Goal: Task Accomplishment & Management: Complete application form

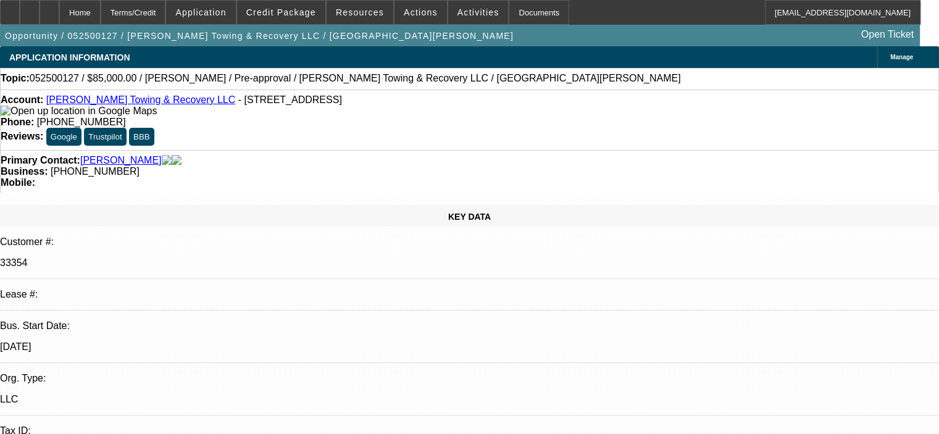
select select "0.15"
select select "2"
select select "0"
select select "6"
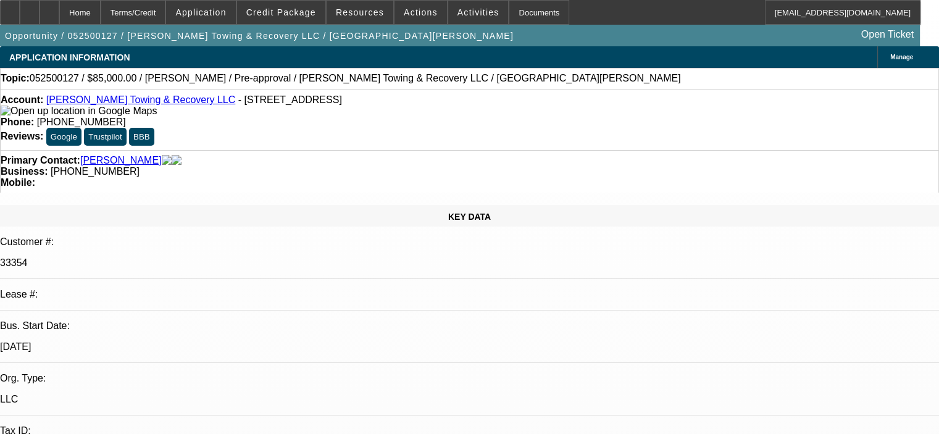
select select "0.15"
select select "2"
select select "0"
select select "6"
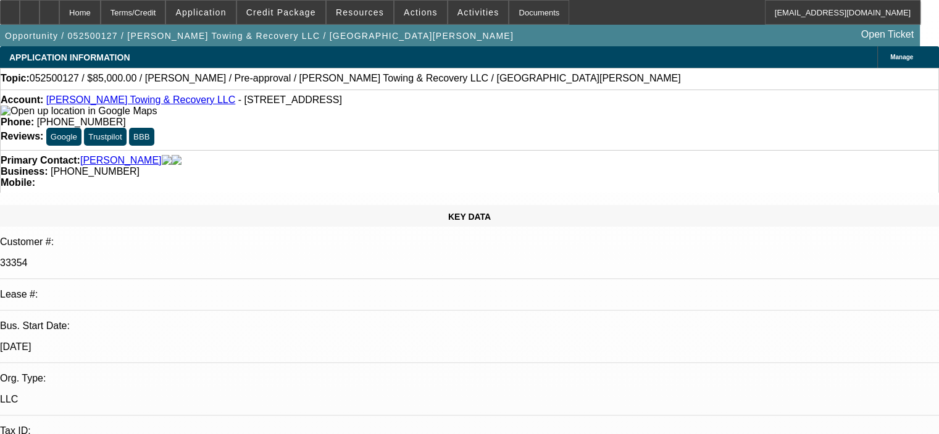
select select "0.15"
select select "2"
select select "0"
select select "6"
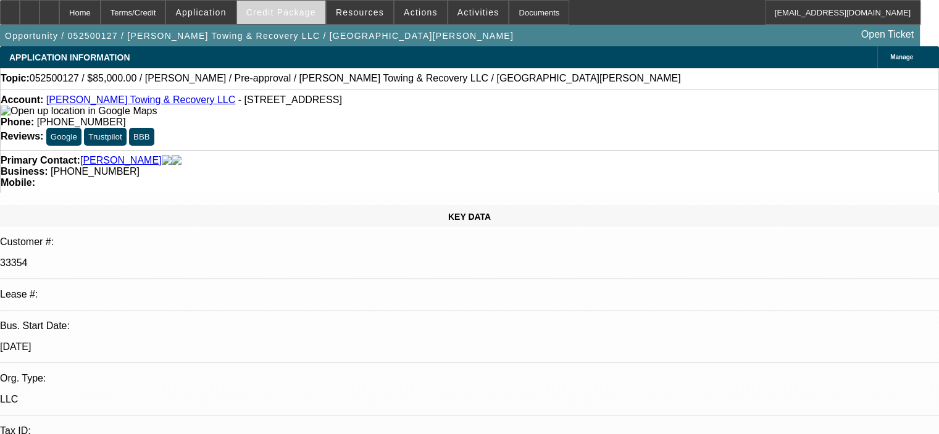
click at [302, 12] on span "Credit Package" at bounding box center [281, 12] width 70 height 10
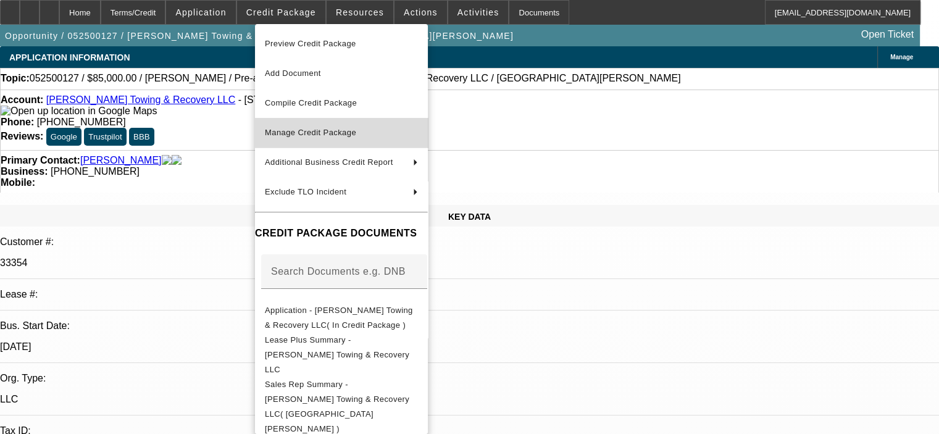
click at [324, 123] on button "Manage Credit Package" at bounding box center [341, 133] width 173 height 30
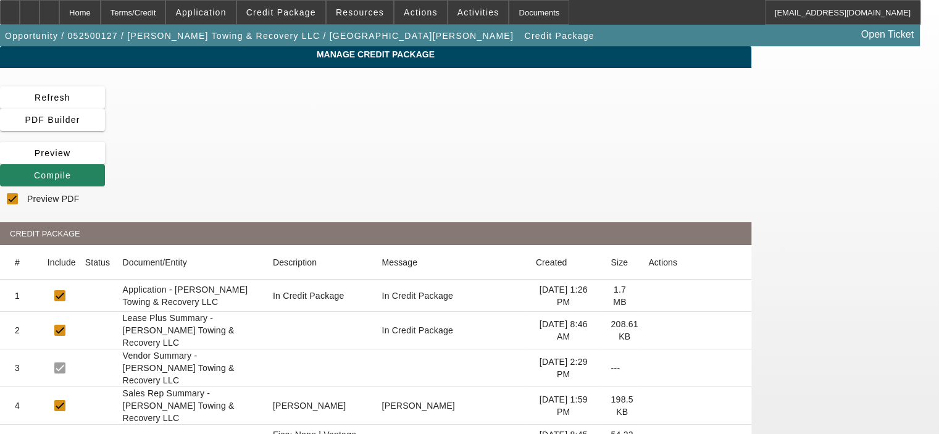
click at [648, 330] on icon at bounding box center [648, 330] width 0 height 0
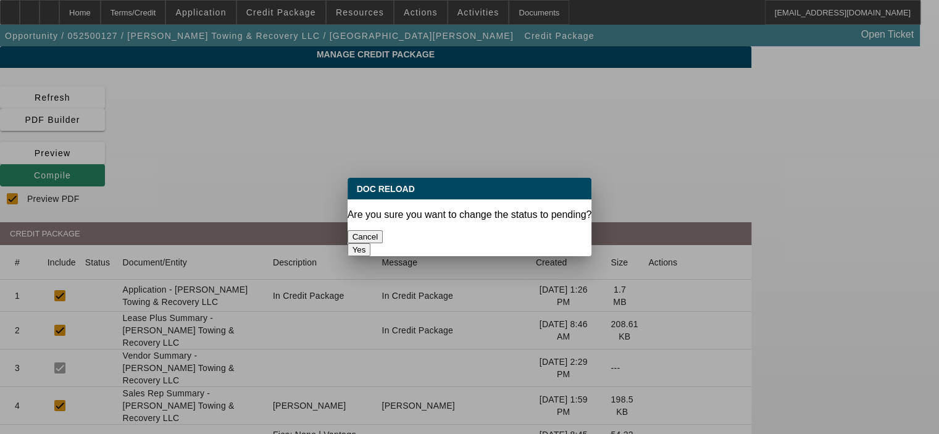
click at [795, 239] on div at bounding box center [469, 217] width 939 height 434
click at [383, 230] on button "Cancel" at bounding box center [366, 236] width 36 height 13
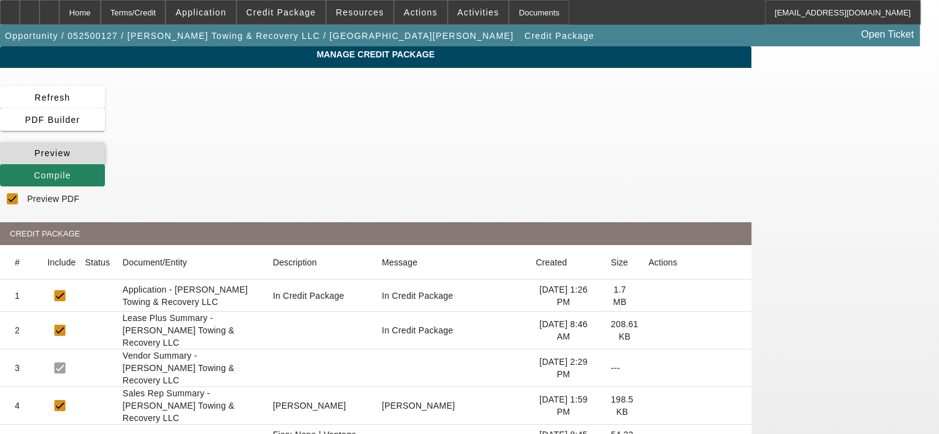
click at [105, 138] on span at bounding box center [52, 153] width 105 height 30
click at [648, 330] on icon at bounding box center [648, 330] width 0 height 0
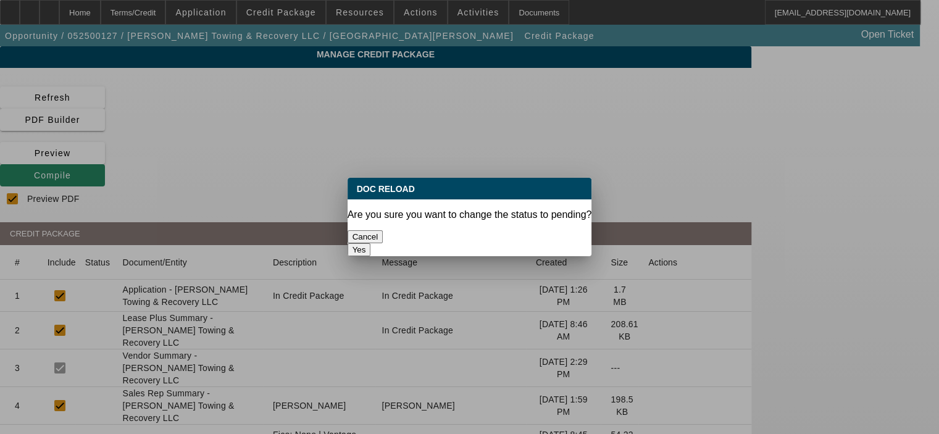
click at [371, 243] on button "Yes" at bounding box center [359, 249] width 23 height 13
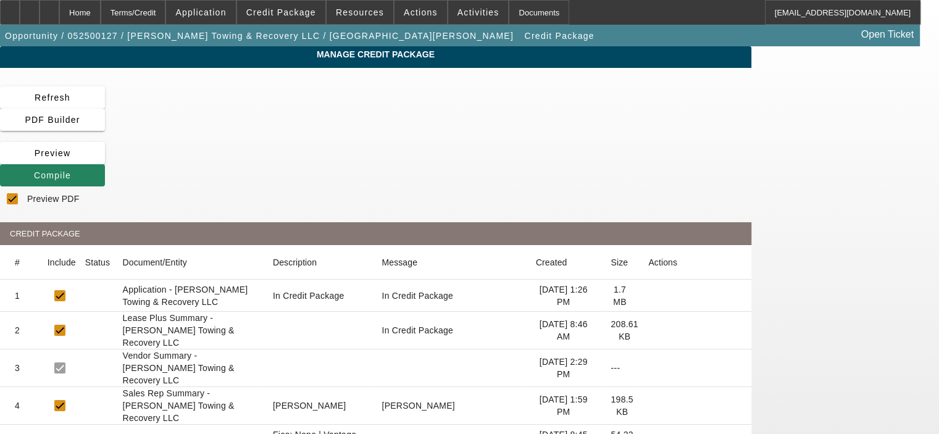
click at [648, 433] on icon at bounding box center [648, 441] width 0 height 0
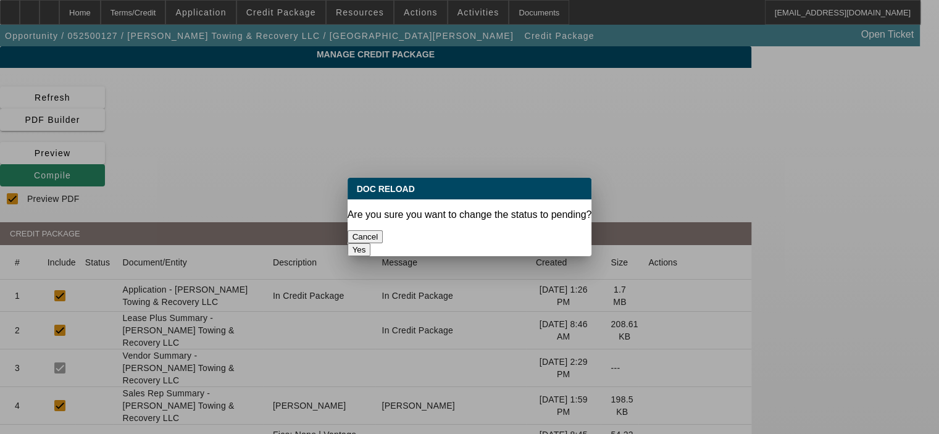
click at [371, 243] on button "Yes" at bounding box center [359, 249] width 23 height 13
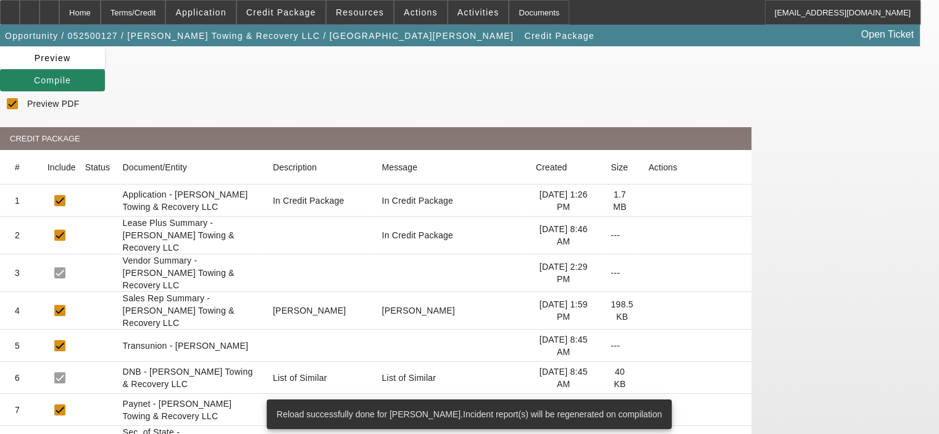
scroll to position [123, 0]
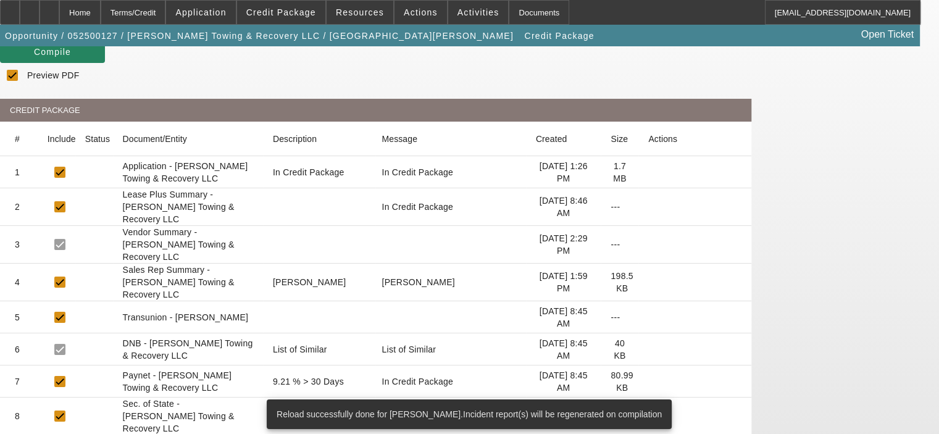
click at [648, 382] on icon at bounding box center [648, 382] width 0 height 0
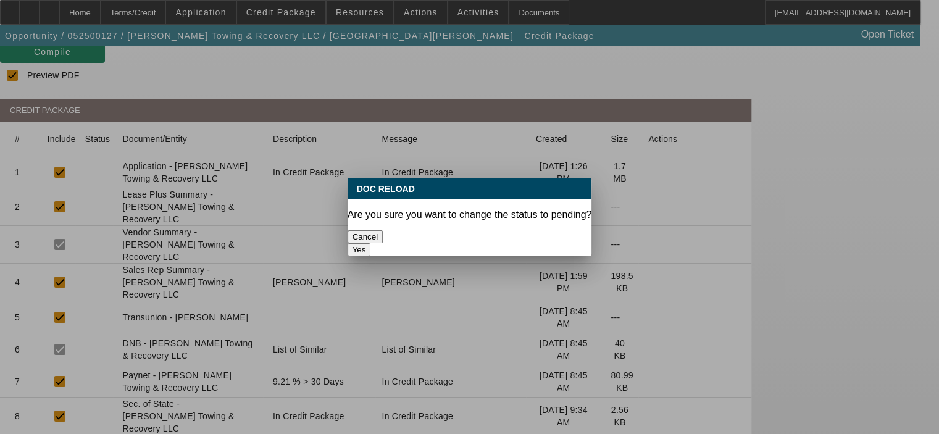
click at [371, 243] on button "Yes" at bounding box center [359, 249] width 23 height 13
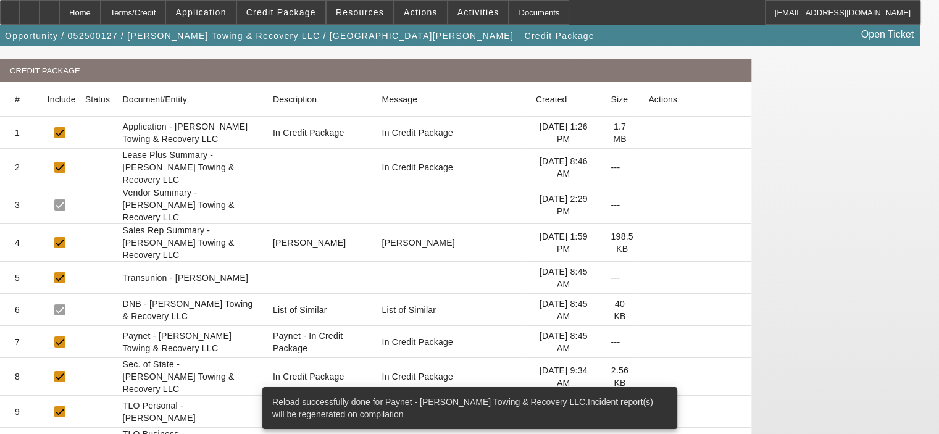
scroll to position [185, 0]
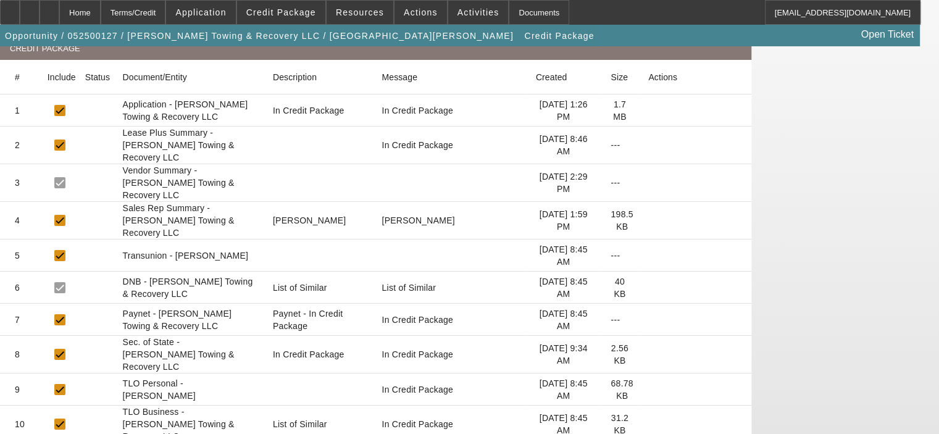
click at [648, 390] on icon at bounding box center [648, 390] width 0 height 0
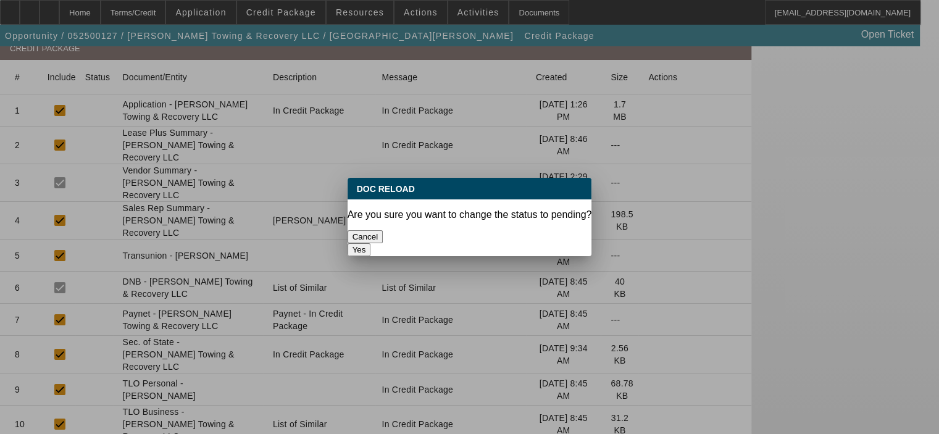
scroll to position [0, 0]
click at [371, 243] on button "Yes" at bounding box center [359, 249] width 23 height 13
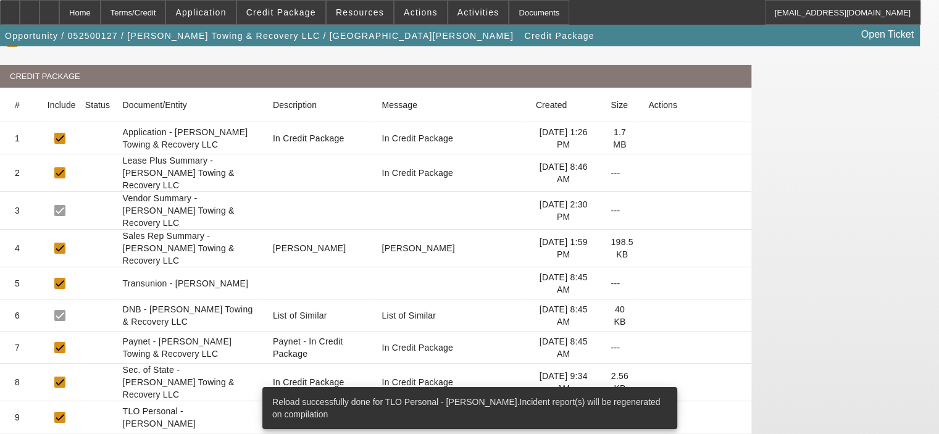
scroll to position [185, 0]
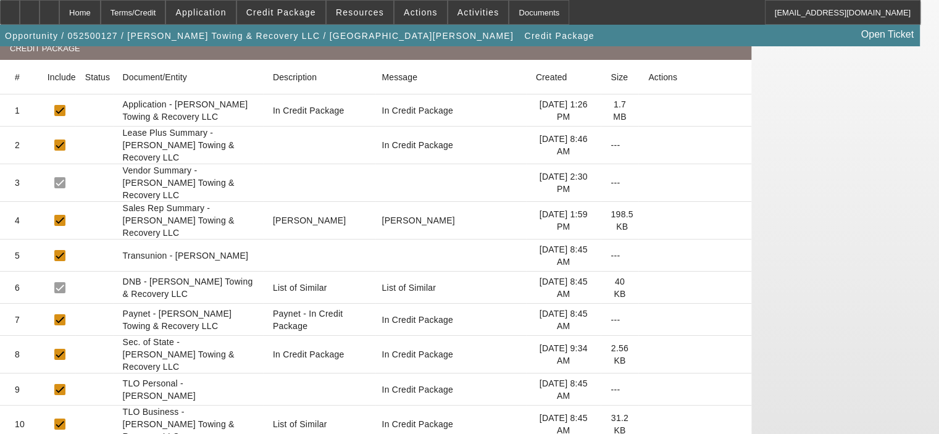
click at [648, 424] on icon at bounding box center [648, 424] width 0 height 0
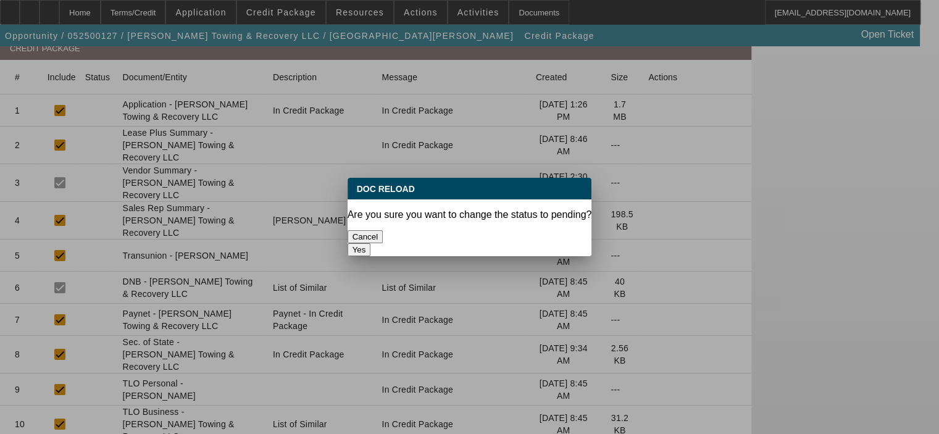
click at [371, 243] on button "Yes" at bounding box center [359, 249] width 23 height 13
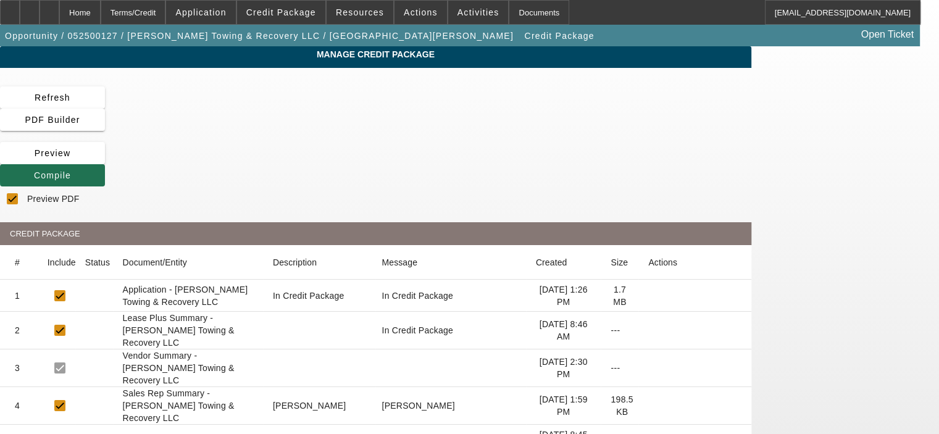
click at [71, 170] on span "Compile" at bounding box center [52, 175] width 37 height 10
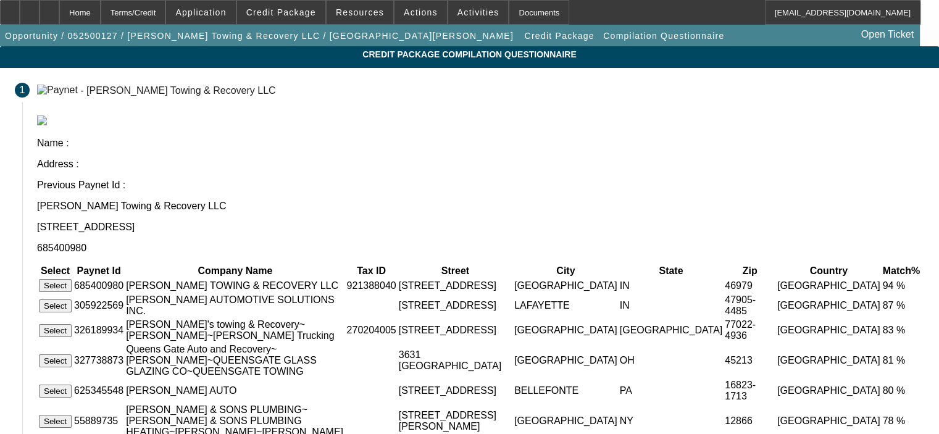
click at [72, 279] on button "Select" at bounding box center [55, 285] width 33 height 13
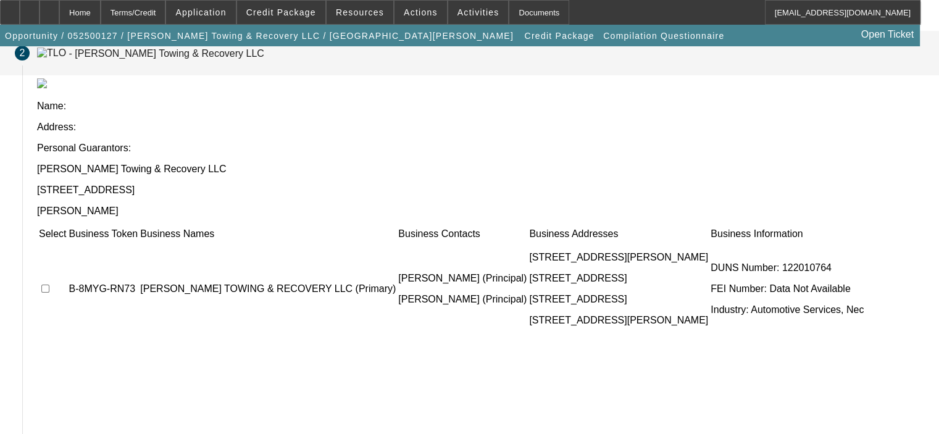
scroll to position [64, 0]
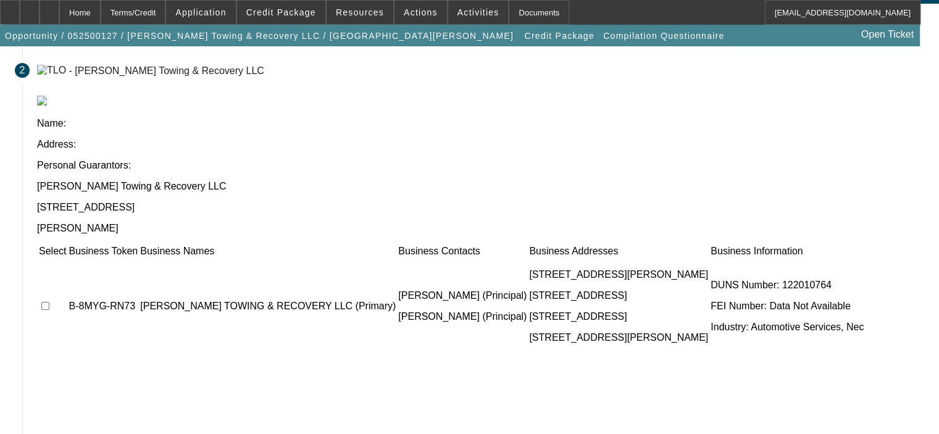
click at [49, 302] on input "checkbox" at bounding box center [45, 306] width 8 height 8
checkbox input "true"
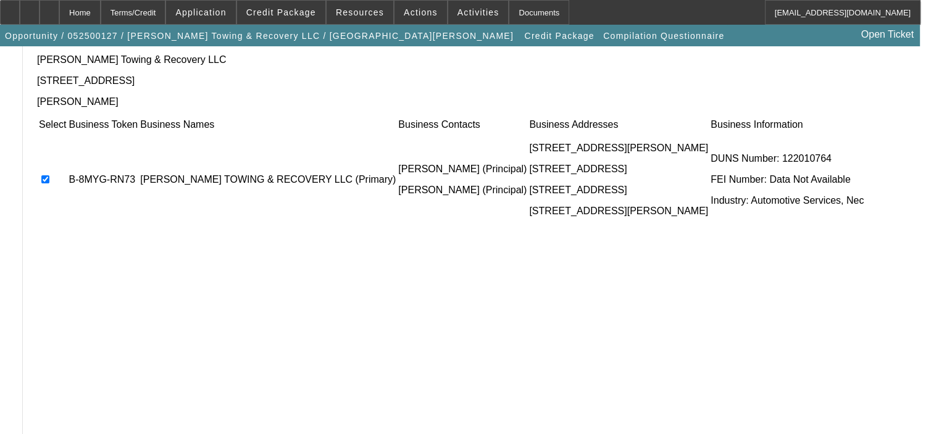
scroll to position [198, 0]
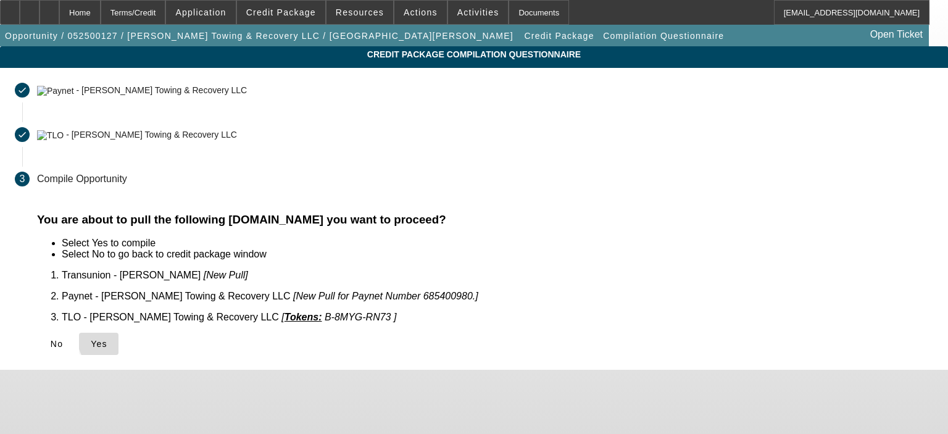
click at [107, 339] on span "Yes" at bounding box center [99, 344] width 17 height 10
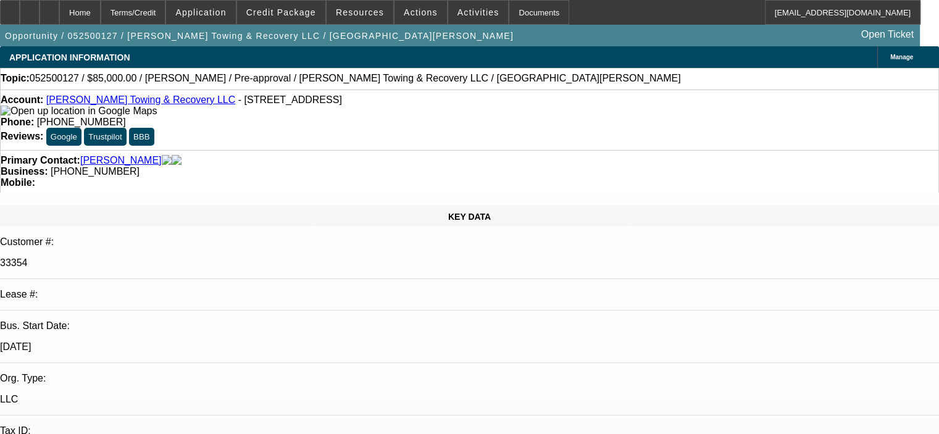
select select "0.15"
select select "2"
select select "0"
select select "6"
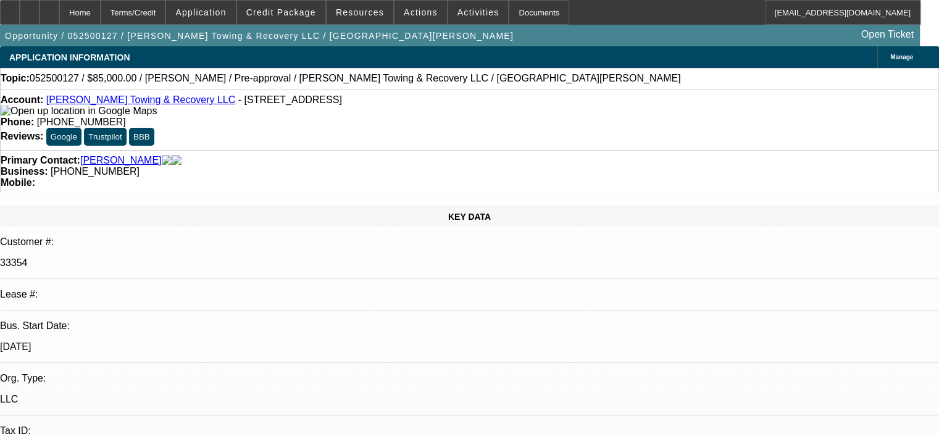
select select "0.15"
select select "2"
select select "0"
select select "6"
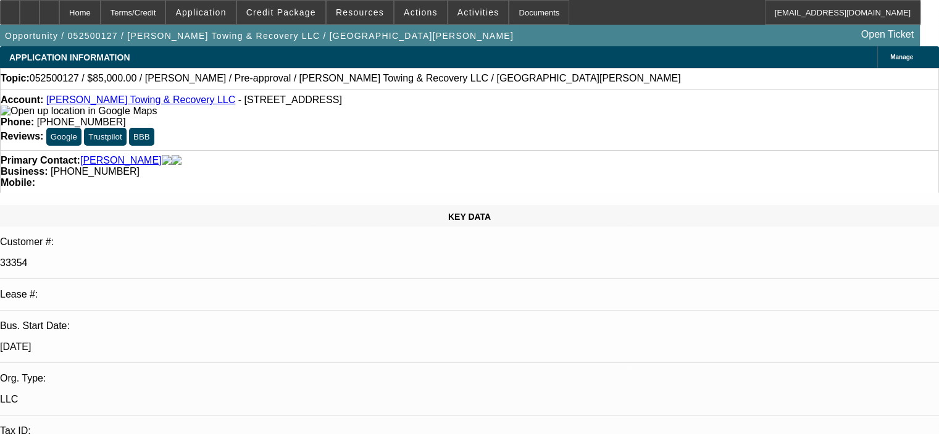
select select "0.15"
select select "2"
select select "0"
select select "6"
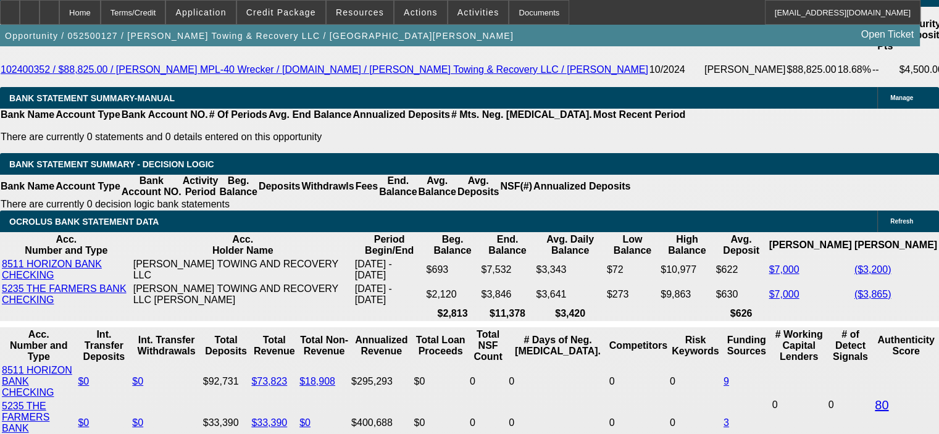
scroll to position [2223, 0]
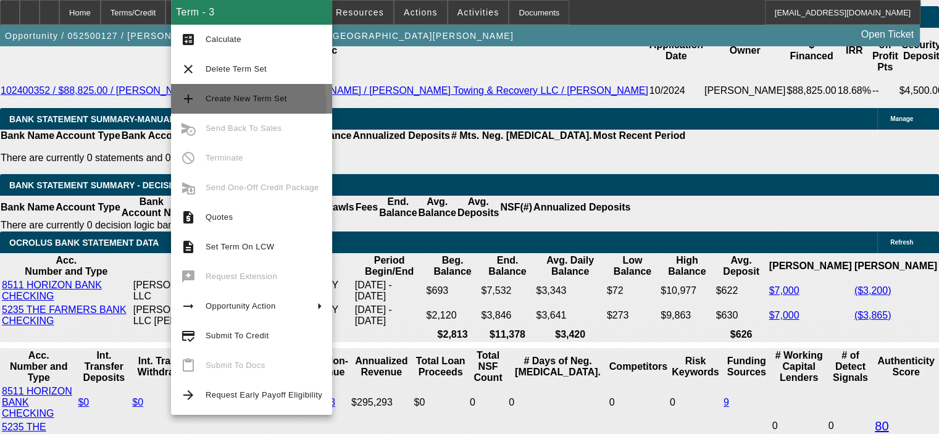
click at [236, 104] on span "Create New Term Set" at bounding box center [264, 98] width 117 height 15
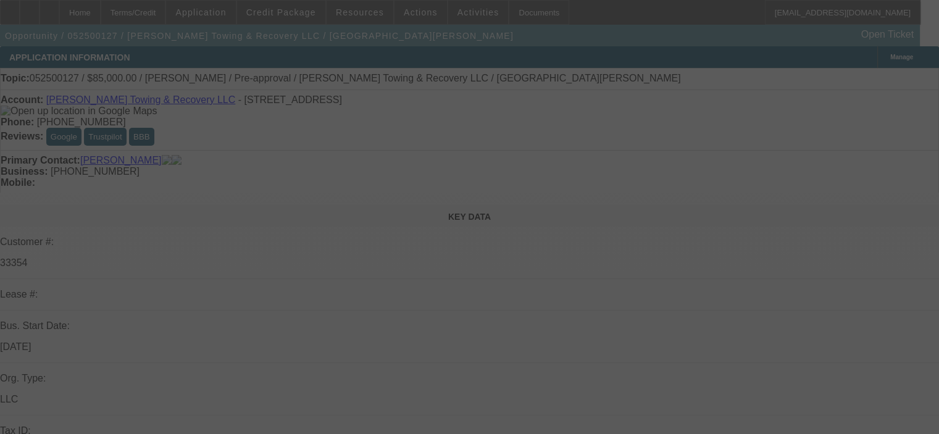
select select "0.15"
select select "2"
select select "0"
select select "6"
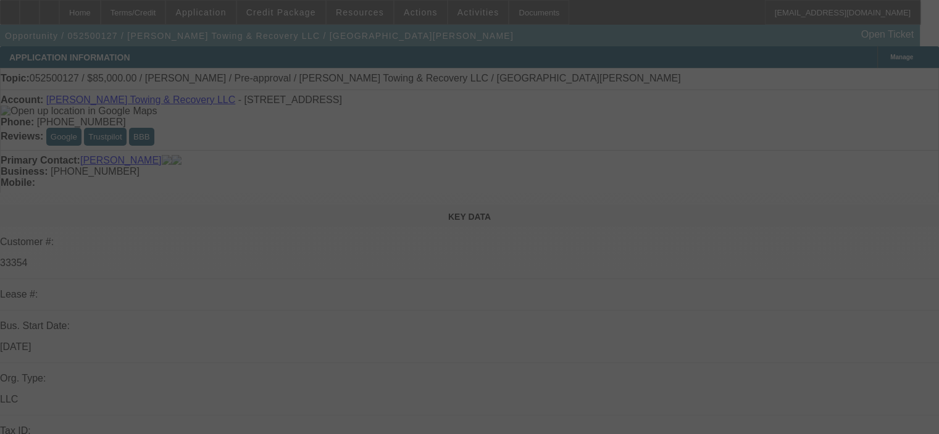
select select "0.15"
select select "2"
select select "0"
select select "6"
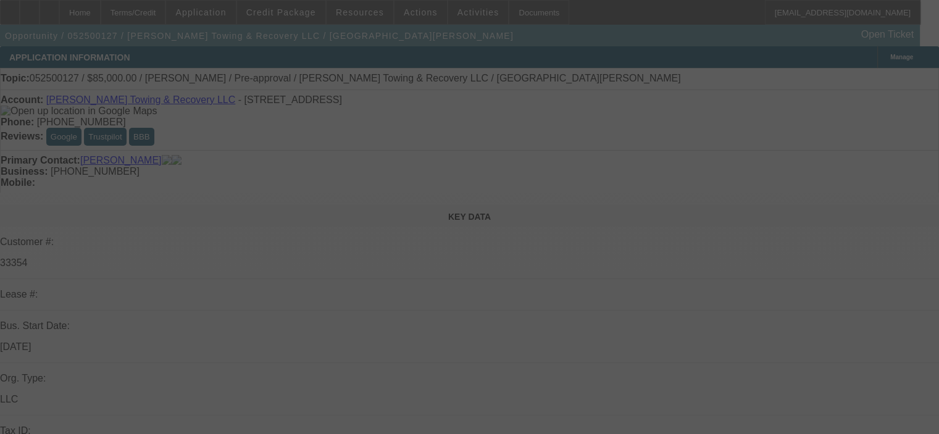
select select "0.15"
select select "2"
select select "0"
select select "6"
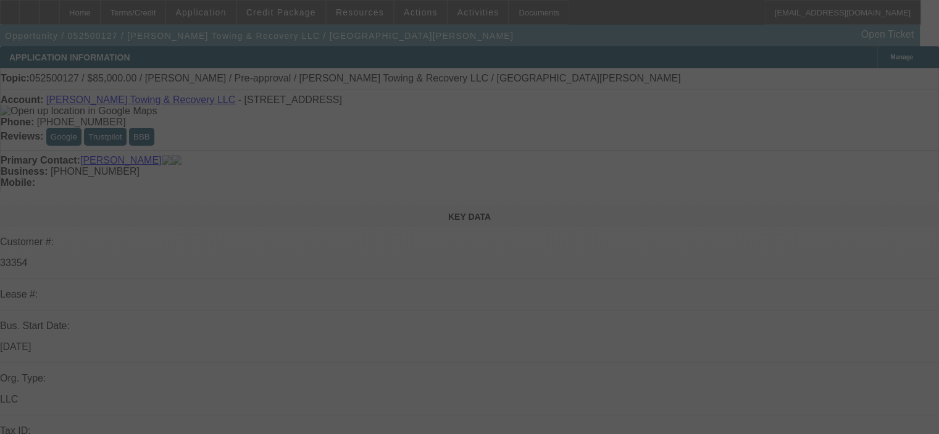
select select "0.15"
select select "2"
select select "0"
select select "6"
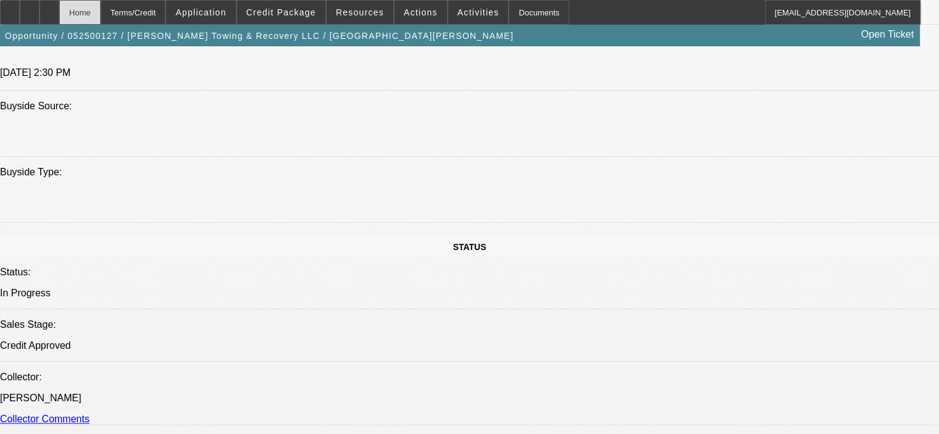
scroll to position [1050, 0]
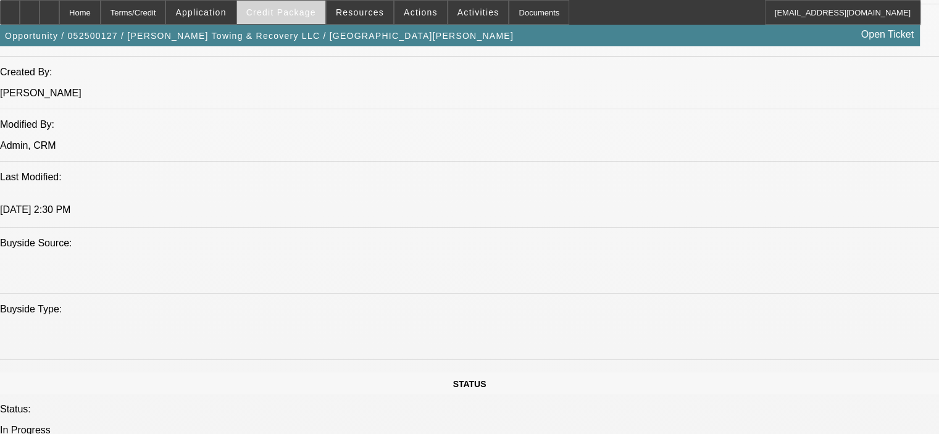
click at [279, 15] on span "Credit Package" at bounding box center [281, 12] width 70 height 10
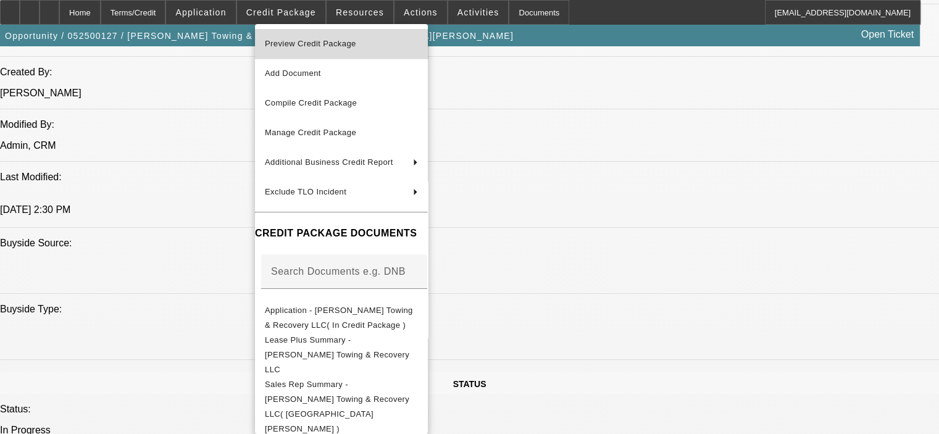
click at [319, 50] on span "Preview Credit Package" at bounding box center [341, 43] width 153 height 15
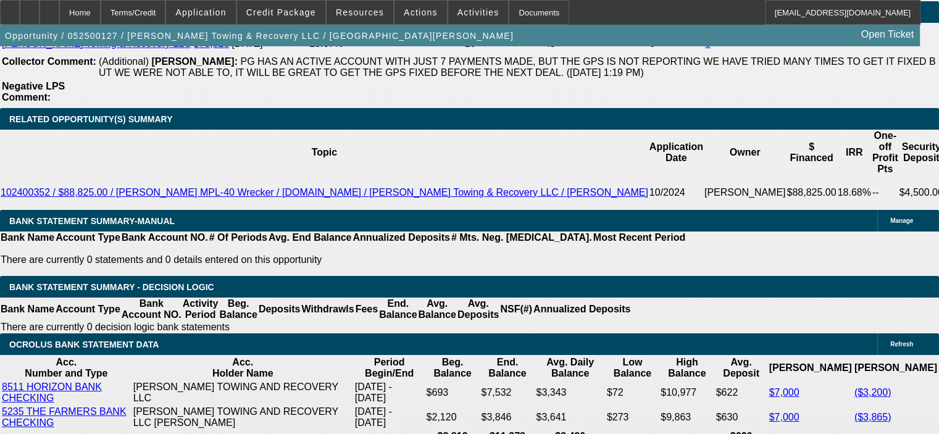
scroll to position [2285, 0]
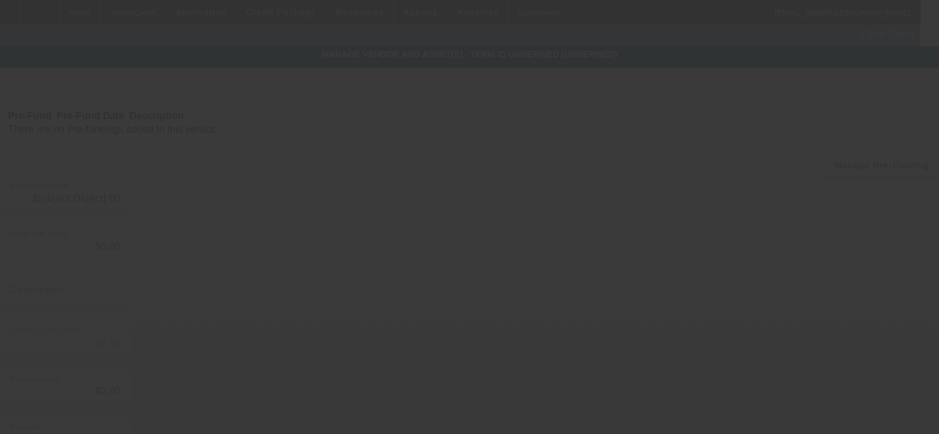
type input "$100,000.00"
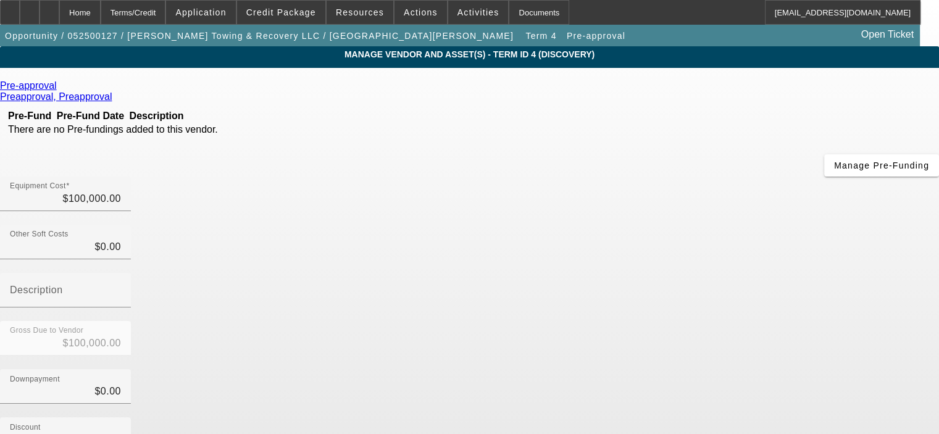
click at [60, 90] on icon at bounding box center [60, 85] width 0 height 10
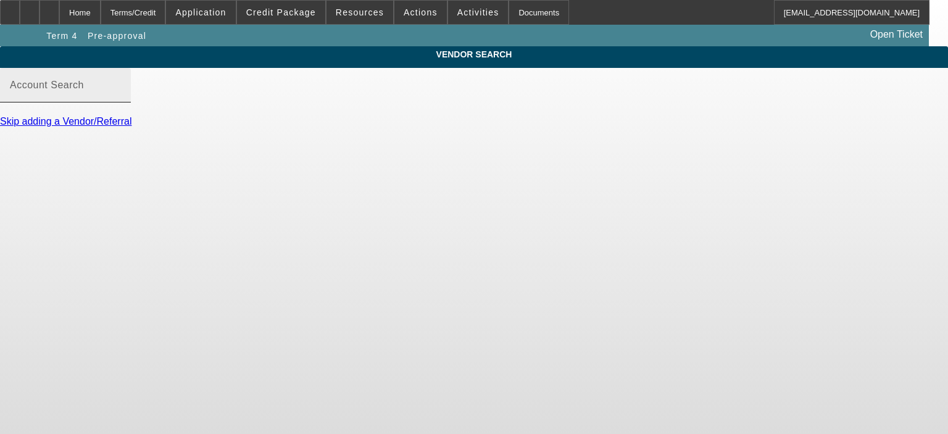
click at [84, 90] on mat-label "Account Search" at bounding box center [47, 85] width 74 height 10
click at [121, 98] on input "Account Search" at bounding box center [65, 90] width 111 height 15
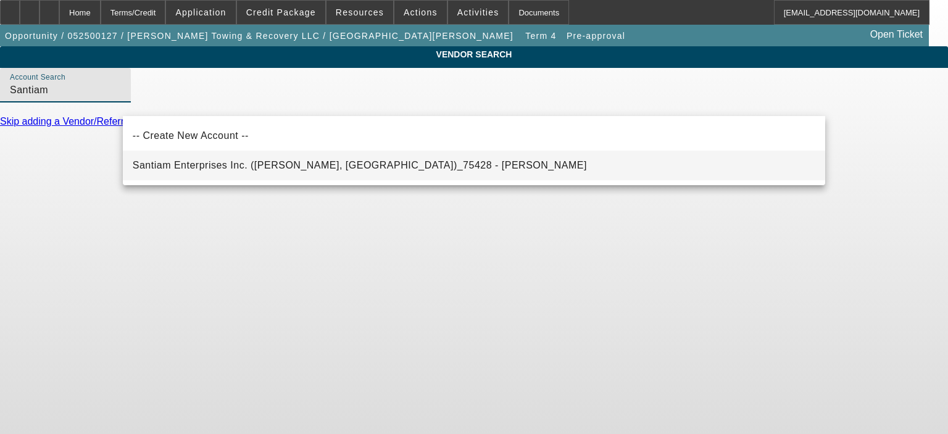
click at [212, 166] on span "Santiam Enterprises Inc. (Lyons, OR)_75428 - Wagner, Mike" at bounding box center [360, 165] width 454 height 10
type input "Santiam Enterprises Inc. (Lyons, OR)_75428 - Wagner, Mike"
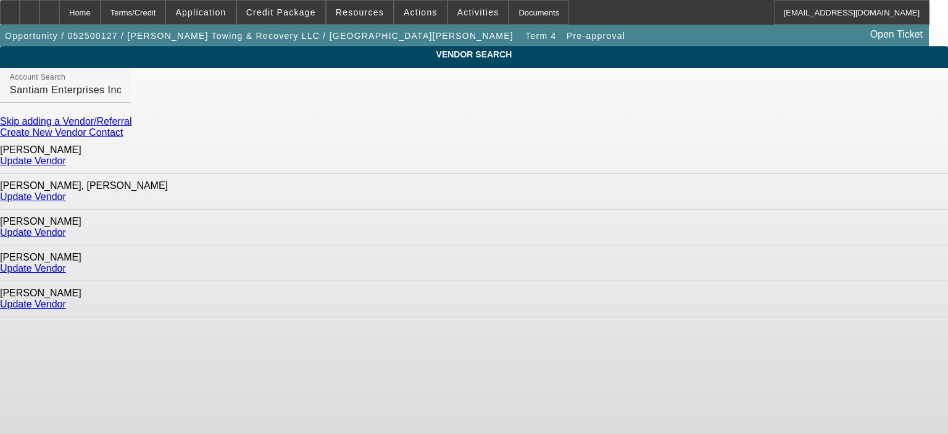
click at [66, 227] on link "Update Vendor" at bounding box center [33, 232] width 66 height 10
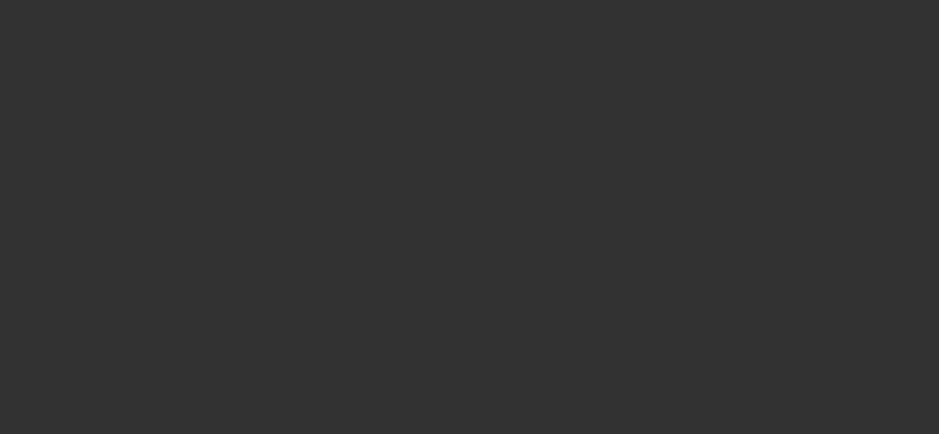
type input "$100,000.00"
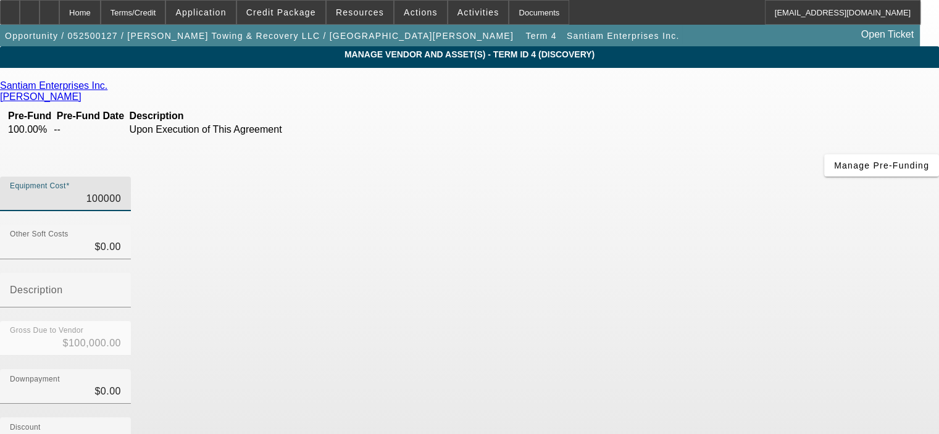
drag, startPoint x: 583, startPoint y: 101, endPoint x: 659, endPoint y: 105, distance: 76.0
click at [659, 177] on div "Equipment Cost 100000" at bounding box center [469, 201] width 939 height 48
type input "4"
type input "$4.00"
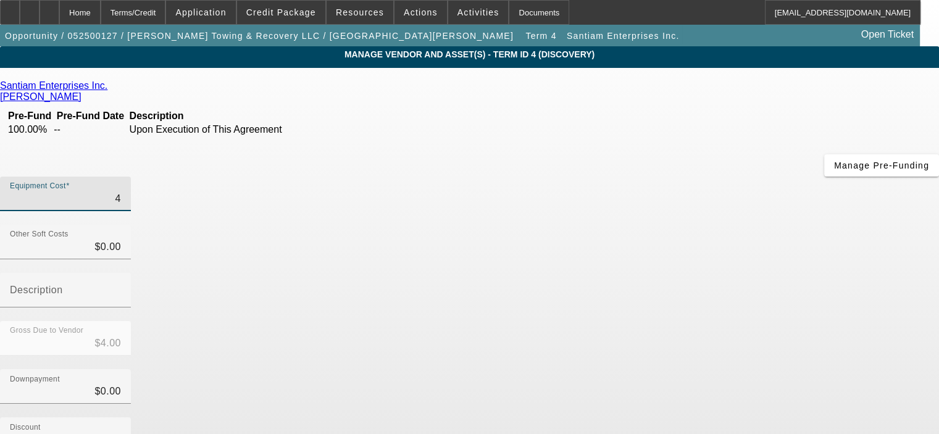
type input "41"
type input "$41.00"
type input "416"
type input "$416.00"
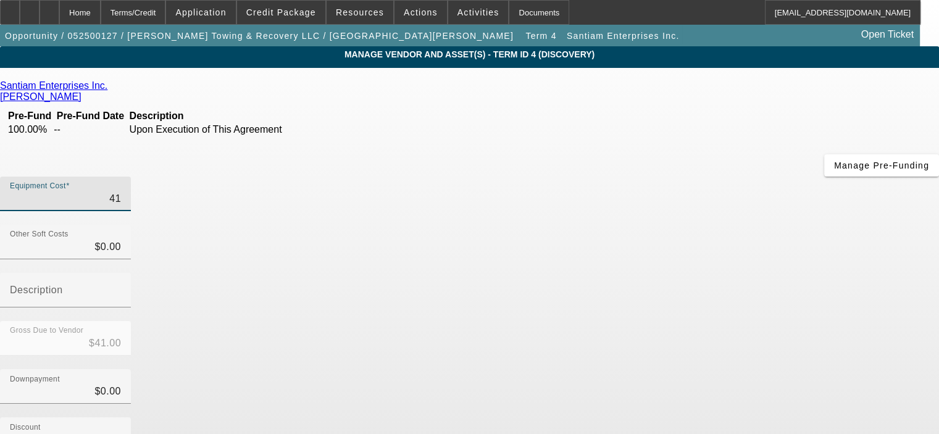
type input "$416.00"
type input "4167"
type input "$4,167.00"
type input "41675"
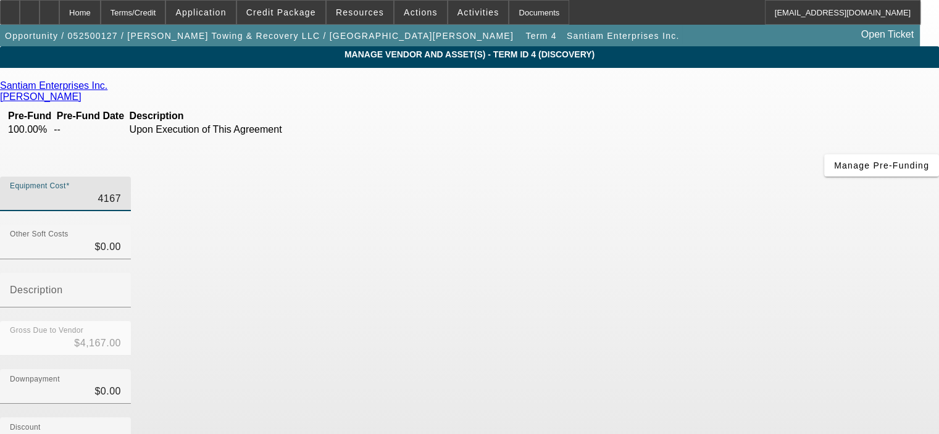
type input "$41,675.00"
type input "41675.2"
type input "$41,675.20"
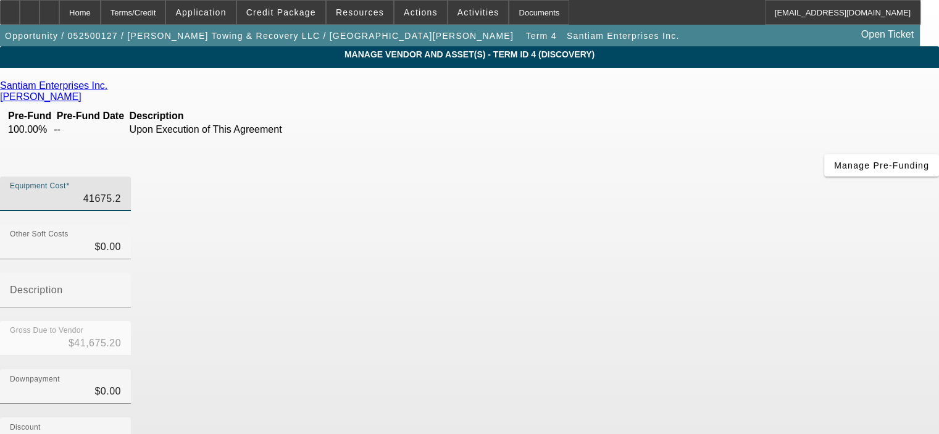
type input "41675.23"
type input "$41,675.23"
click at [734, 369] on div "Downpayment $0.00" at bounding box center [469, 393] width 939 height 48
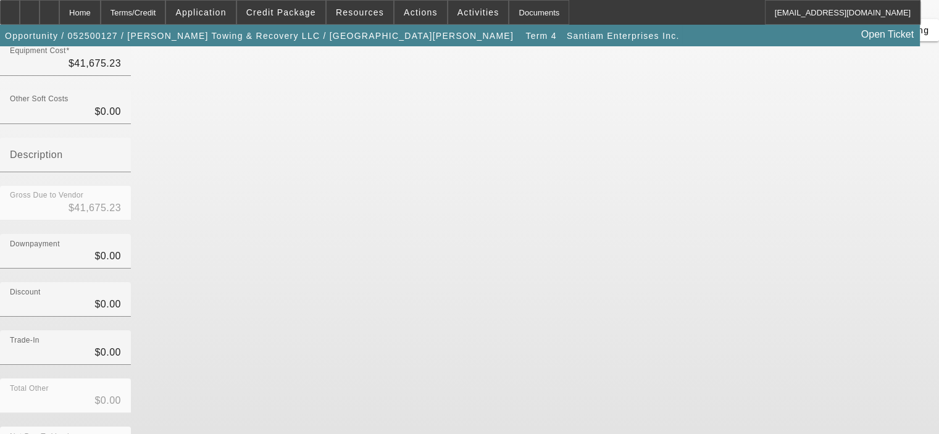
scroll to position [141, 0]
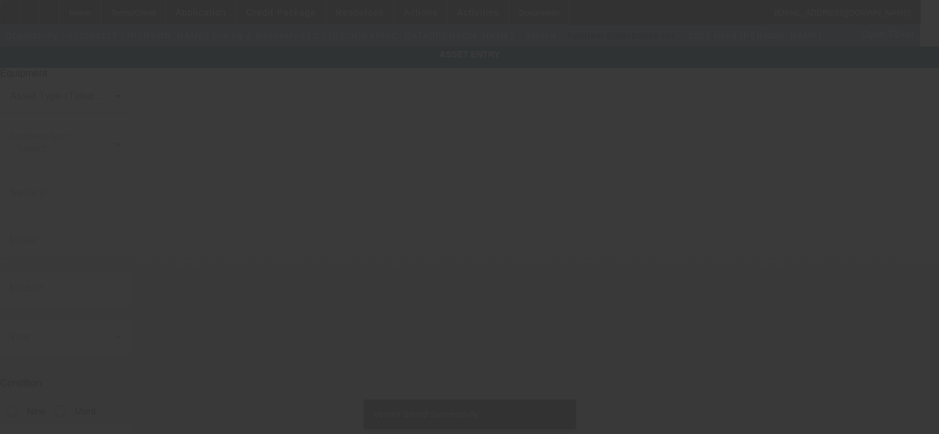
type input "TBD"
radio input "true"
type textarea "TBD Rollback"
type input "3166 S 870 W"
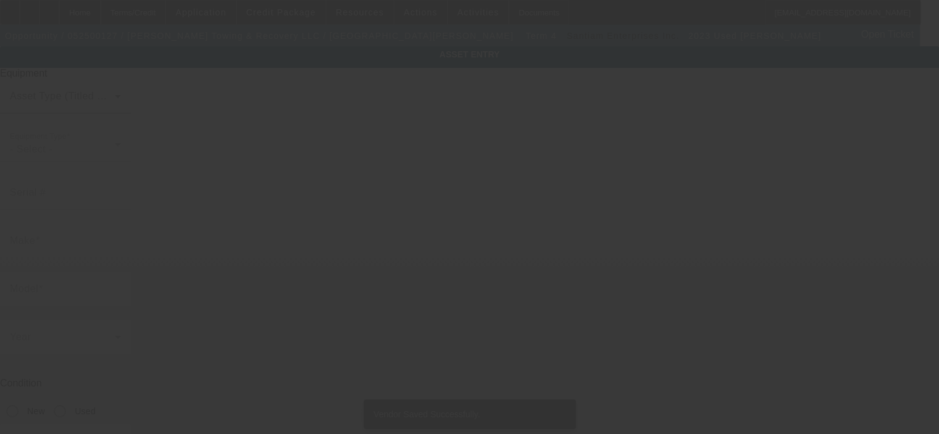
type input "Russiaville"
type input "46979"
type input "Howard"
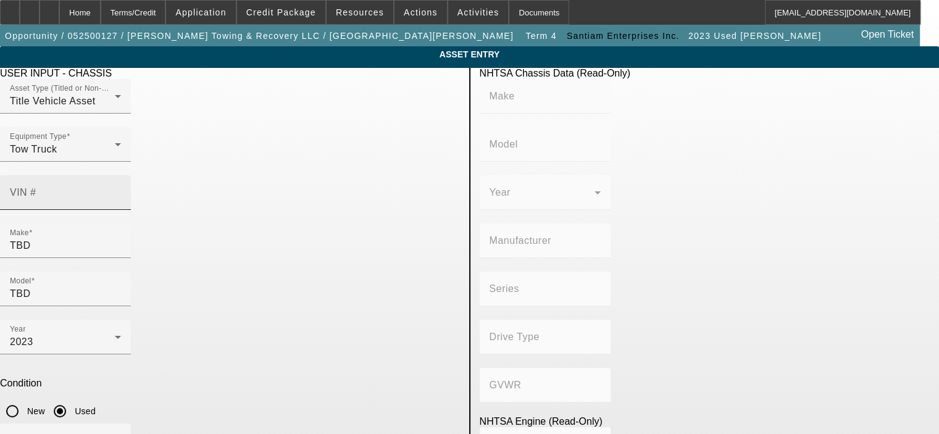
click at [36, 187] on label "VIN #" at bounding box center [23, 192] width 27 height 11
click at [121, 190] on input "VIN #" at bounding box center [65, 197] width 111 height 15
type input "2NP2HM6X4JM475340"
type input "PETERBILT"
type input "337"
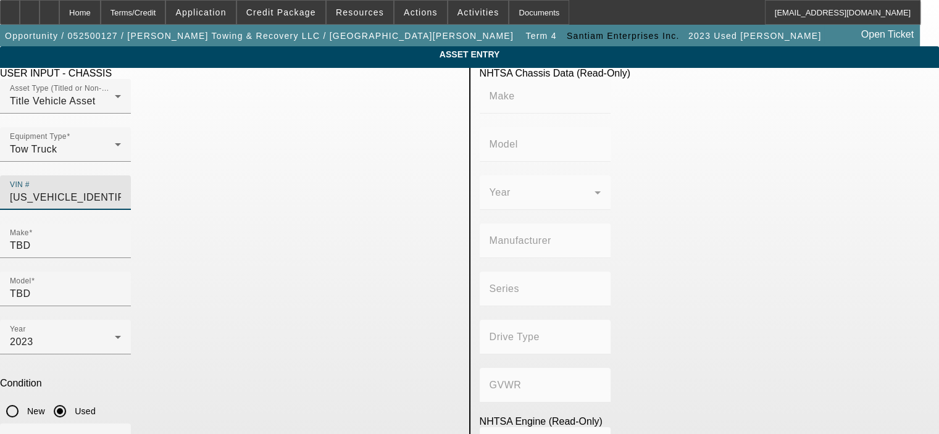
type input "PETERBILT MOTORS COMPANY"
type input "4x2"
type input "Class 6: 19,501 - 26,000 lb (8,845 - 11,794 kg)"
type input "PX-6/PX-7"
type input "6"
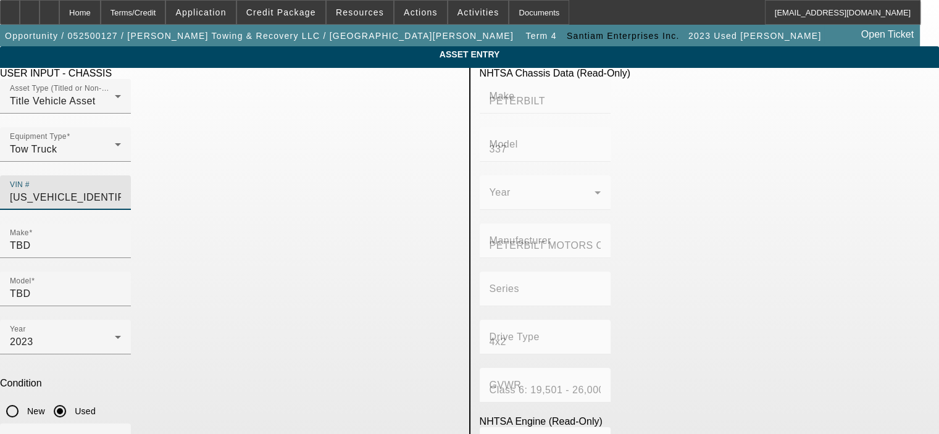
type input "Diesel"
type input "408.85908543470"
type input "6.7"
type input "2NP2HM6X4JM475340"
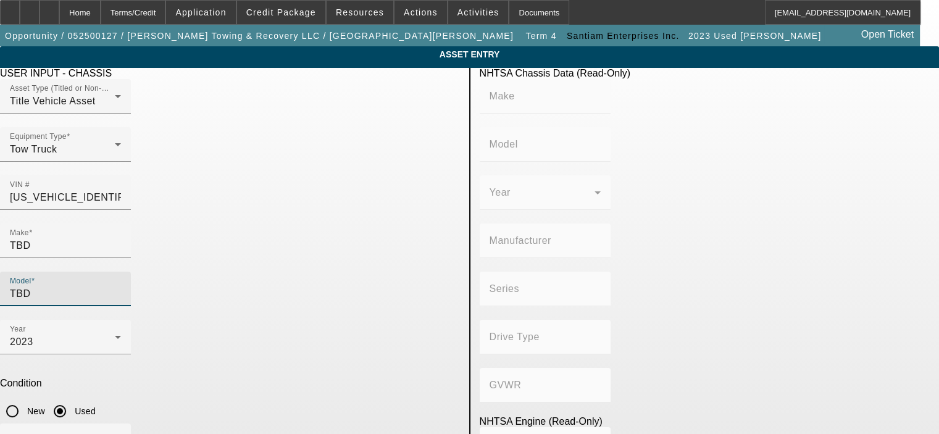
click at [121, 286] on input "TBD" at bounding box center [65, 293] width 111 height 15
type input "PETERBILT"
type input "337"
type input "PETERBILT MOTORS COMPANY"
type input "4x2"
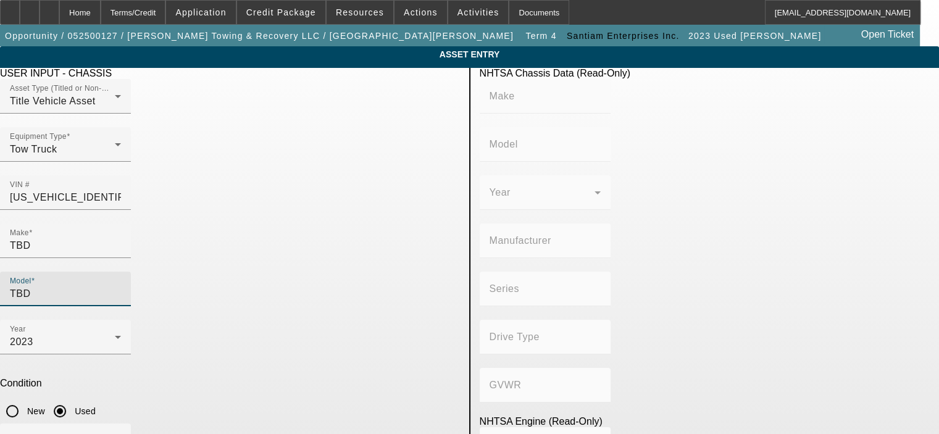
type input "Class 6: 19,501 - 26,000 lb (8,845 - 11,794 kg)"
type input "PX-6/PX-7"
type input "6"
type input "Diesel"
type input "408.85908543470"
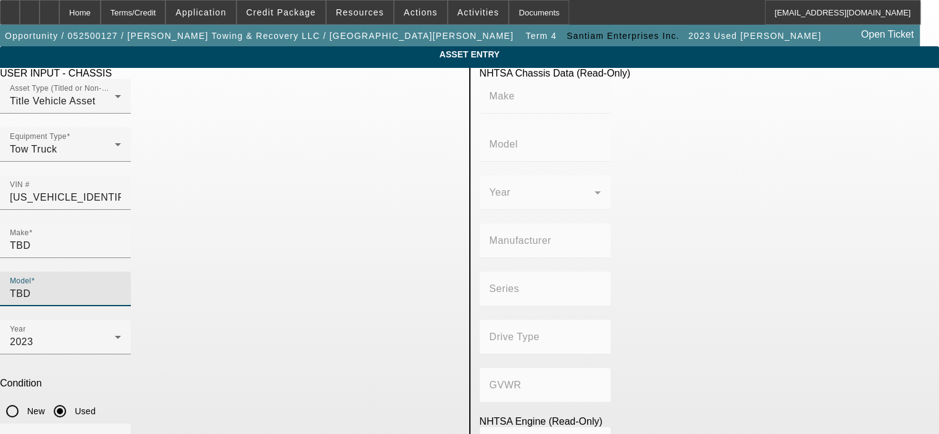
type input "6.7"
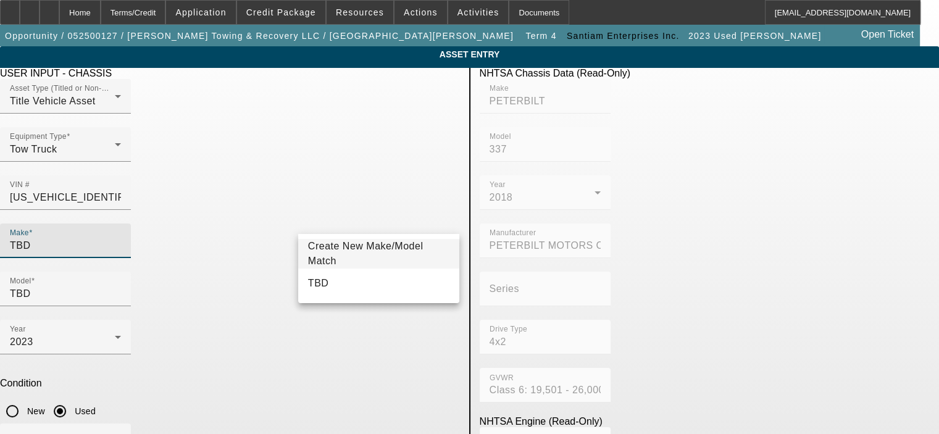
click at [121, 238] on input "TBD" at bounding box center [65, 245] width 111 height 15
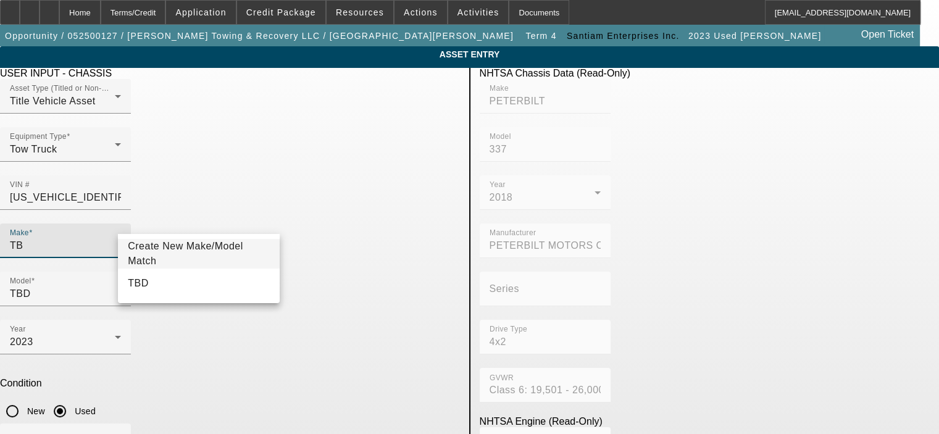
type input "T"
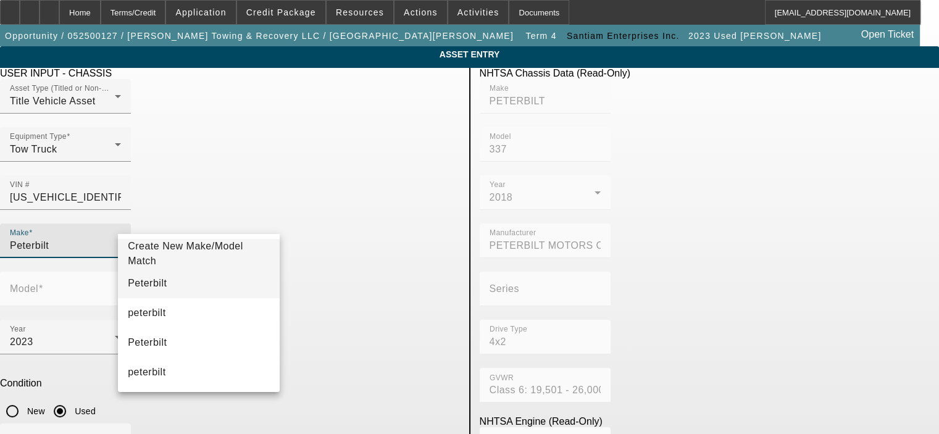
type input "Peterbilt"
click at [177, 272] on mat-option "Peterbilt" at bounding box center [199, 284] width 162 height 30
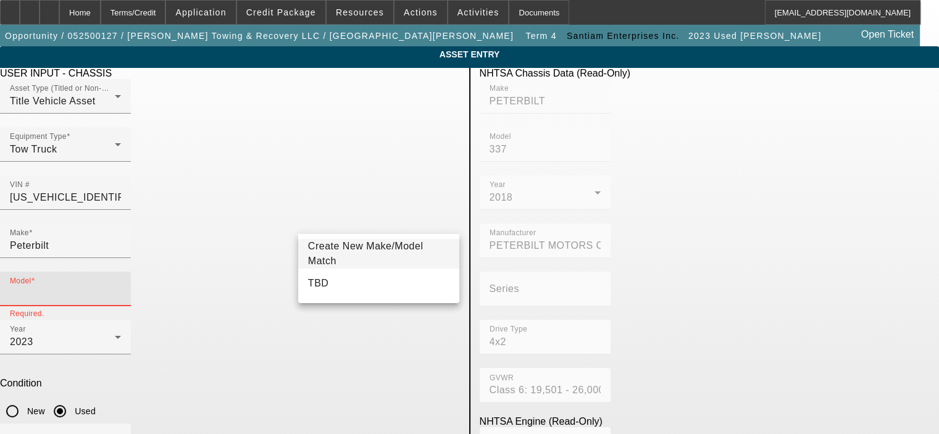
click at [121, 286] on input "Model" at bounding box center [65, 293] width 111 height 15
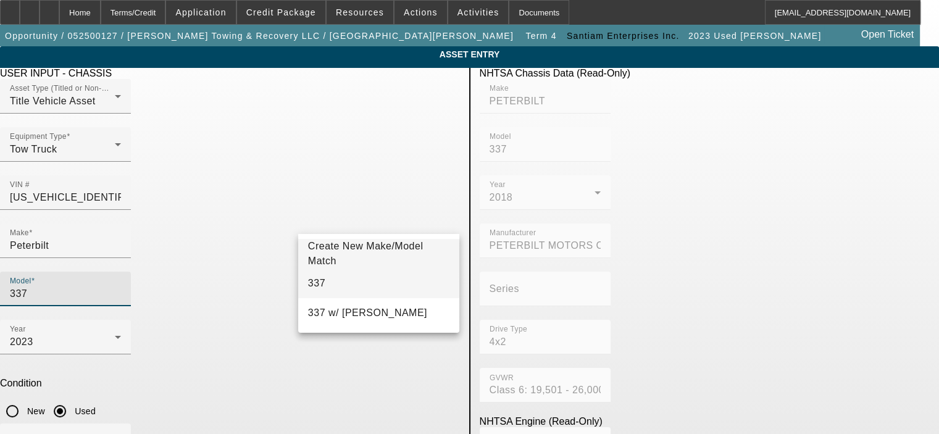
type input "337"
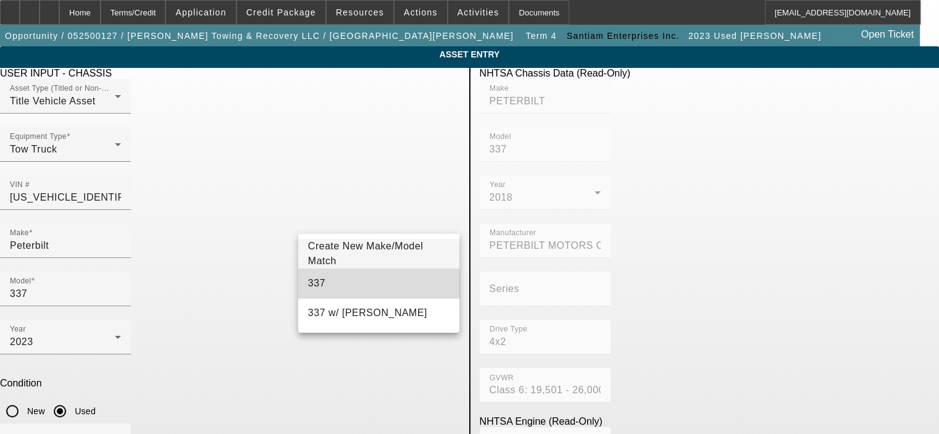
click at [353, 289] on mat-option "337" at bounding box center [379, 284] width 162 height 30
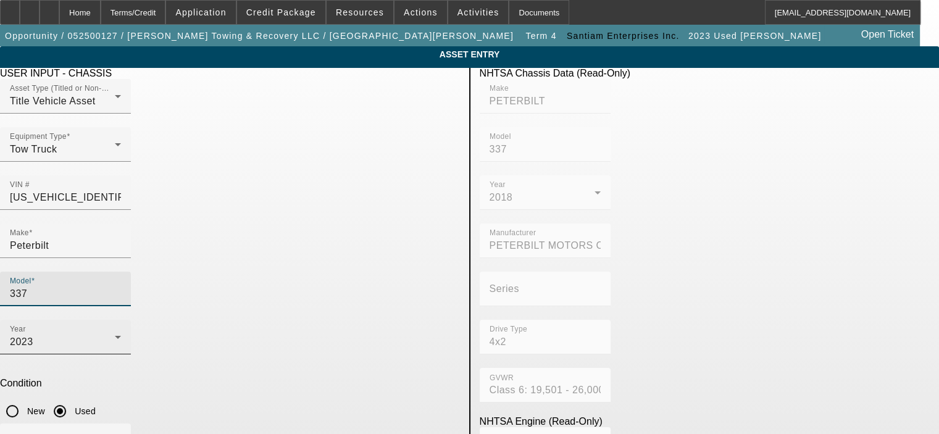
click at [115, 335] on div "2023" at bounding box center [62, 342] width 105 height 15
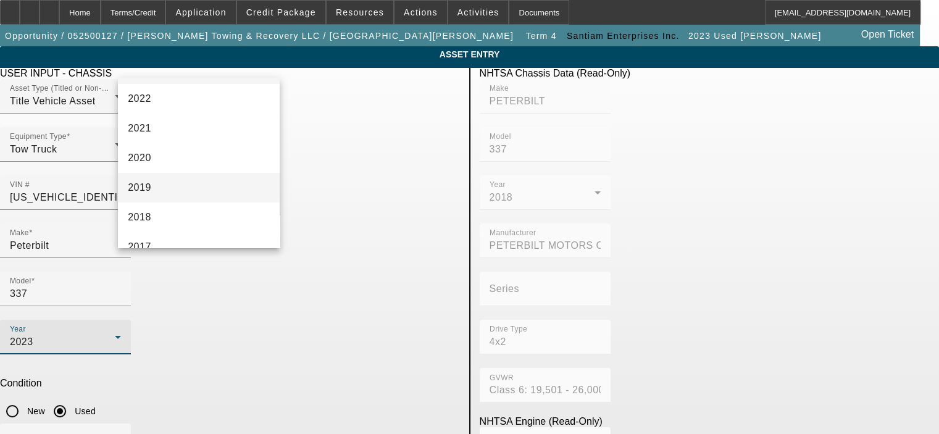
scroll to position [198, 0]
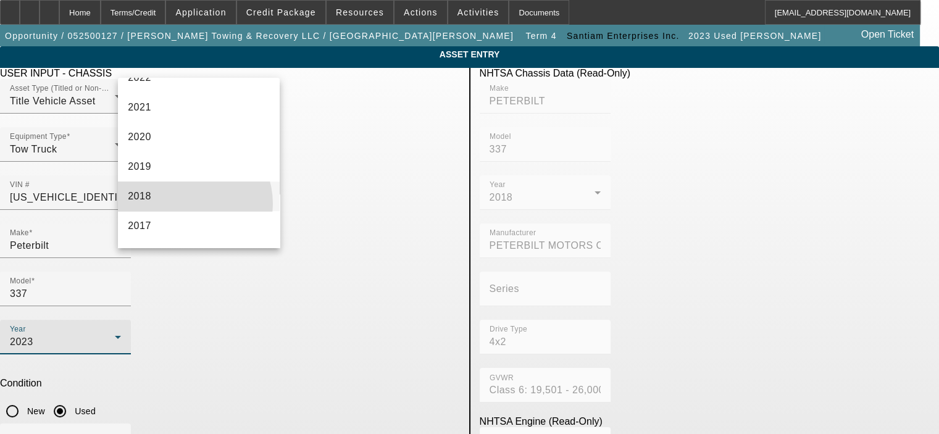
click at [185, 203] on mat-option "2018" at bounding box center [199, 197] width 162 height 30
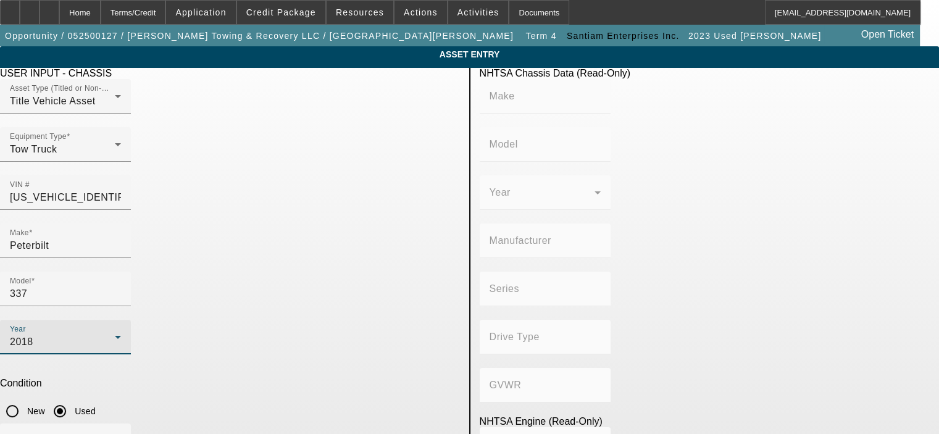
type input "PETERBILT"
type input "337"
type input "PETERBILT MOTORS COMPANY"
type input "4x2"
type input "Class 6: 19,501 - 26,000 lb (8,845 - 11,794 kg)"
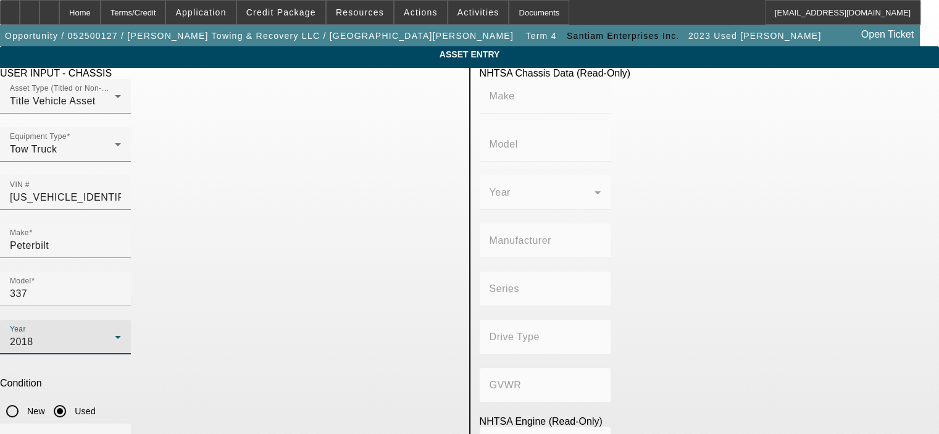
type input "PX-6/PX-7"
type input "6"
type input "Diesel"
type input "408.85908543470"
type input "6.7"
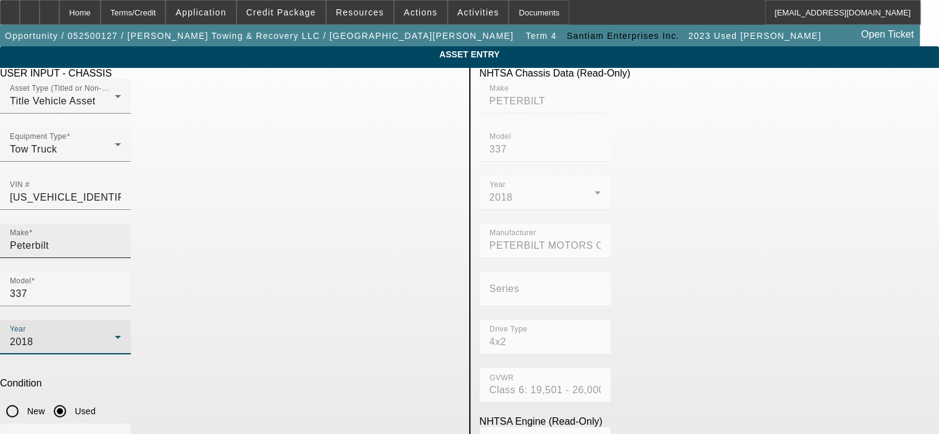
scroll to position [62, 0]
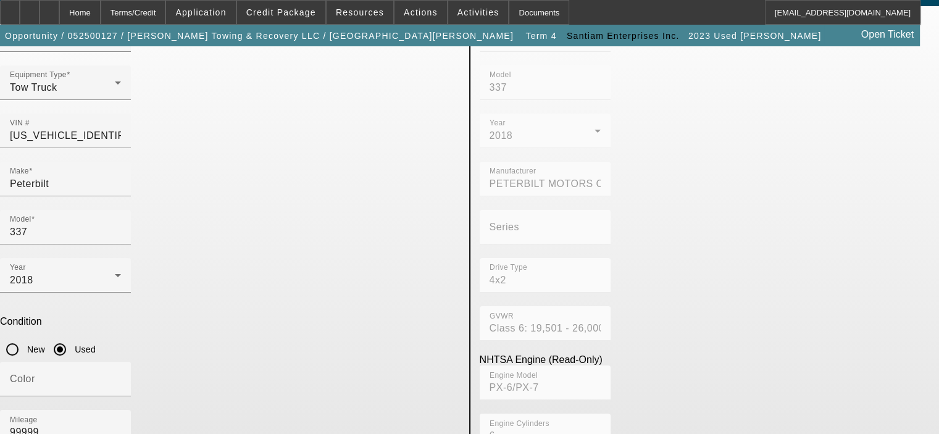
type textarea "T"
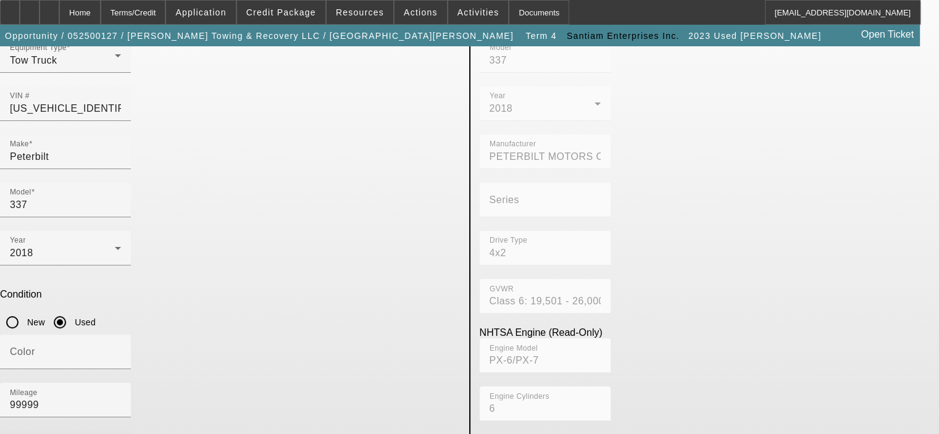
scroll to position [104, 0]
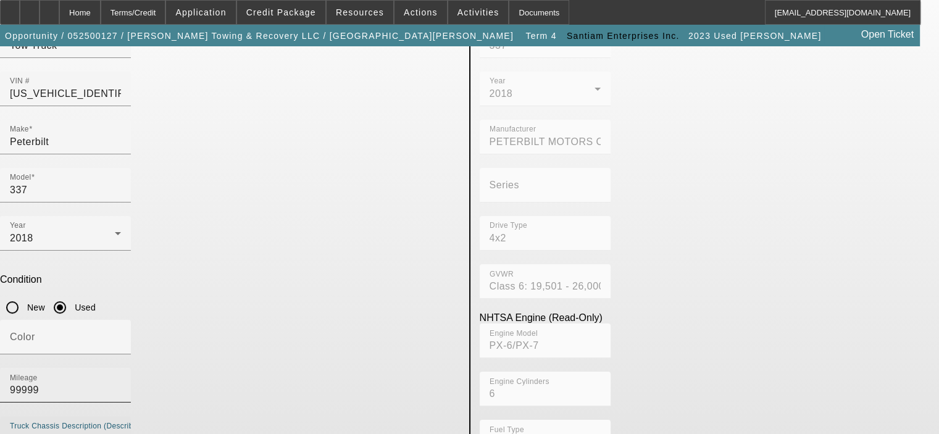
type textarea "300HP Cummins diesel, auto trans"
click at [121, 383] on input "99999" at bounding box center [65, 390] width 111 height 15
type input "9"
type input "218935"
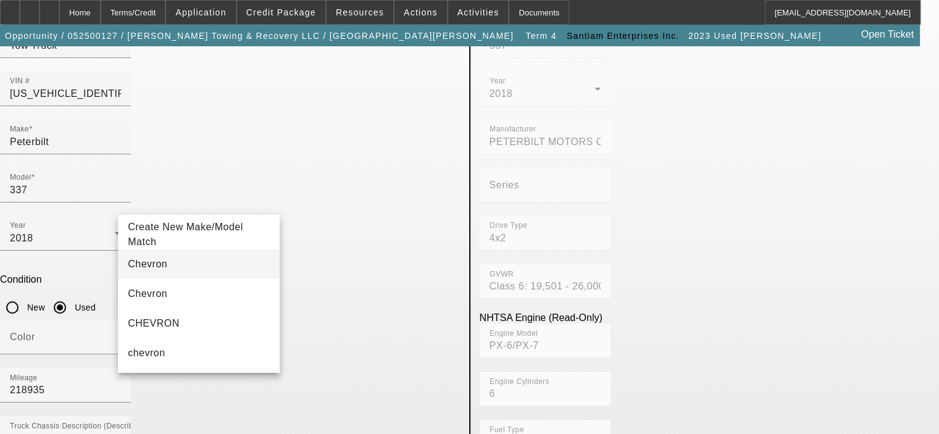
type input "Chevron"
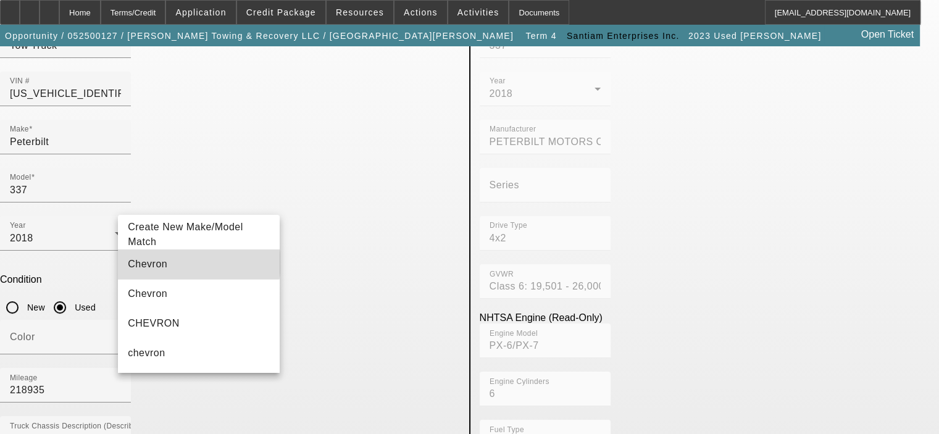
click at [190, 263] on mat-option "Chevron" at bounding box center [199, 264] width 162 height 30
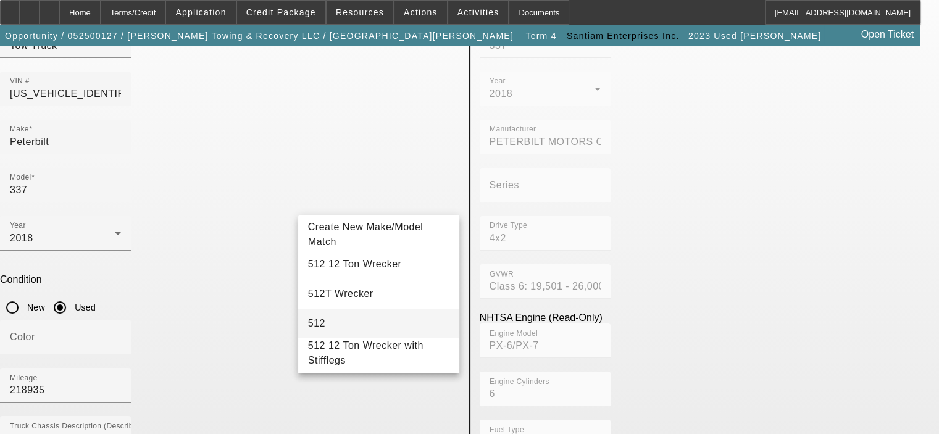
type input "512"
click at [373, 325] on mat-option "512" at bounding box center [379, 324] width 162 height 30
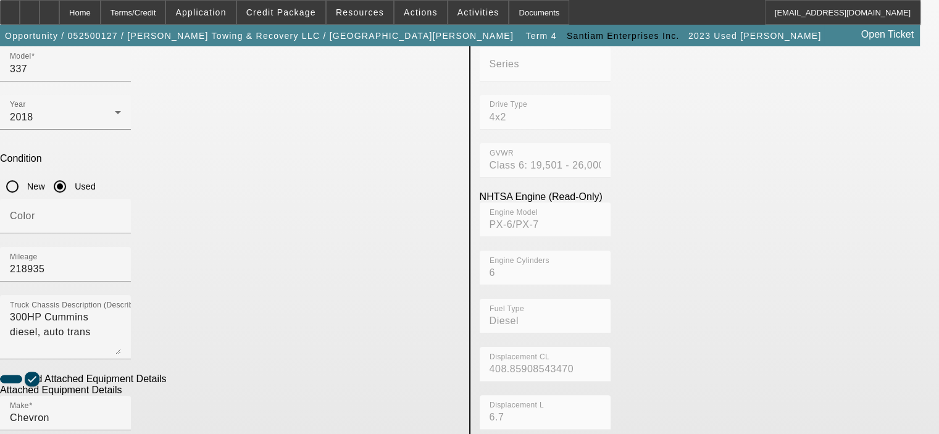
scroll to position [227, 0]
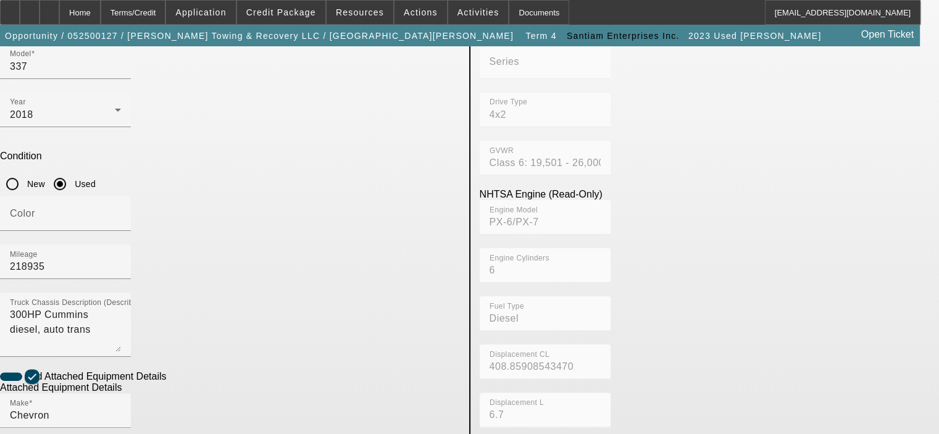
radio input "true"
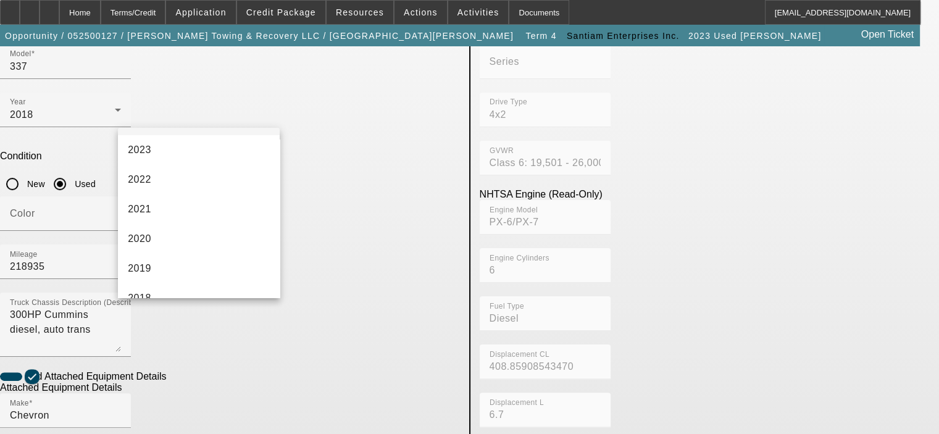
scroll to position [185, 0]
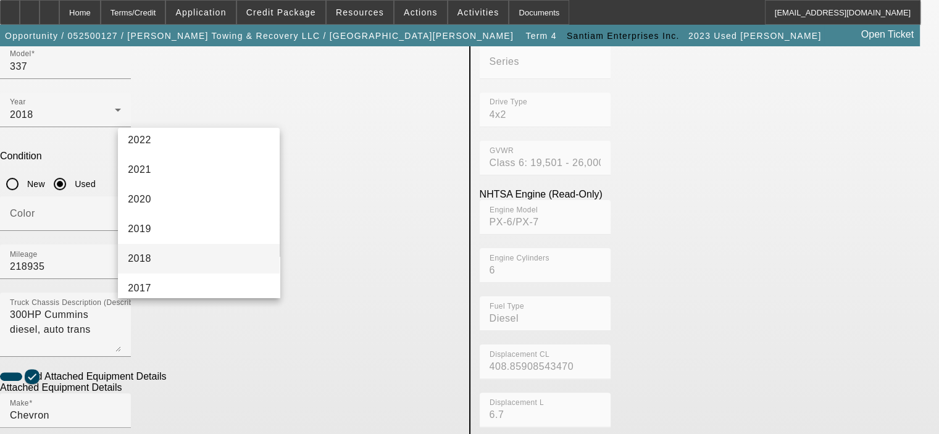
click at [190, 257] on mat-option "2018" at bounding box center [199, 259] width 162 height 30
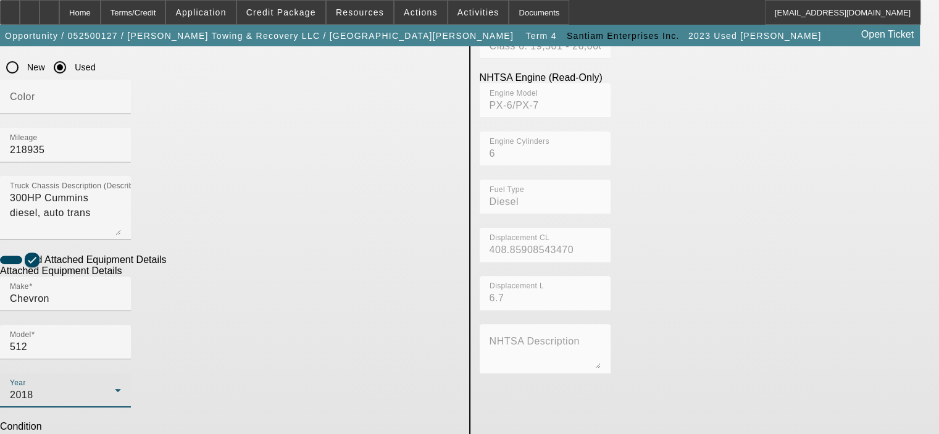
scroll to position [351, 0]
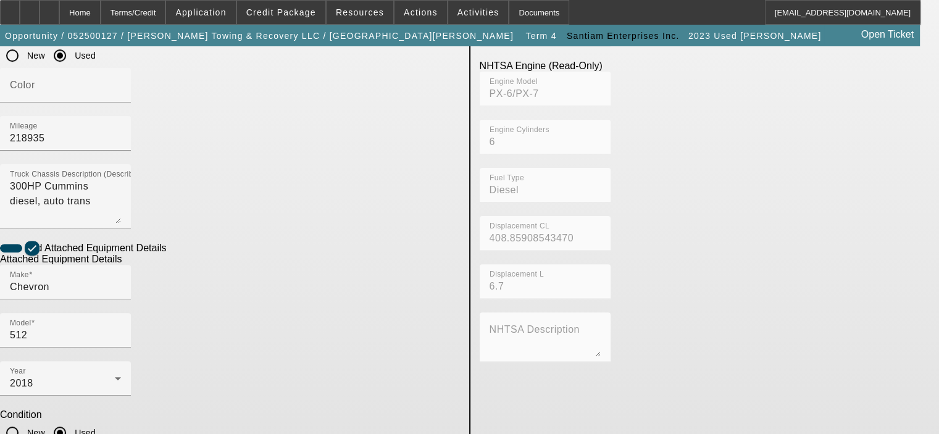
scroll to position [358, 0]
type textarea "12 Ton Wrecker"
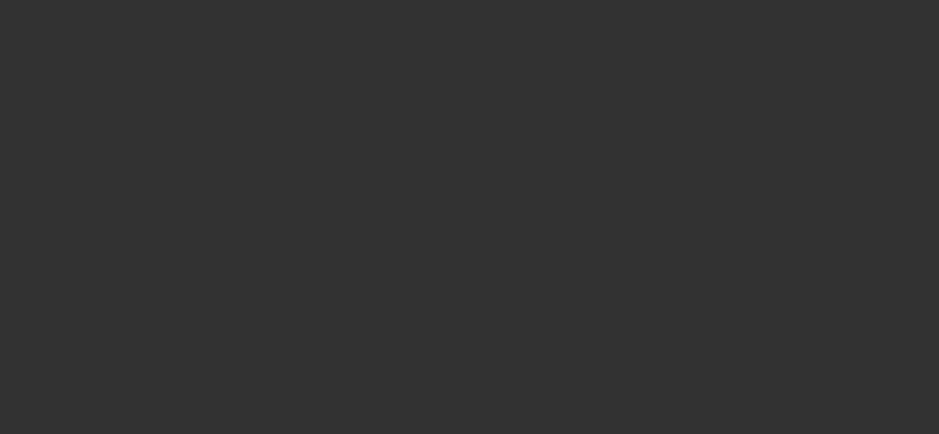
type input "$41,675.23"
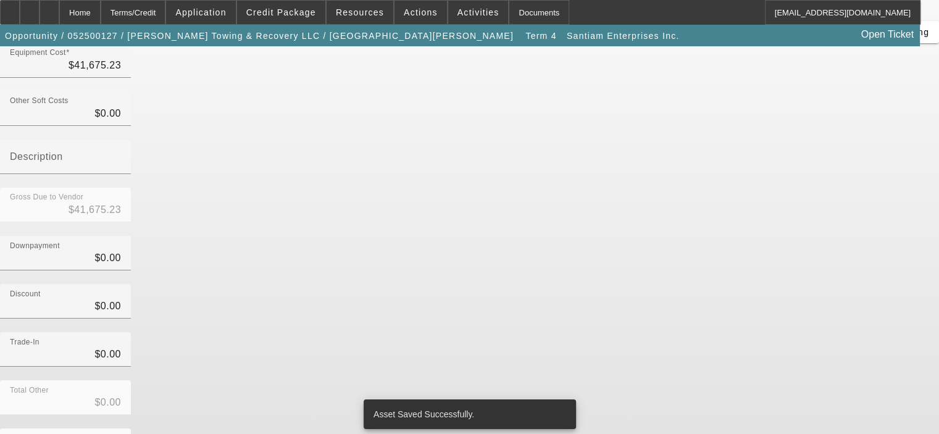
scroll to position [141, 0]
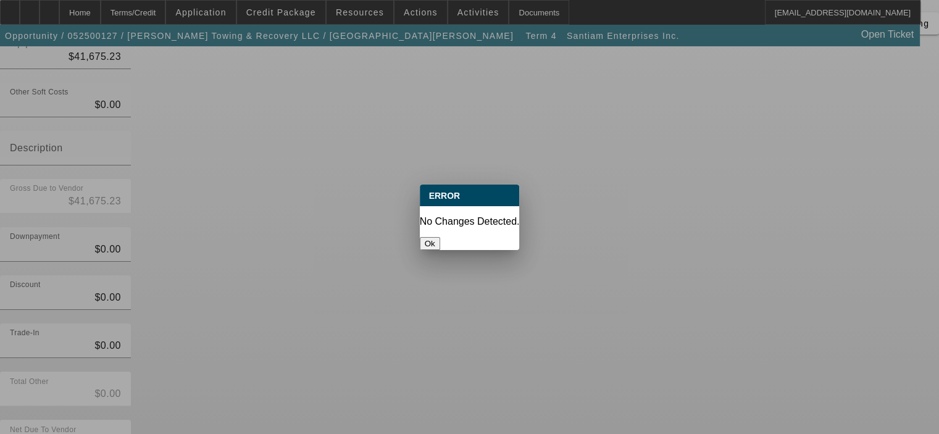
scroll to position [0, 0]
click at [440, 237] on button "Ok" at bounding box center [430, 243] width 20 height 13
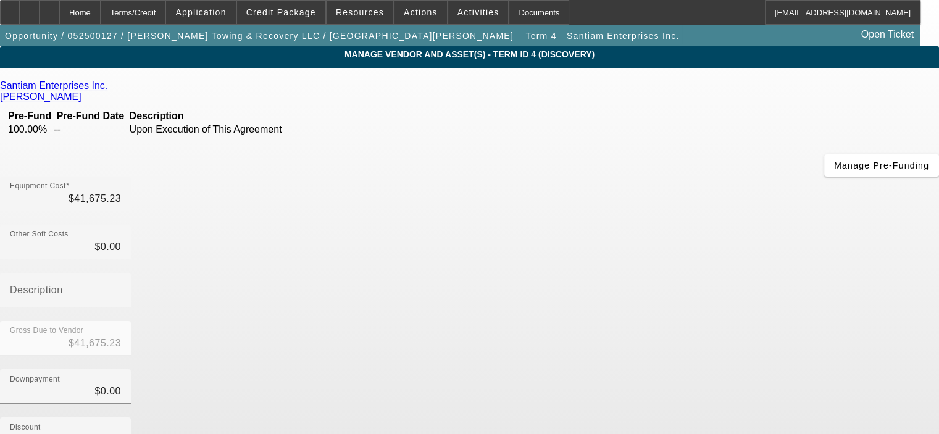
scroll to position [141, 0]
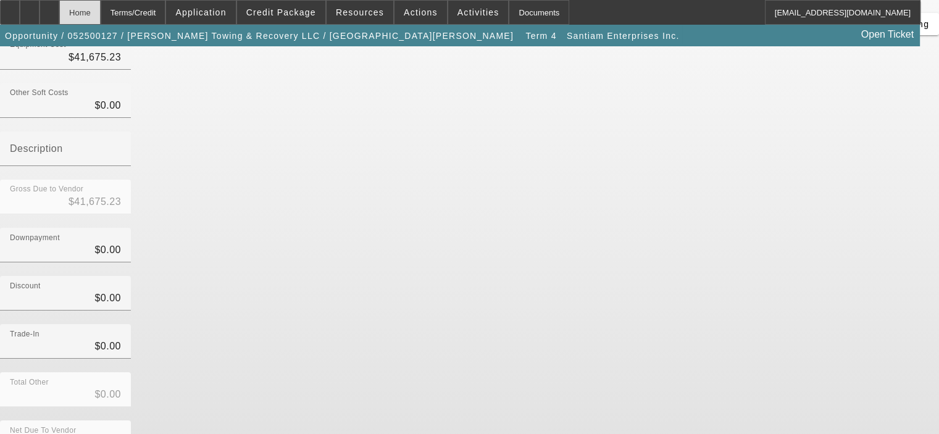
click at [101, 19] on div "Home" at bounding box center [79, 12] width 41 height 25
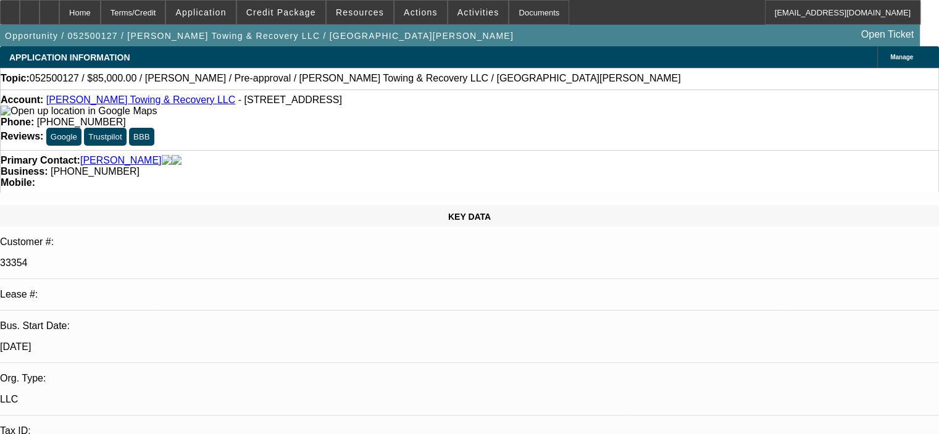
select select "0.15"
select select "2"
select select "0"
select select "6"
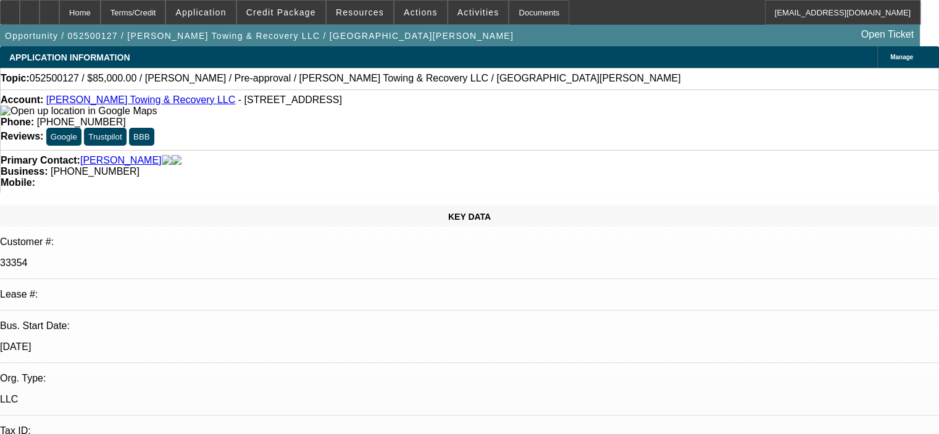
select select "0.15"
select select "2"
select select "0"
select select "6"
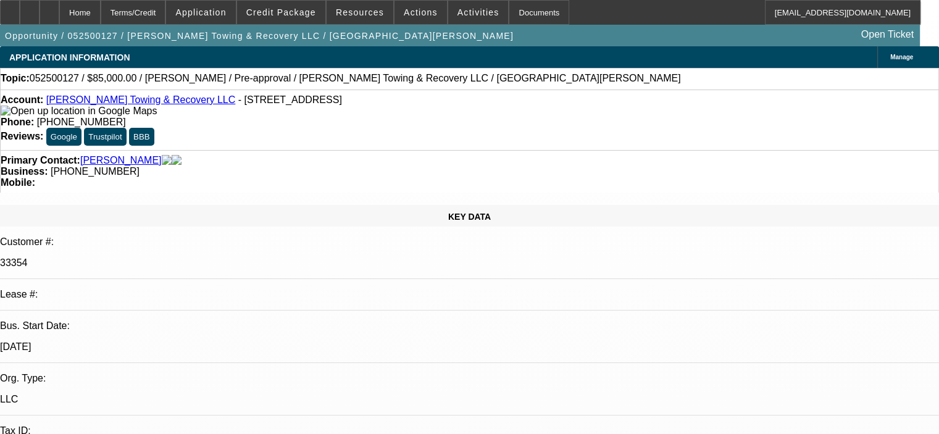
select select "0.15"
select select "2"
select select "0"
select select "6"
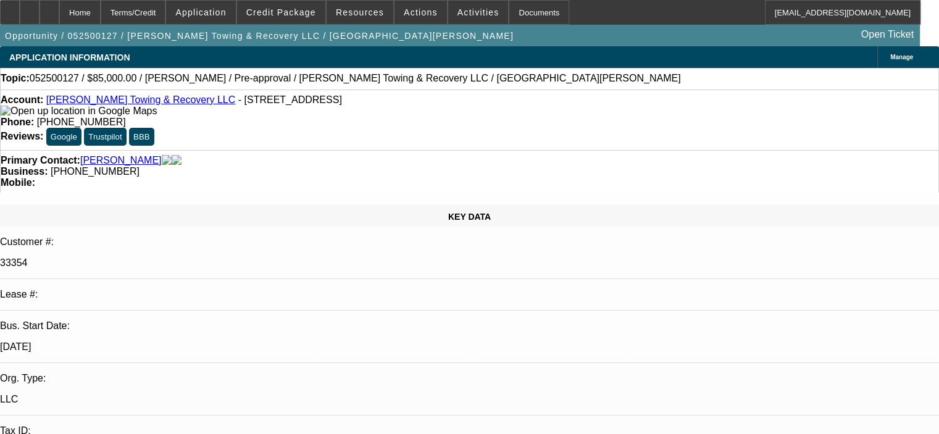
select select "0.15"
select select "2"
select select "0"
select select "6"
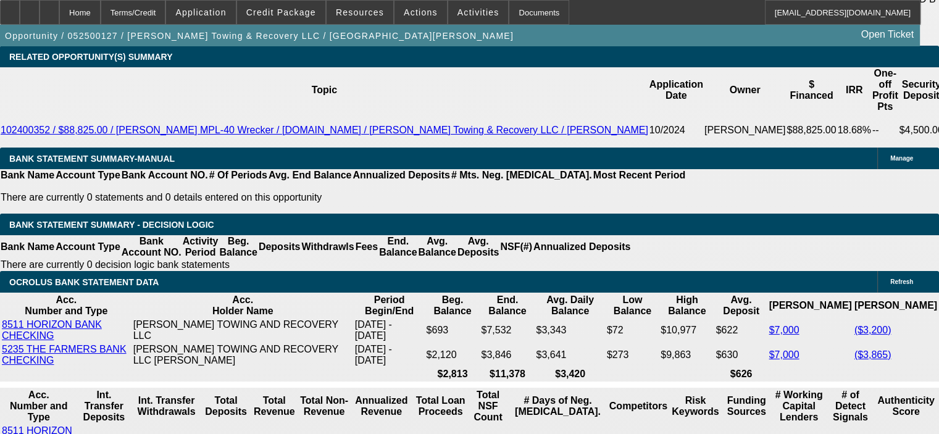
scroll to position [2220, 0]
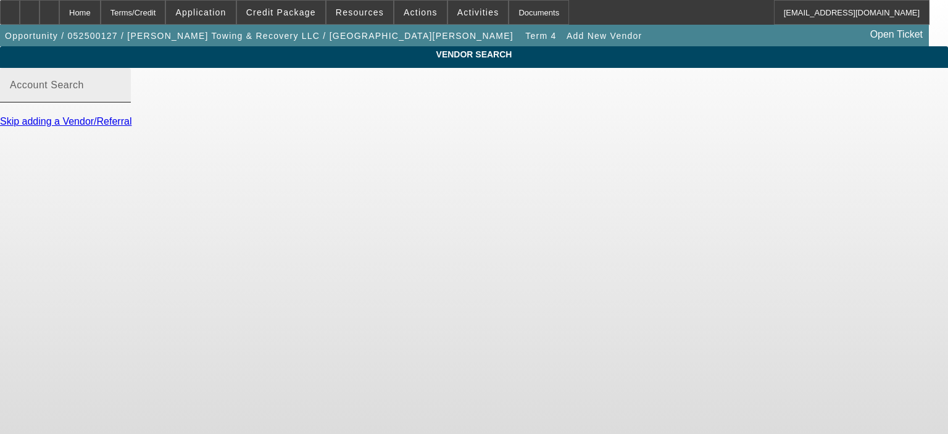
click at [121, 98] on input "Account Search" at bounding box center [65, 90] width 111 height 15
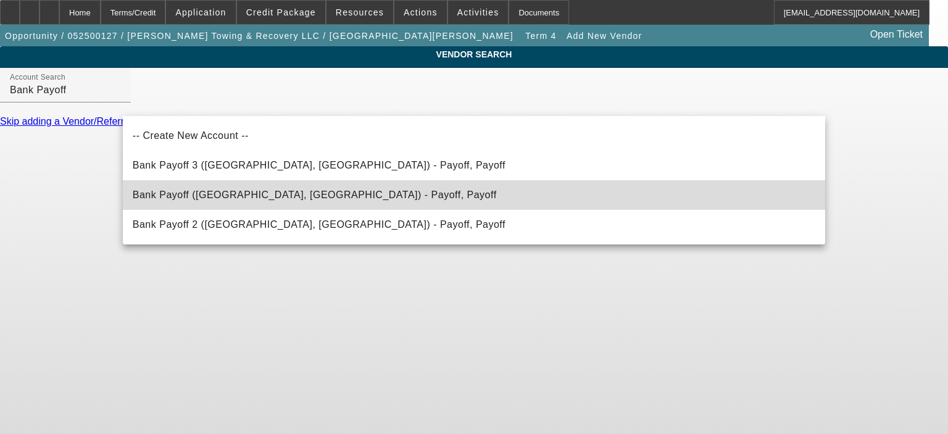
click at [199, 197] on span "Bank Payoff (Northbrook, IL) - Payoff, Payoff" at bounding box center [315, 195] width 364 height 10
type input "Bank Payoff (Northbrook, IL) - Payoff, Payoff"
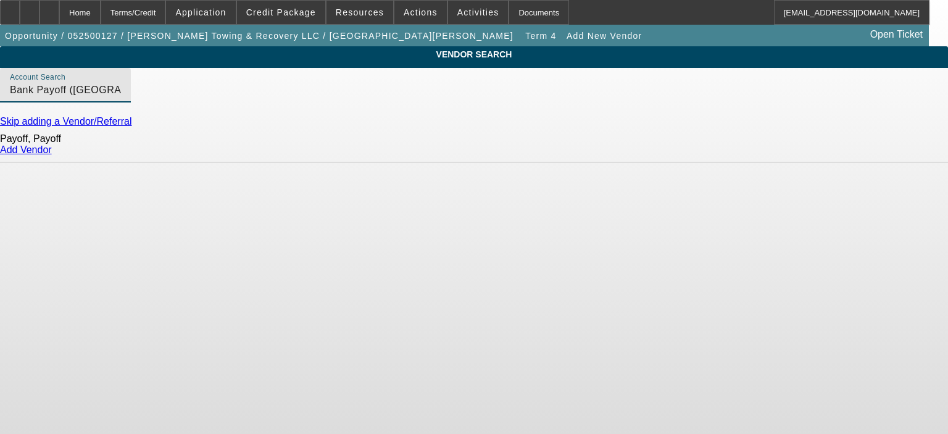
click at [52, 155] on link "Add Vendor" at bounding box center [26, 149] width 52 height 10
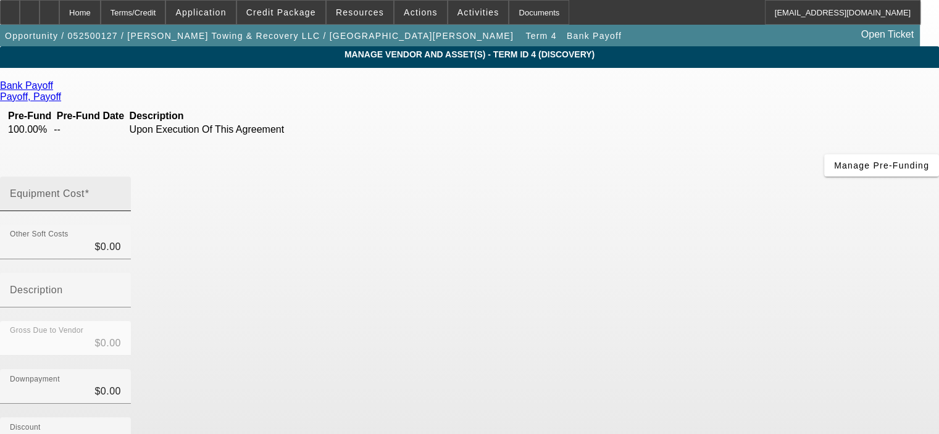
click at [121, 191] on input "Equipment Cost" at bounding box center [65, 198] width 111 height 15
drag, startPoint x: 590, startPoint y: 102, endPoint x: 635, endPoint y: 103, distance: 45.1
click at [131, 177] on div "Equipment Cost 0" at bounding box center [65, 194] width 131 height 35
type input "3"
type input "$3.00"
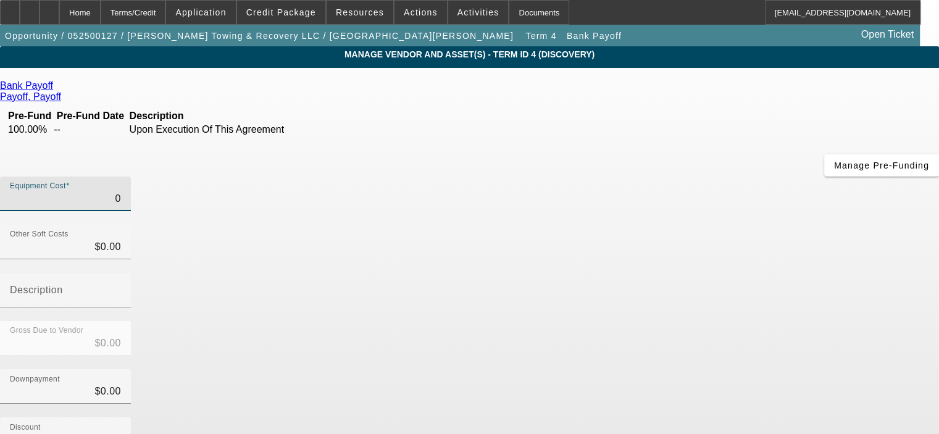
type input "$3.00"
type input "37"
type input "$37.00"
type input "373"
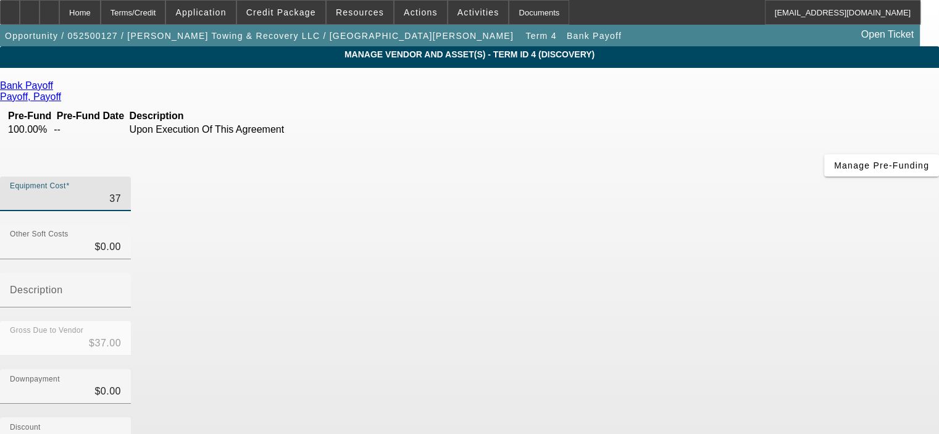
type input "$373.00"
type input "3732"
type input "$3,732.00"
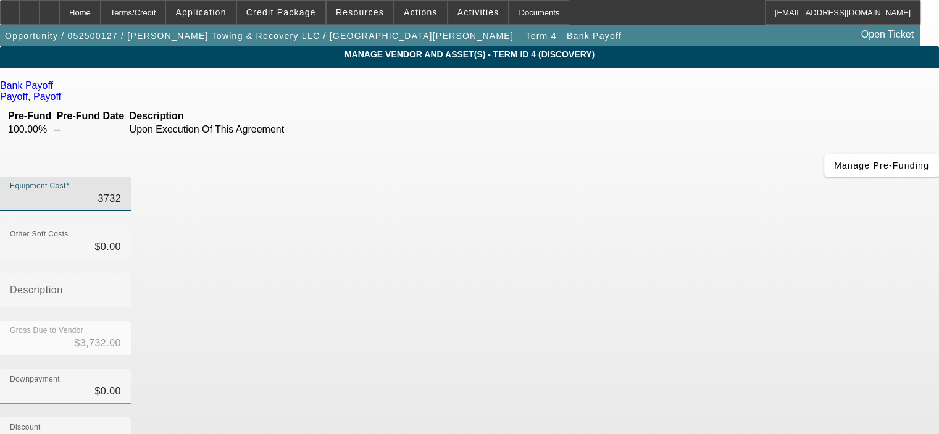
type input "37324"
type input "$37,324.00"
type input "37324.7"
type input "$37,324.70"
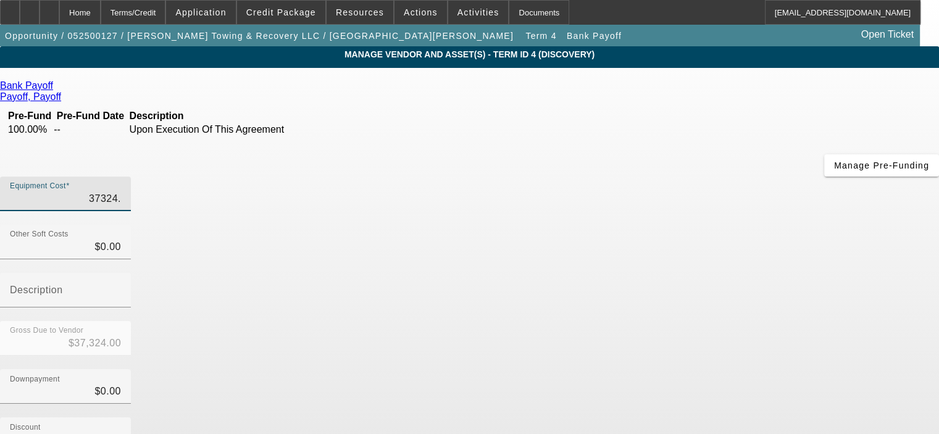
type input "$37,324.70"
type input "37324.77"
type input "$37,324.77"
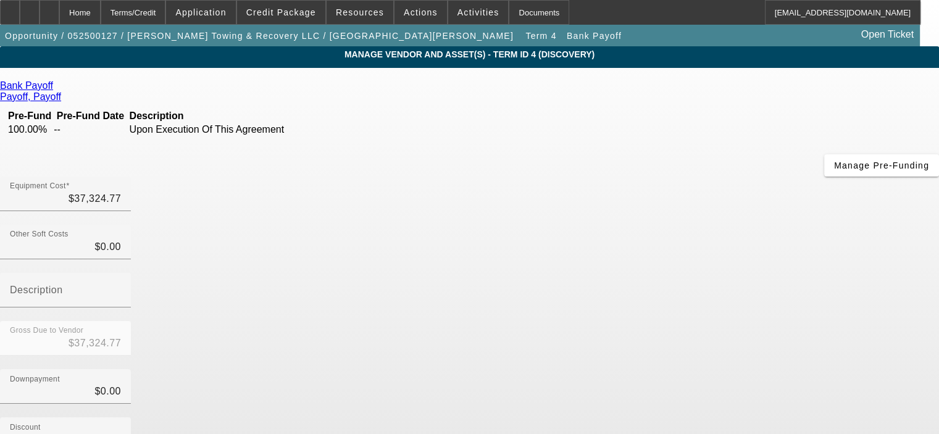
click at [685, 369] on div "Downpayment $0.00" at bounding box center [469, 393] width 939 height 48
click at [703, 417] on div "Discount $0.00" at bounding box center [469, 441] width 939 height 48
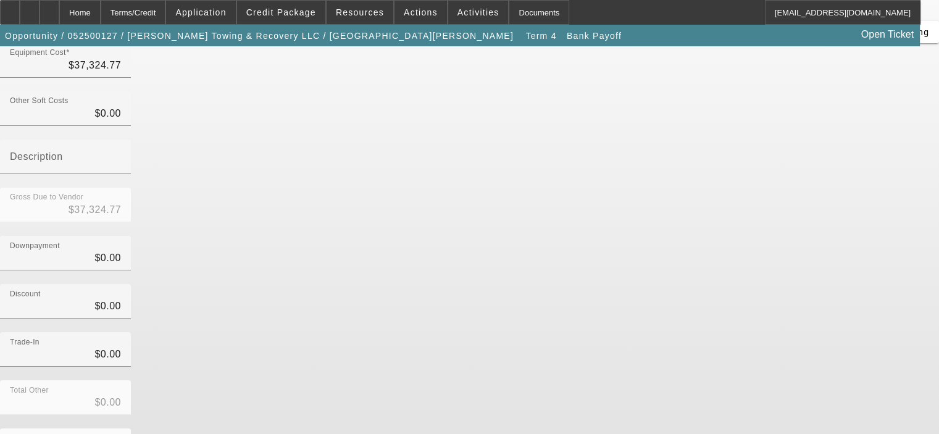
scroll to position [136, 0]
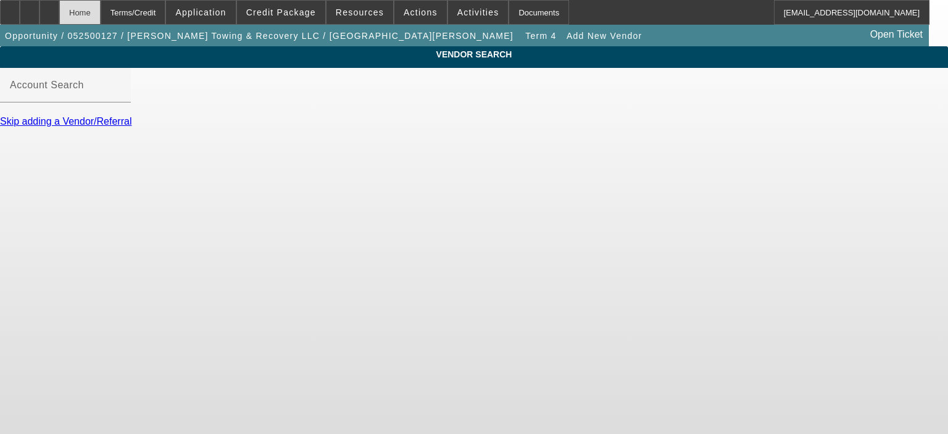
click at [101, 19] on div "Home" at bounding box center [79, 12] width 41 height 25
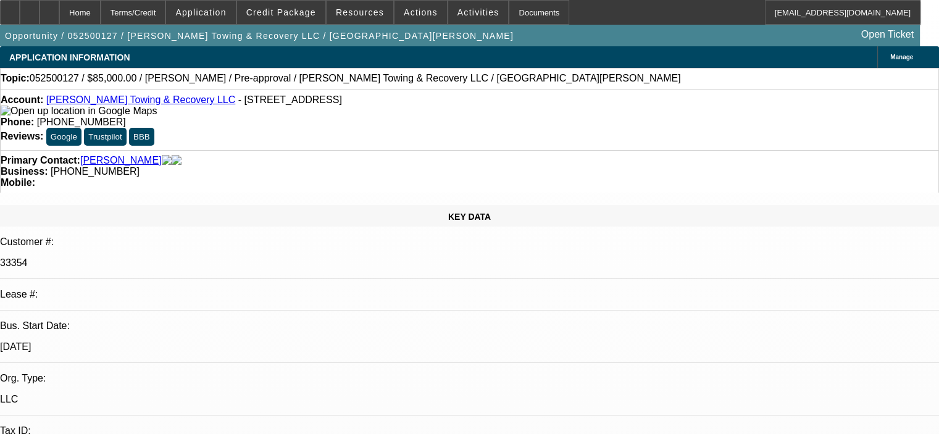
select select "0.15"
select select "2"
select select "0"
select select "6"
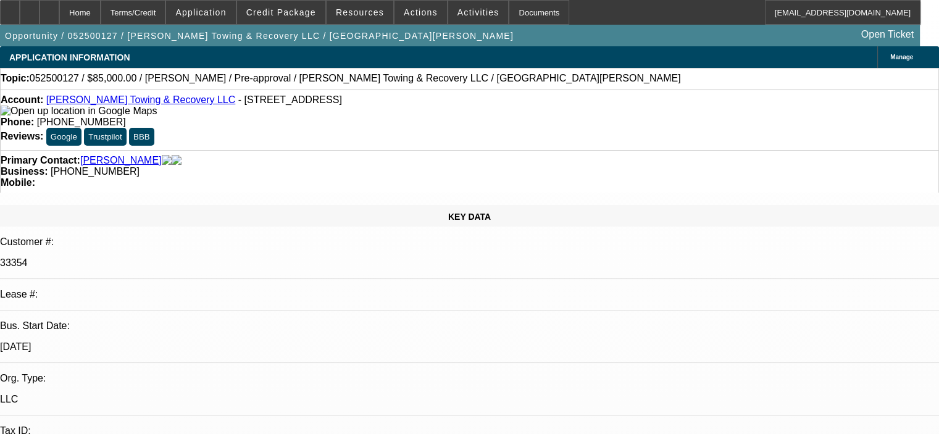
select select "0.15"
select select "2"
select select "0"
select select "6"
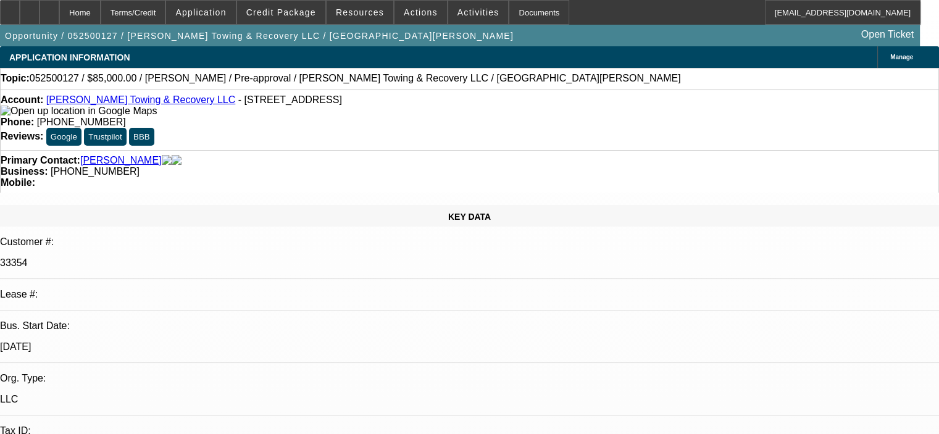
select select "0.15"
select select "2"
select select "0"
select select "6"
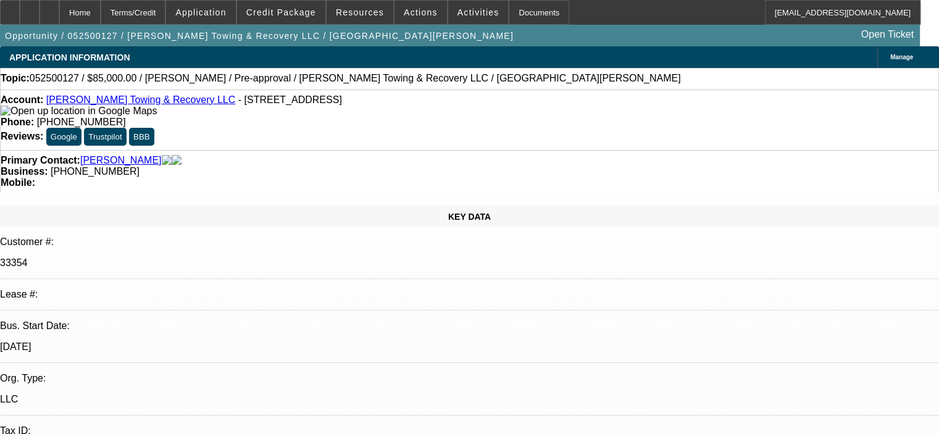
select select "0.15"
select select "2"
select select "0"
select select "6"
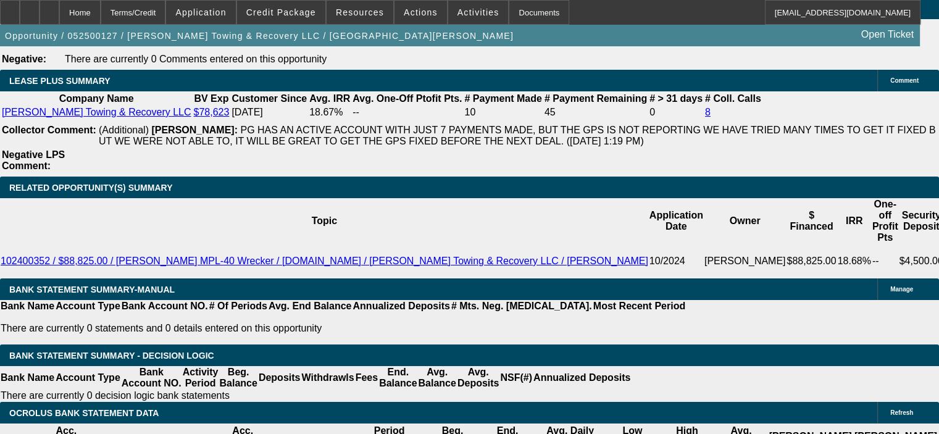
scroll to position [2161, 0]
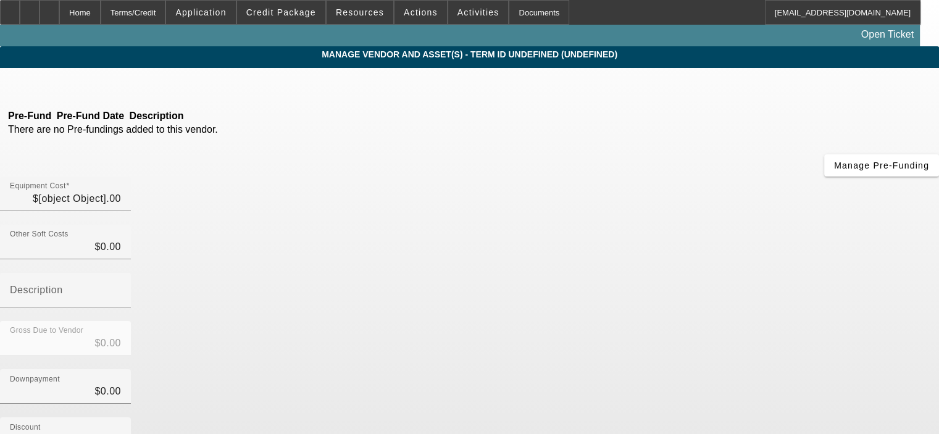
type input "$41,675.23"
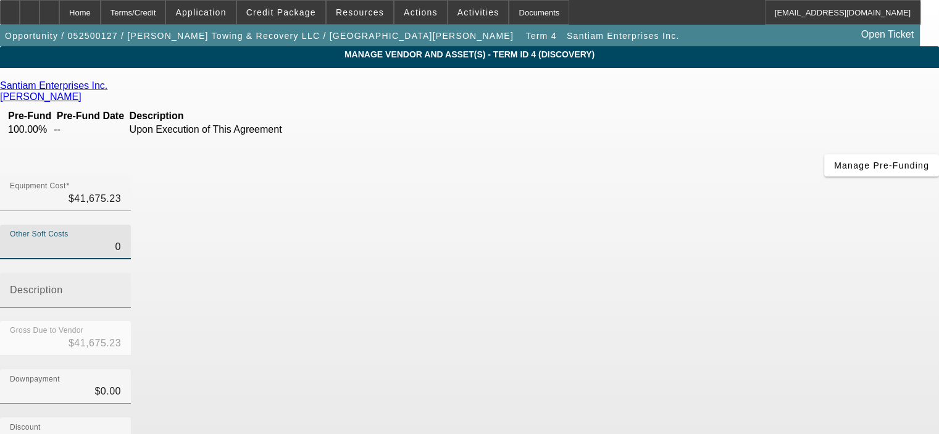
drag, startPoint x: 602, startPoint y: 144, endPoint x: 669, endPoint y: 140, distance: 66.8
click at [654, 225] on div "Other Soft Costs 0 Description" at bounding box center [469, 273] width 939 height 96
type input "1"
type input "$41,676.23"
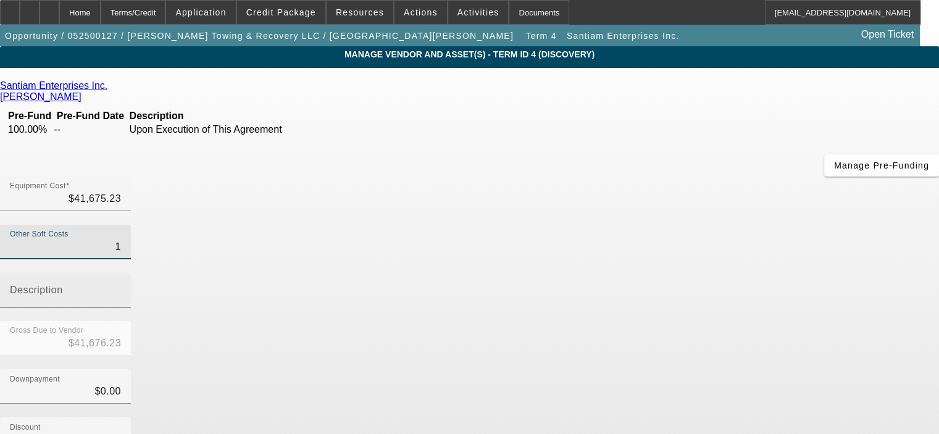
type input "15"
type input "$41,690.23"
type input "150"
type input "$41,825.23"
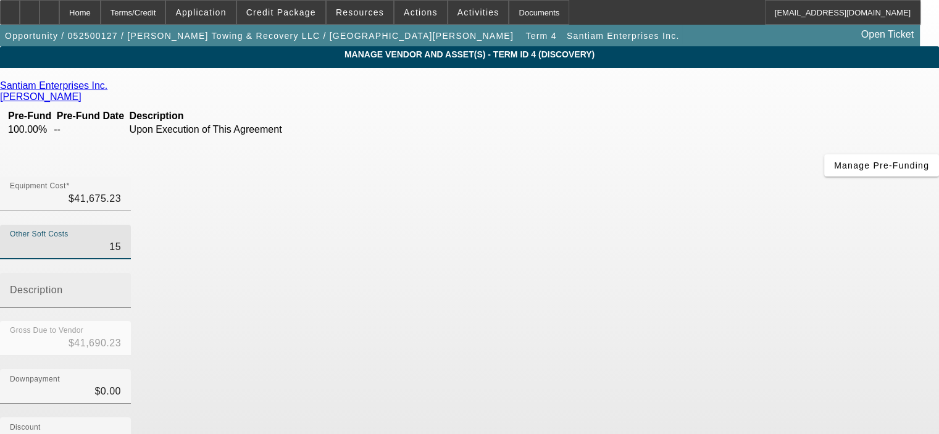
type input "$41,825.23"
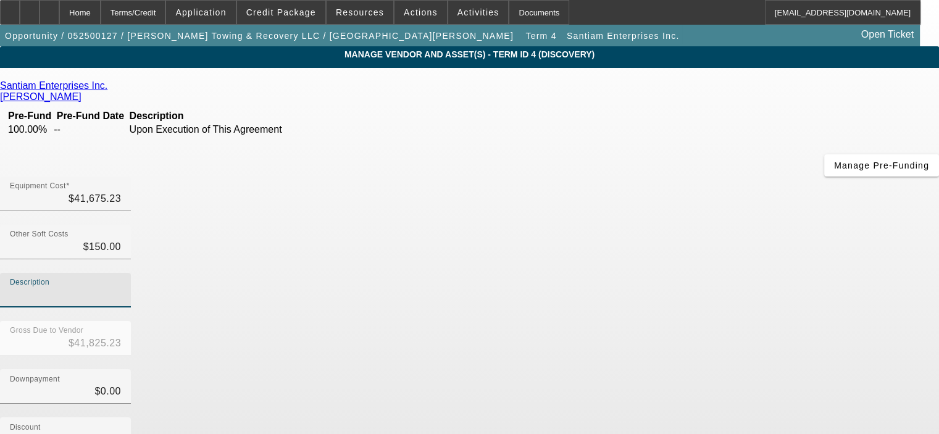
click at [121, 288] on input "Description" at bounding box center [65, 295] width 111 height 15
click at [731, 369] on div "Downpayment $0.00" at bounding box center [469, 393] width 939 height 48
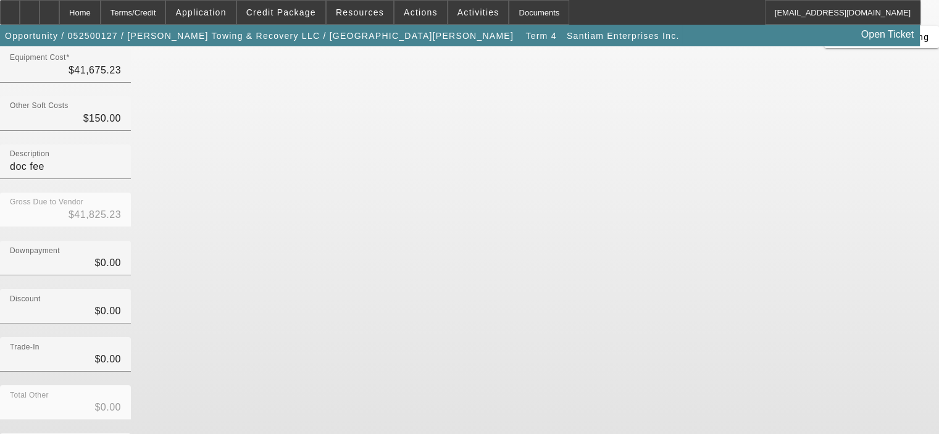
scroll to position [141, 0]
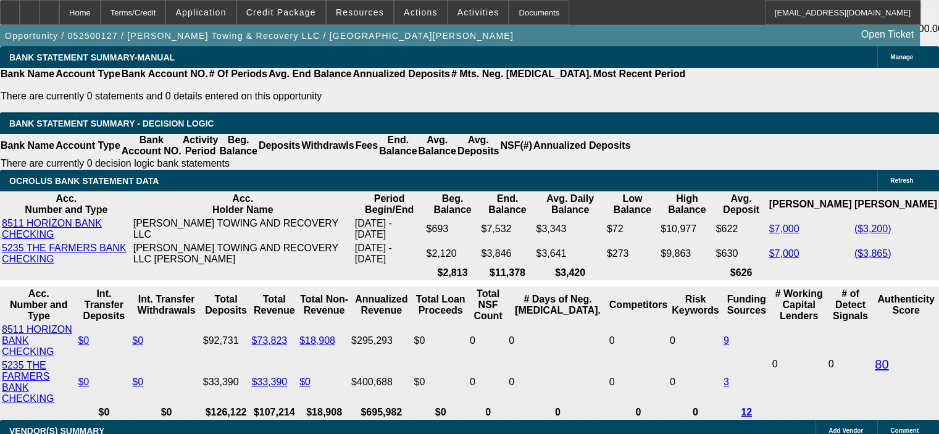
scroll to position [2346, 0]
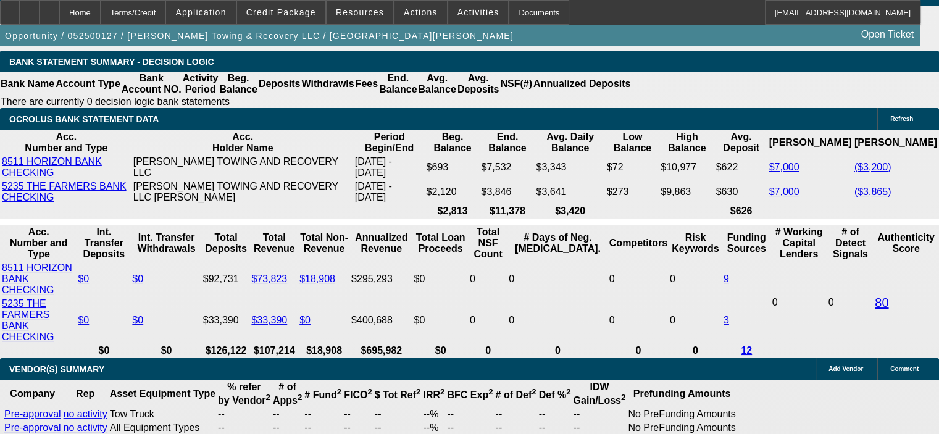
drag, startPoint x: 148, startPoint y: 329, endPoint x: 259, endPoint y: 323, distance: 111.3
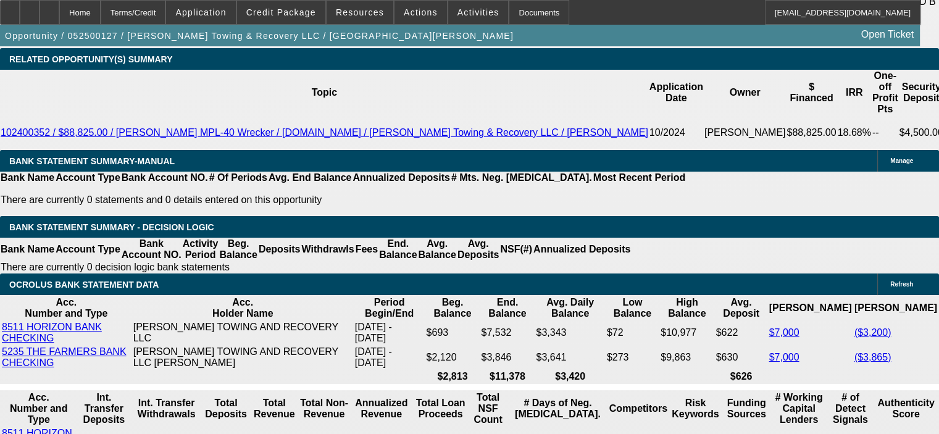
scroll to position [2161, 0]
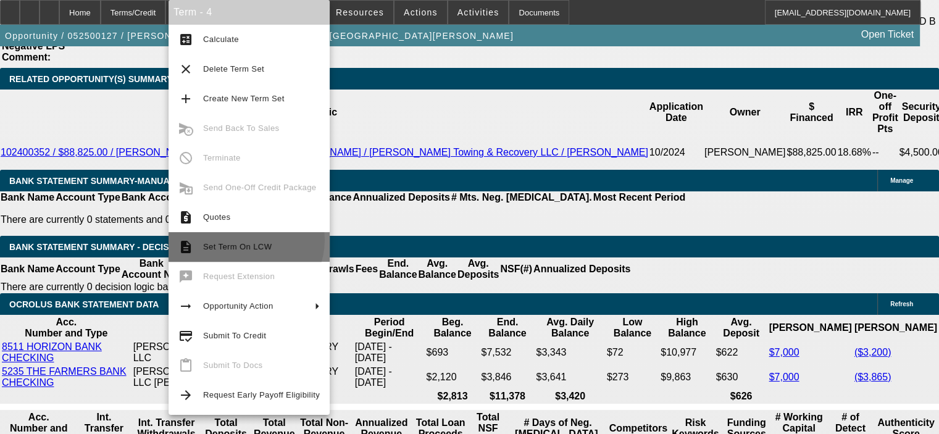
click at [246, 240] on span "Set Term On LCW" at bounding box center [261, 247] width 117 height 15
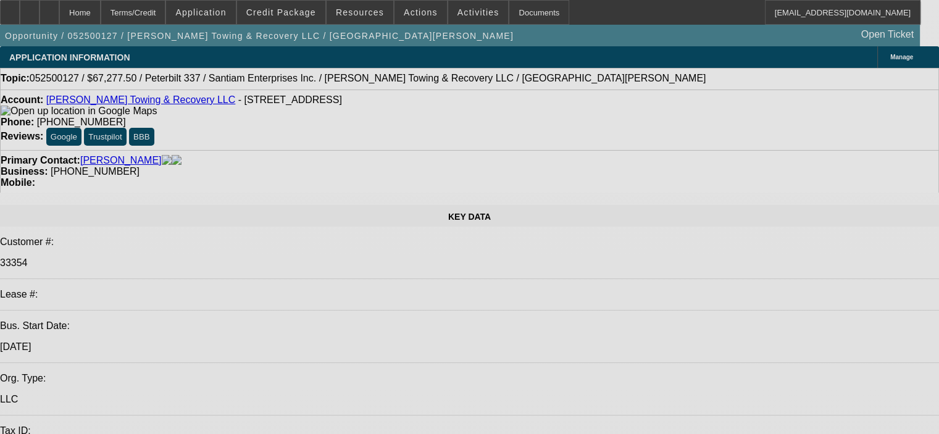
select select "0.15"
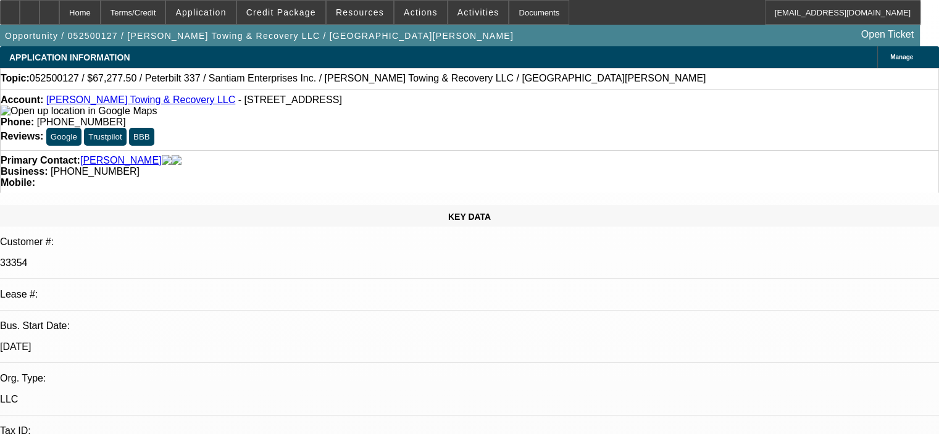
select select "2"
select select "0"
select select "6"
select select "0.15"
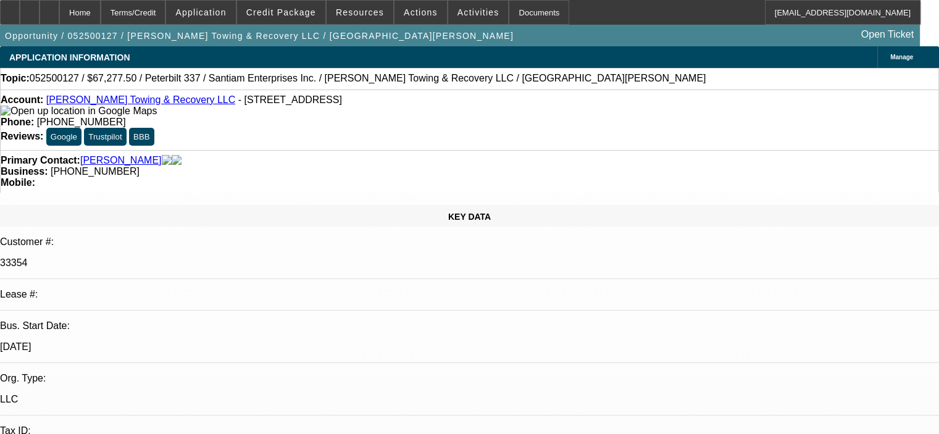
select select "2"
select select "0"
select select "6"
select select "0.15"
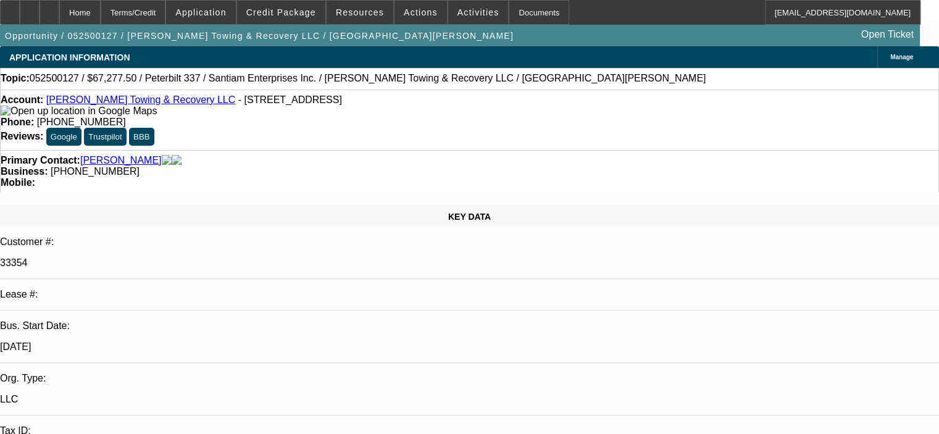
select select "2"
select select "0"
select select "6"
select select "0.15"
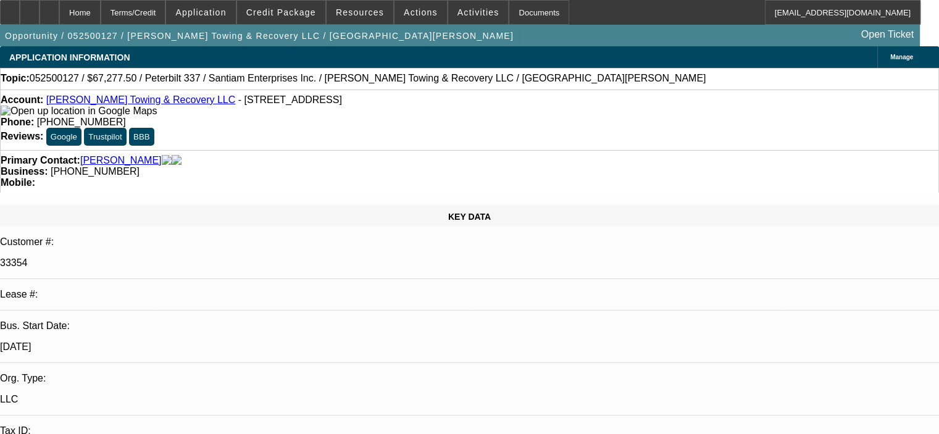
select select "2"
select select "0"
select select "6"
click at [307, 7] on span "Credit Package" at bounding box center [281, 12] width 70 height 10
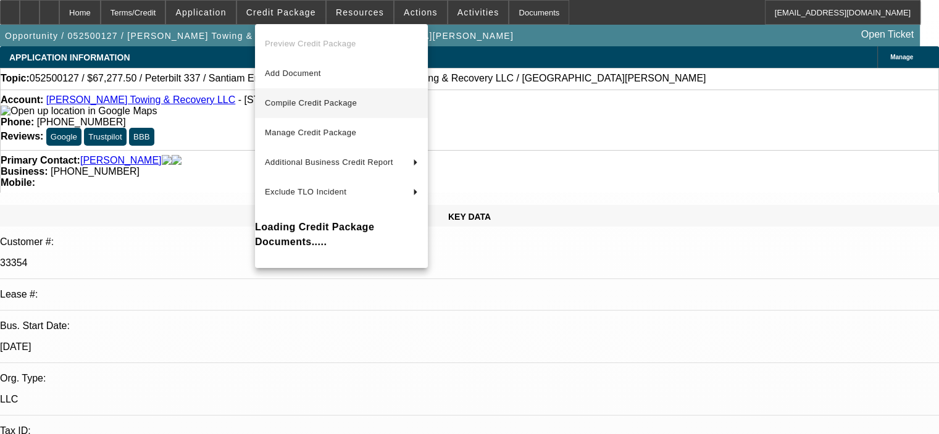
click at [306, 108] on span "Compile Credit Package" at bounding box center [341, 103] width 153 height 15
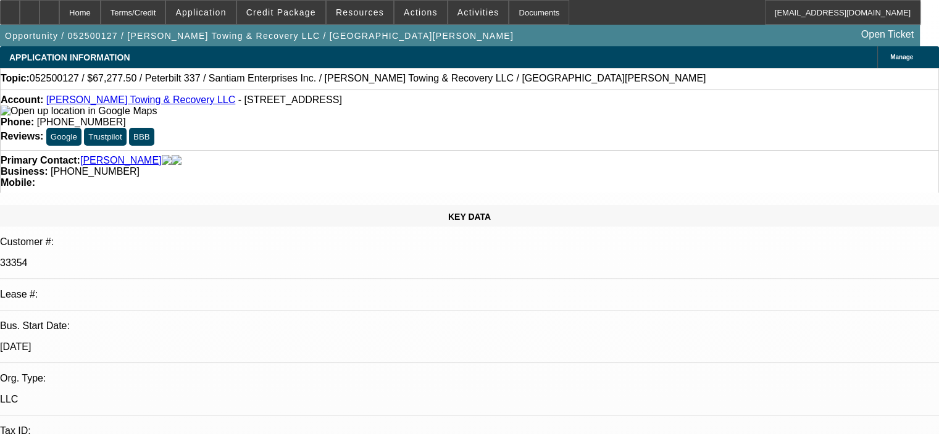
select select "0.15"
select select "2"
select select "0"
select select "6"
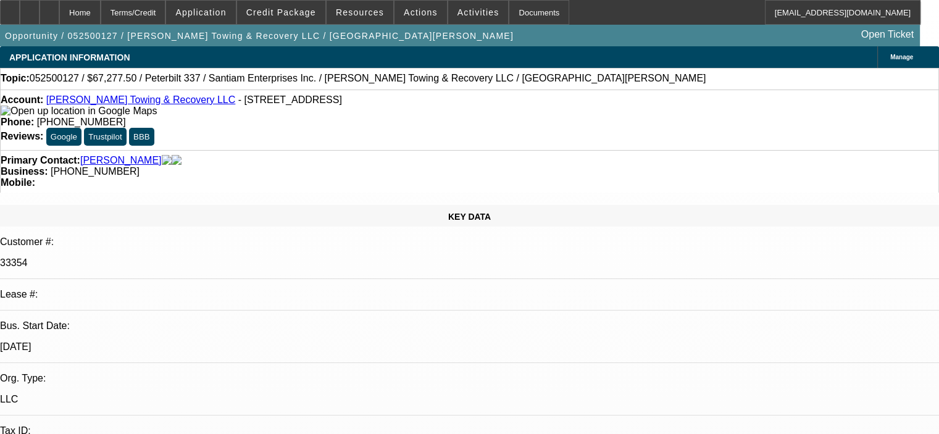
select select "0.15"
select select "2"
select select "0"
select select "6"
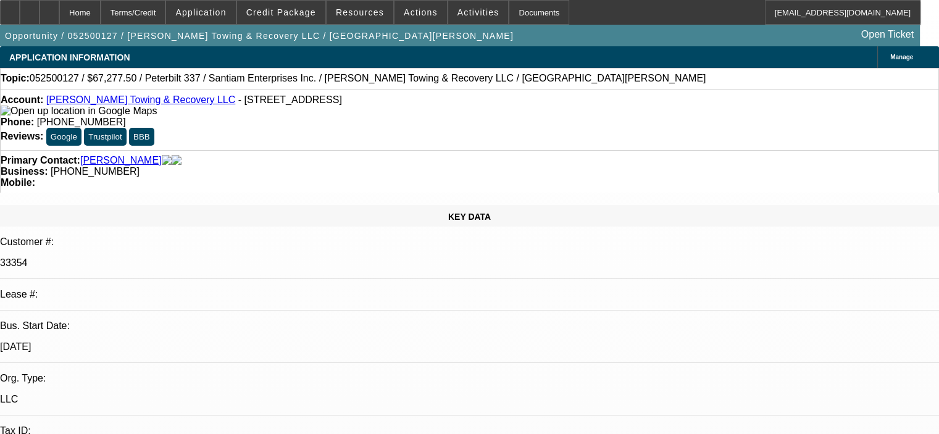
select select "0.15"
select select "2"
select select "0"
select select "6"
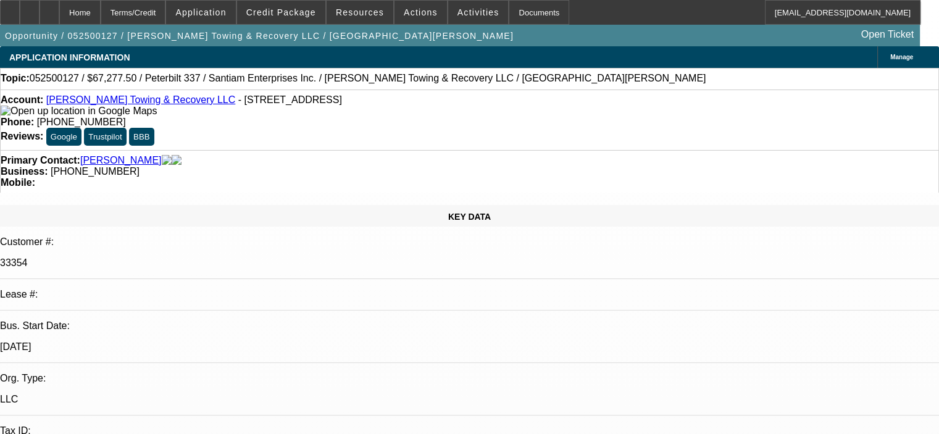
select select "0.15"
select select "2"
select select "0"
select select "6"
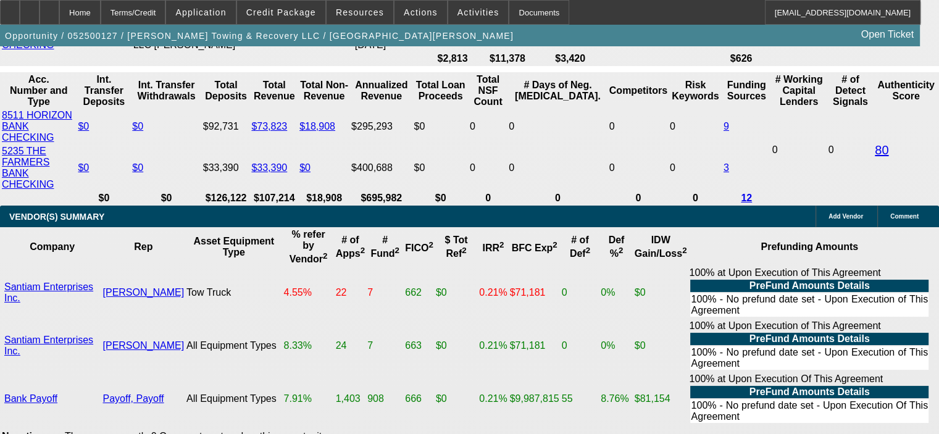
scroll to position [2548, 0]
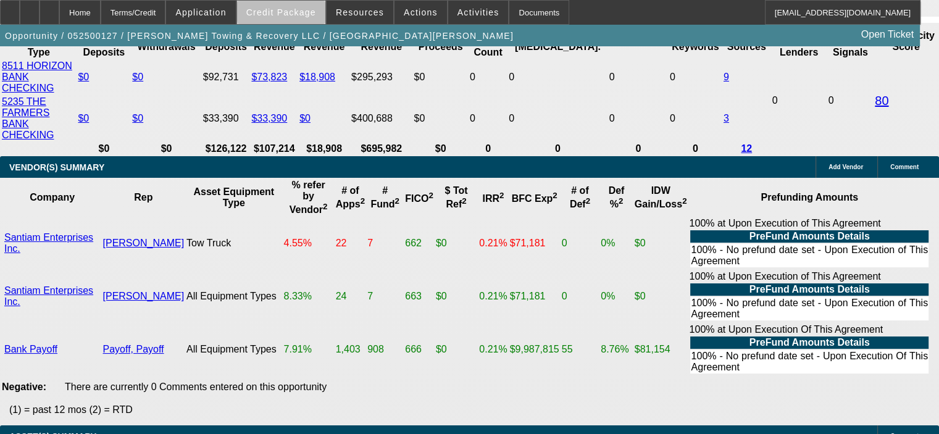
click at [316, 11] on span "Credit Package" at bounding box center [281, 12] width 70 height 10
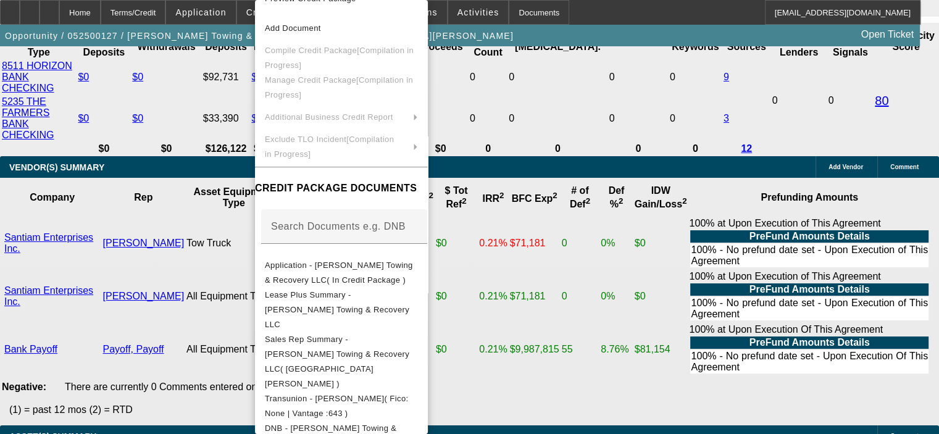
scroll to position [0, 0]
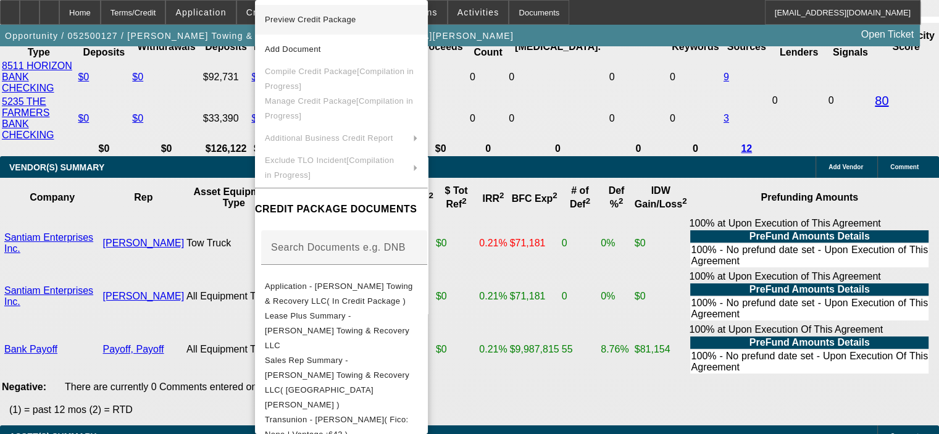
click at [346, 20] on span "Preview Credit Package" at bounding box center [310, 19] width 91 height 9
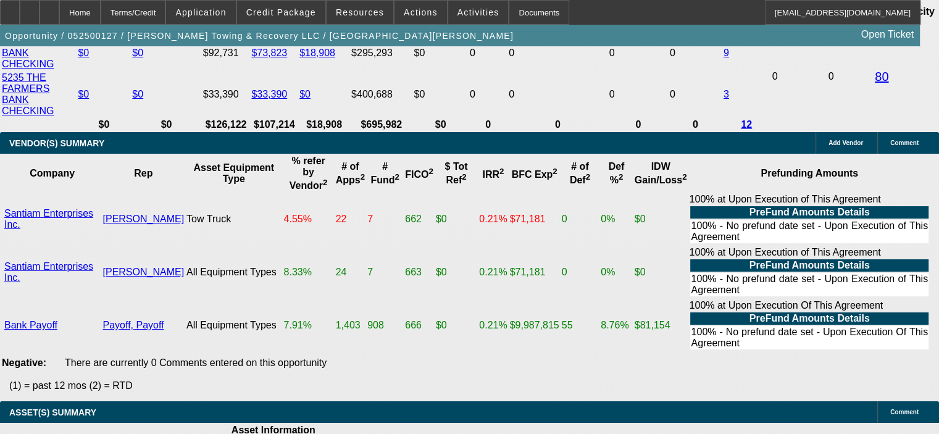
scroll to position [2567, 0]
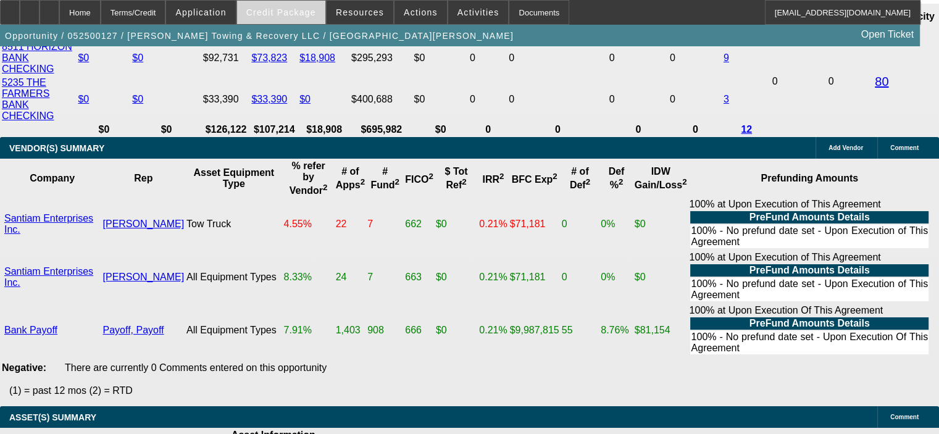
click at [299, 15] on span "Credit Package" at bounding box center [281, 12] width 70 height 10
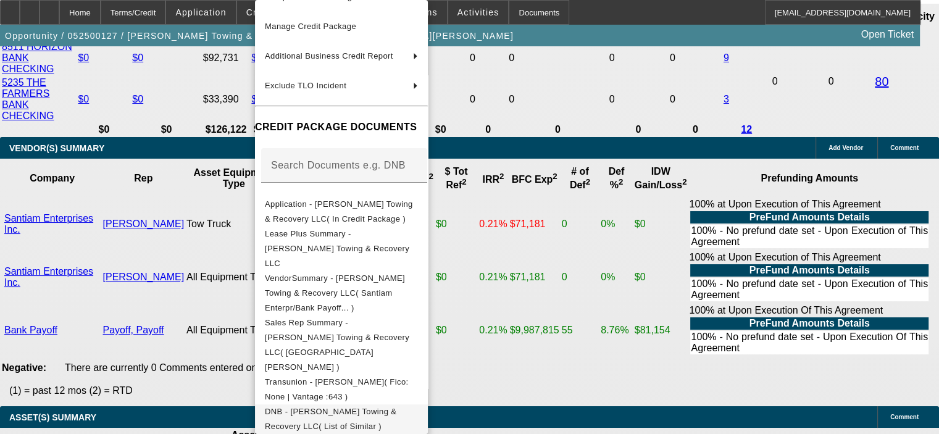
scroll to position [272, 0]
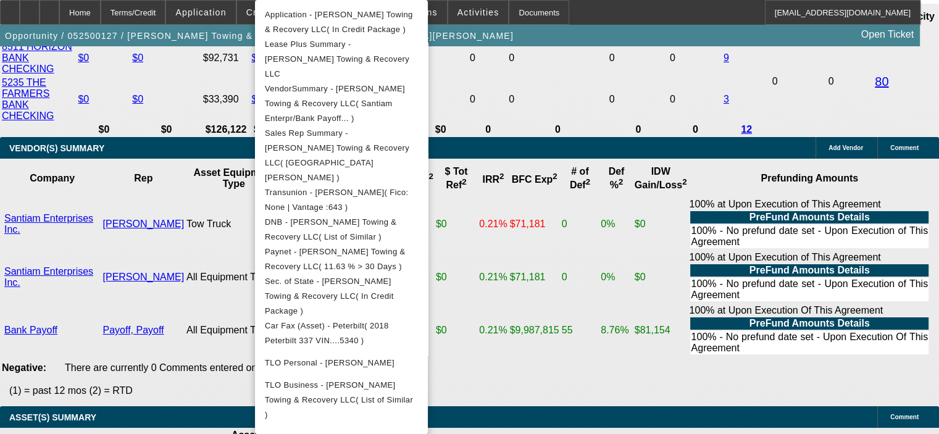
drag, startPoint x: 175, startPoint y: 345, endPoint x: 190, endPoint y: 314, distance: 34.5
click at [178, 343] on div at bounding box center [469, 217] width 939 height 434
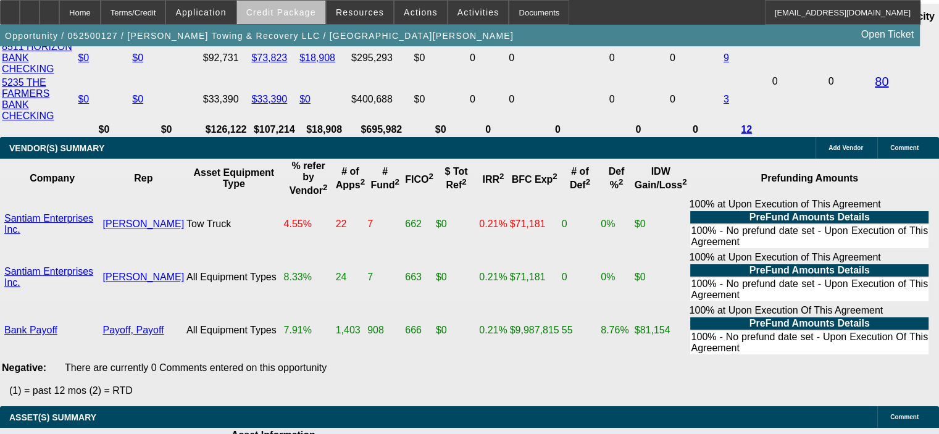
click at [310, 15] on span "Credit Package" at bounding box center [281, 12] width 70 height 10
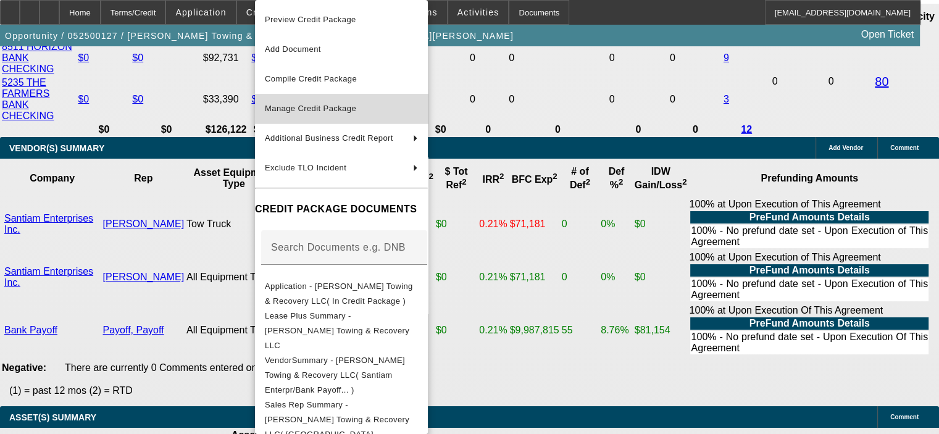
click at [327, 108] on span "Manage Credit Package" at bounding box center [310, 108] width 91 height 9
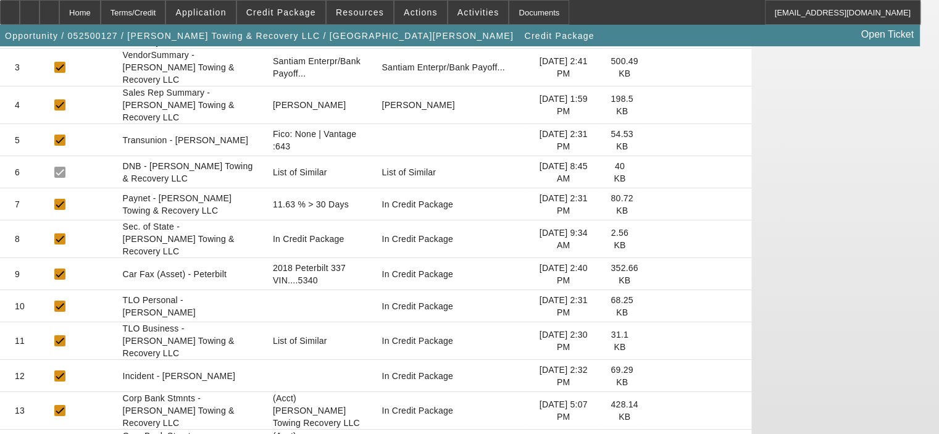
scroll to position [320, 0]
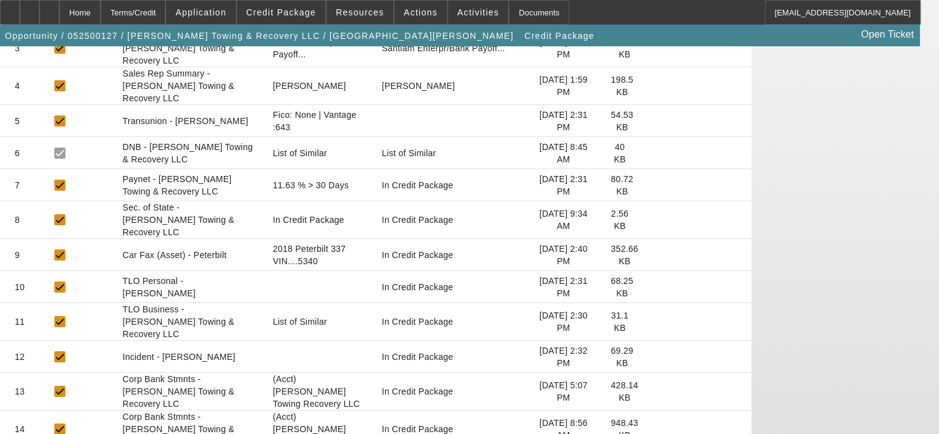
click at [648, 391] on icon at bounding box center [648, 391] width 0 height 0
click at [648, 429] on icon at bounding box center [648, 429] width 0 height 0
click at [648, 391] on icon at bounding box center [648, 391] width 0 height 0
click at [30, 8] on icon at bounding box center [30, 8] width 0 height 0
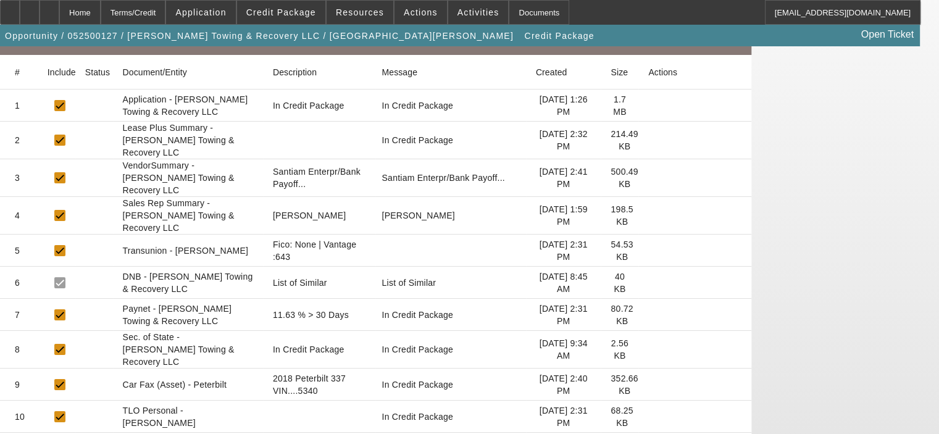
scroll to position [196, 0]
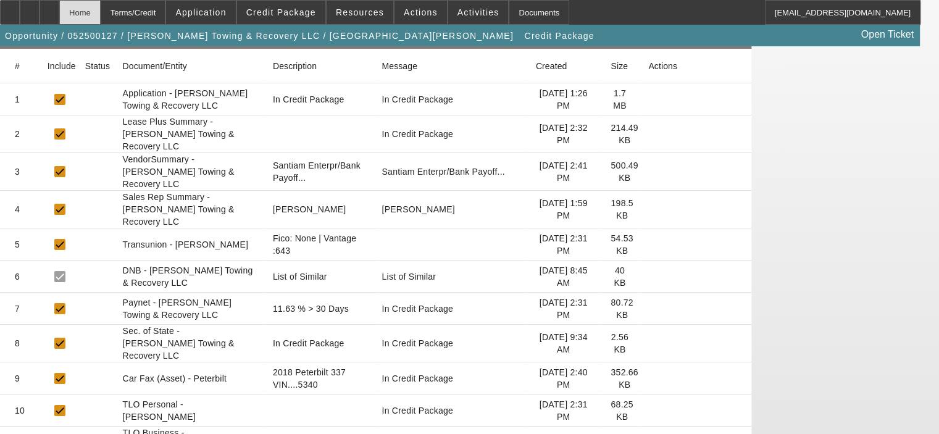
click at [101, 14] on div "Home" at bounding box center [79, 12] width 41 height 25
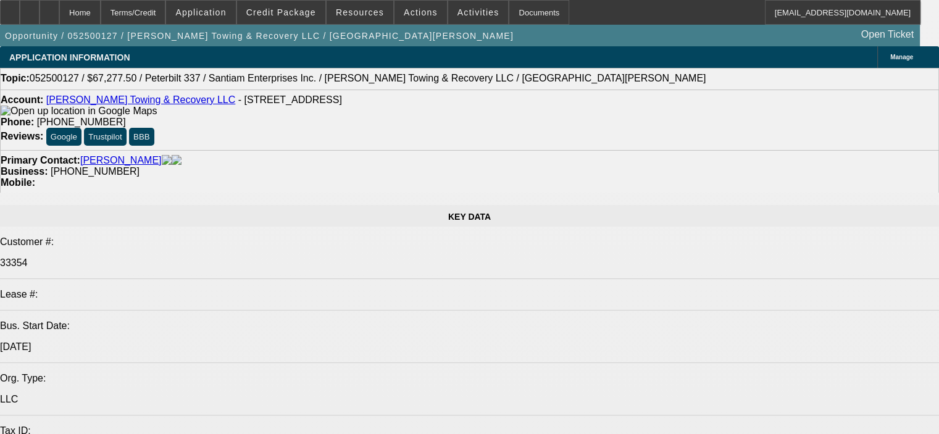
select select "0.15"
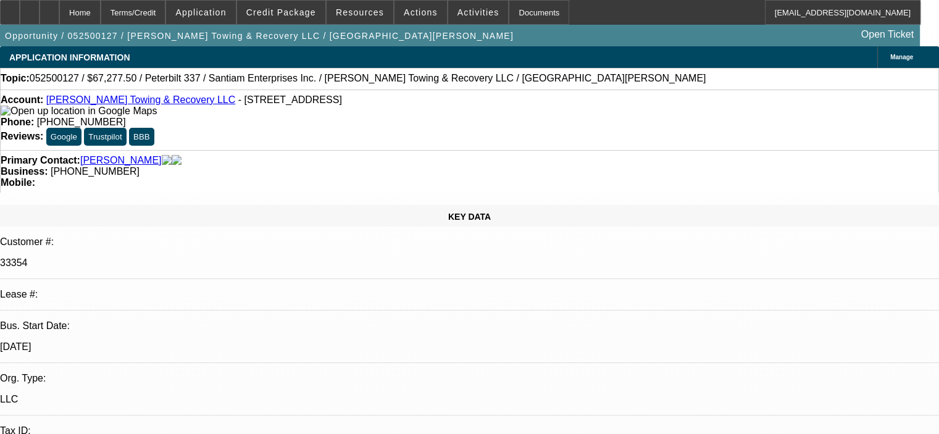
select select "2"
select select "0"
select select "6"
select select "0.15"
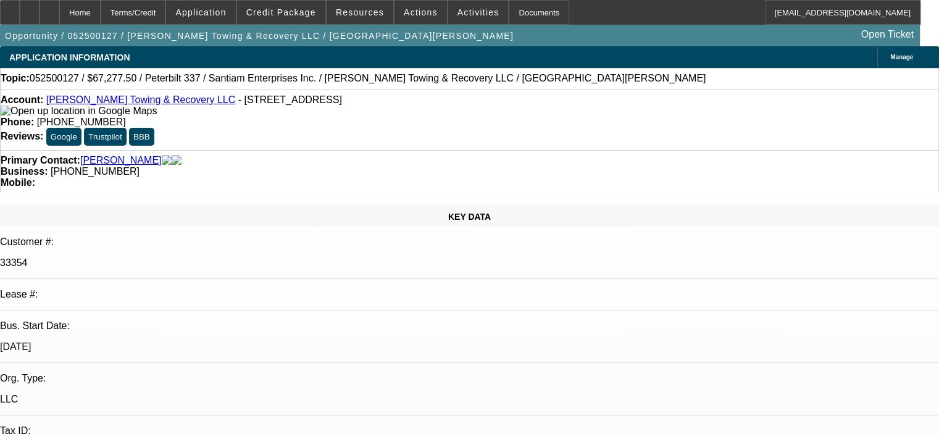
select select "2"
select select "0"
select select "6"
select select "0.15"
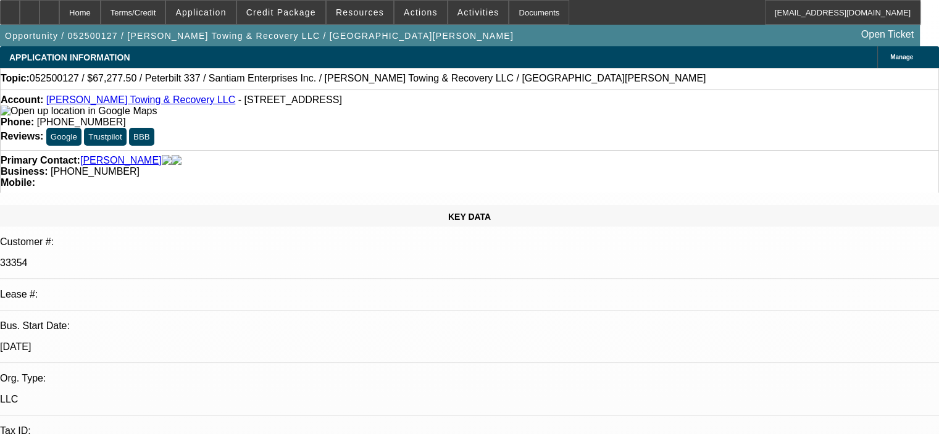
select select "2"
select select "0"
select select "6"
select select "0.15"
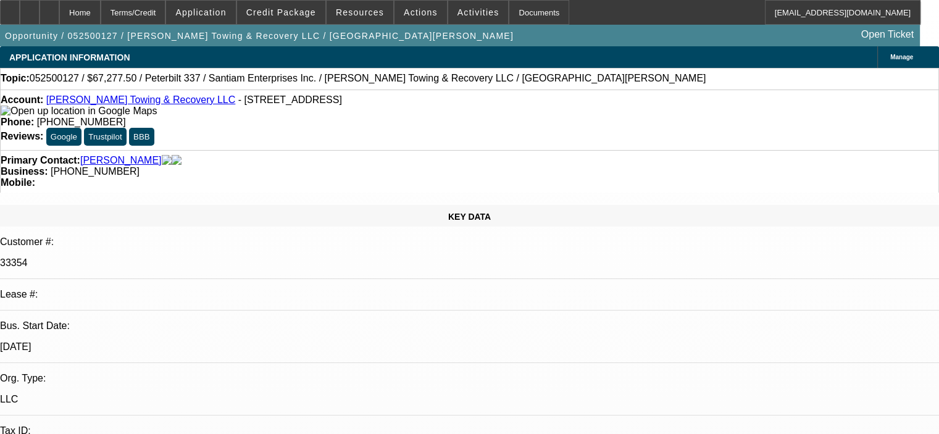
select select "2"
select select "0"
select select "6"
click at [49, 8] on icon at bounding box center [49, 8] width 0 height 0
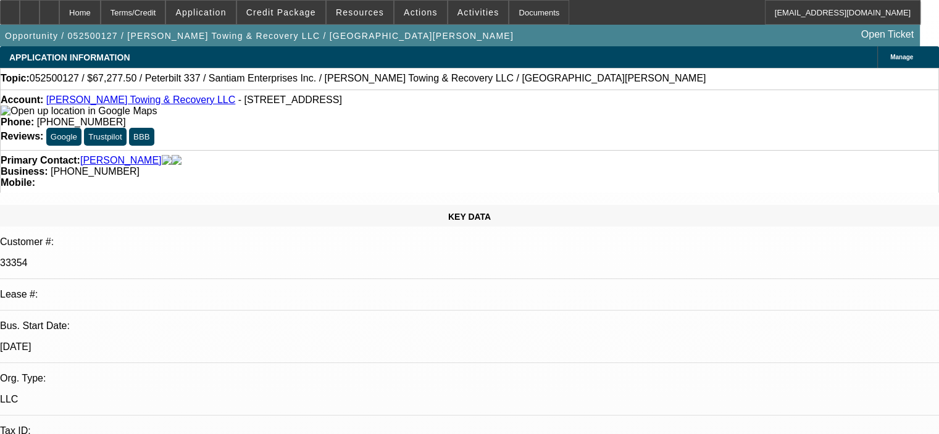
select select "0.15"
select select "2"
select select "0"
select select "6"
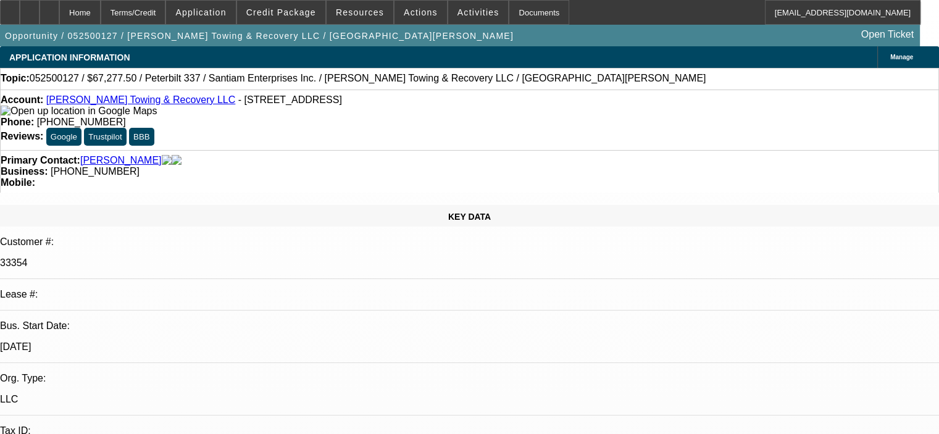
select select "0.15"
select select "2"
select select "0"
select select "6"
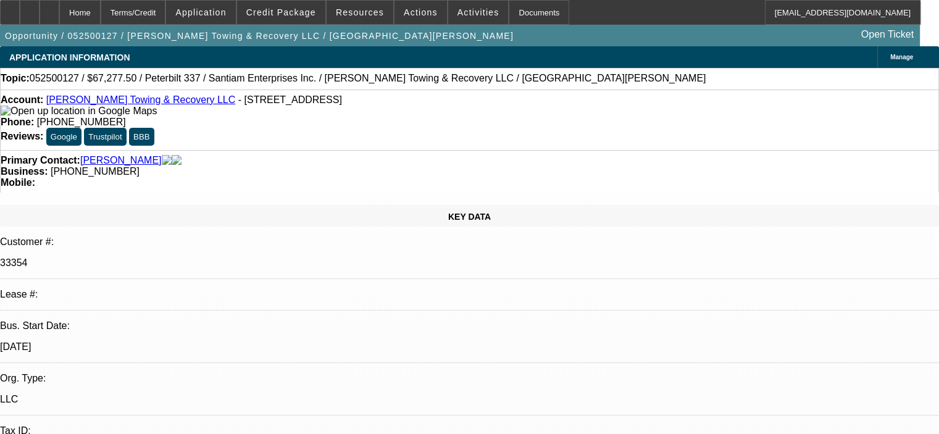
select select "0.15"
select select "2"
select select "0"
select select "6"
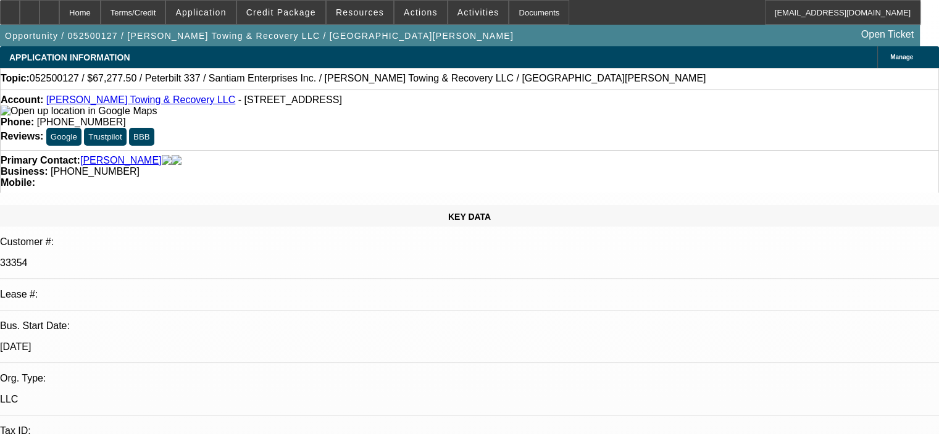
select select "0.15"
select select "2"
select select "0"
select select "6"
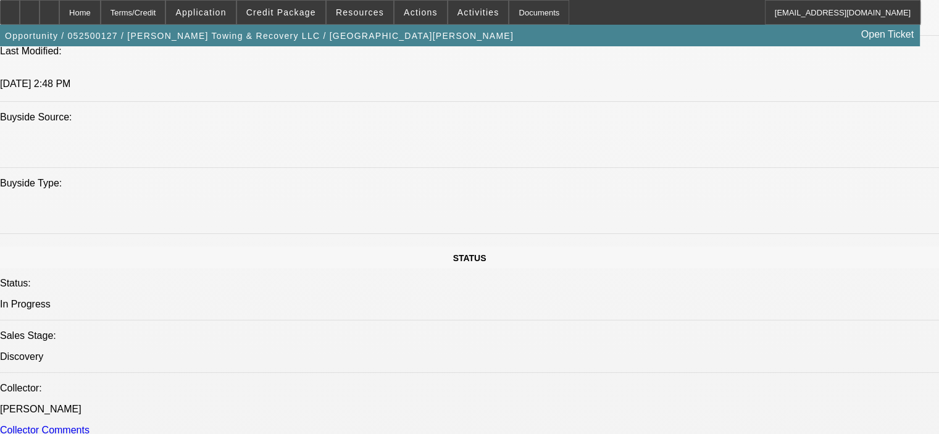
scroll to position [1160, 0]
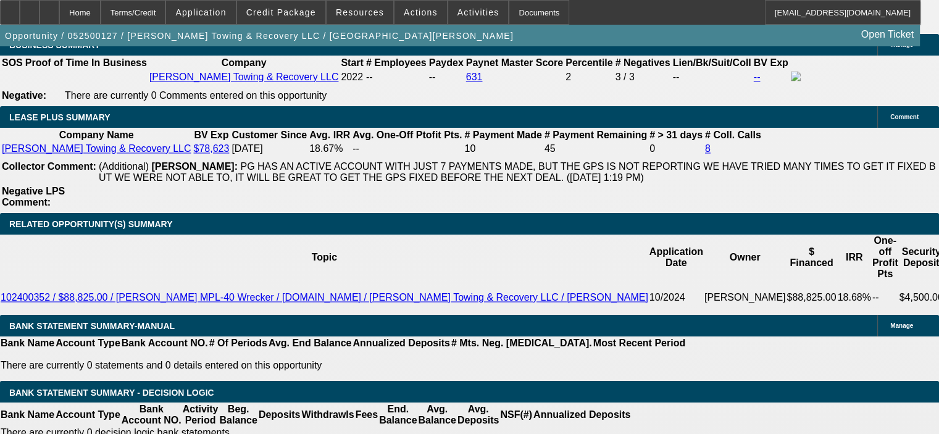
scroll to position [2025, 0]
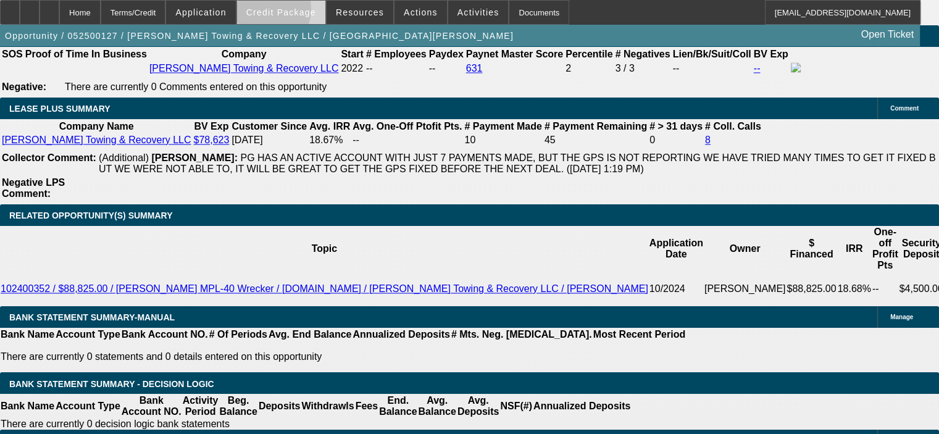
click at [279, 12] on span "Credit Package" at bounding box center [281, 12] width 70 height 10
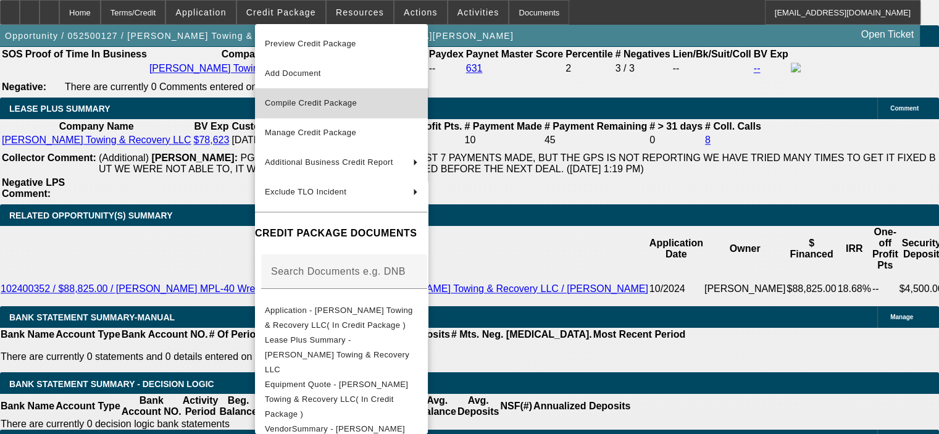
click at [304, 96] on span "Compile Credit Package" at bounding box center [341, 103] width 153 height 15
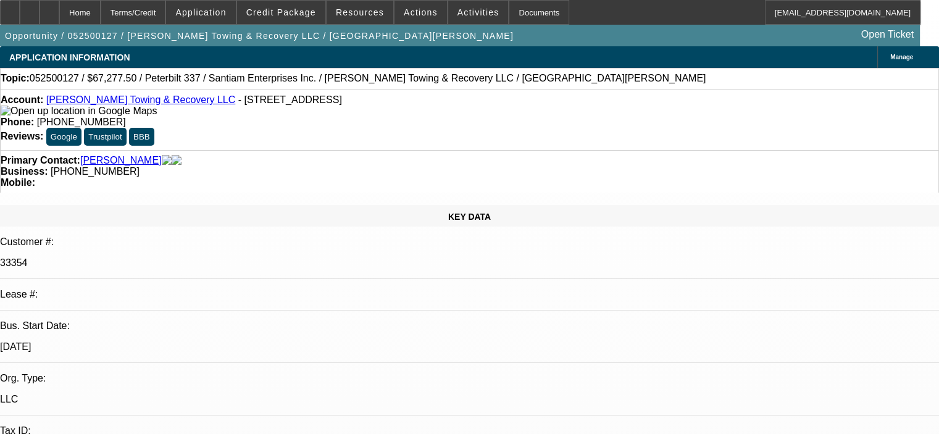
select select "0.15"
select select "2"
select select "0"
select select "6"
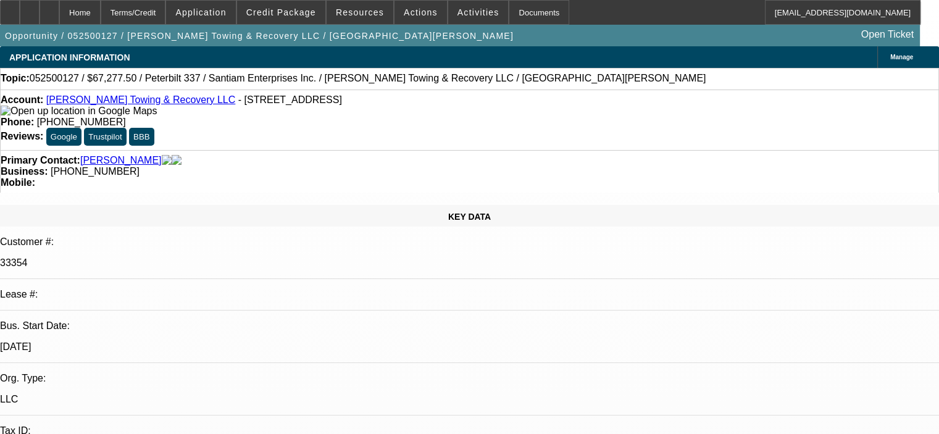
select select "0.15"
select select "2"
select select "0"
select select "6"
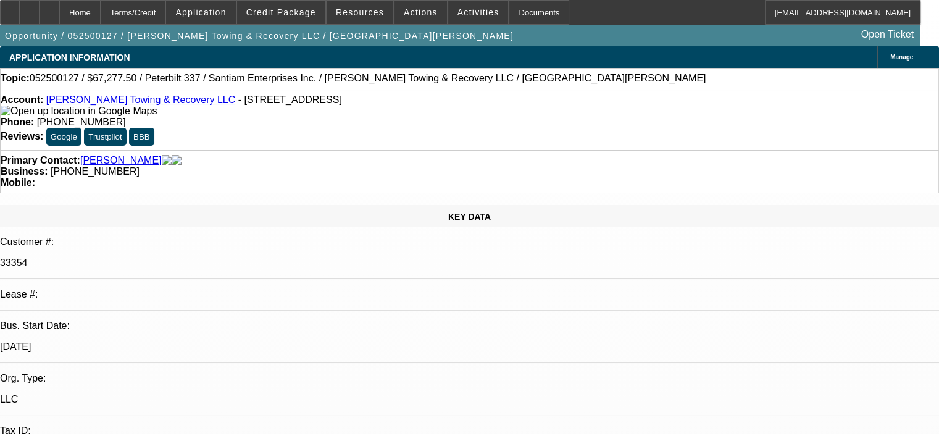
select select "0.15"
select select "2"
select select "0"
select select "6"
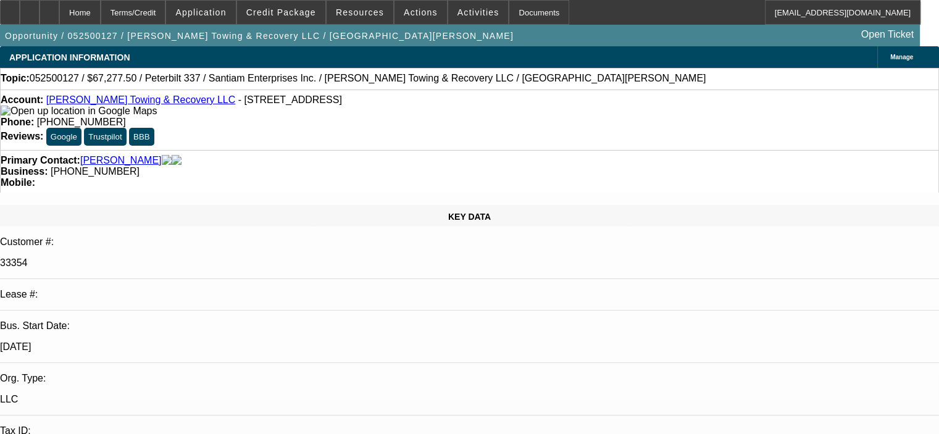
select select "0.15"
select select "2"
select select "0"
select select "6"
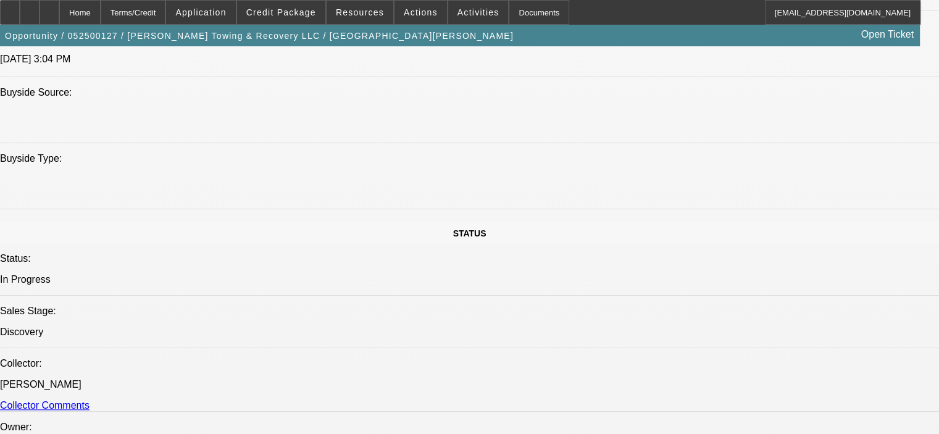
scroll to position [1173, 0]
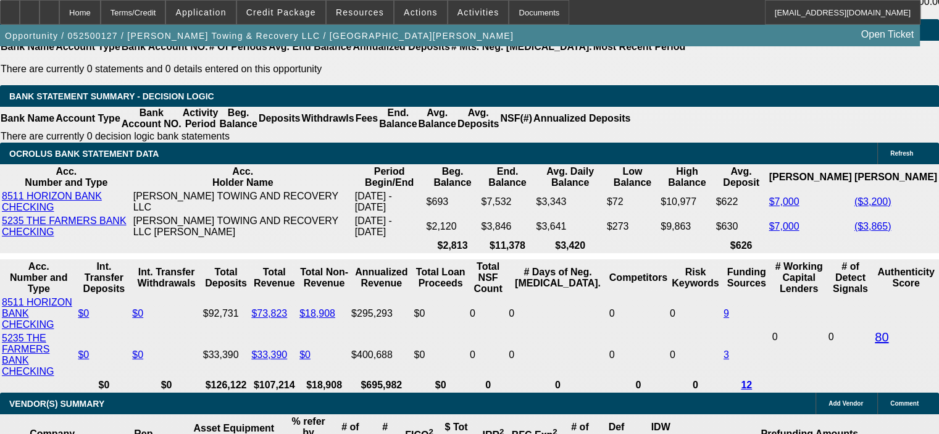
scroll to position [2346, 0]
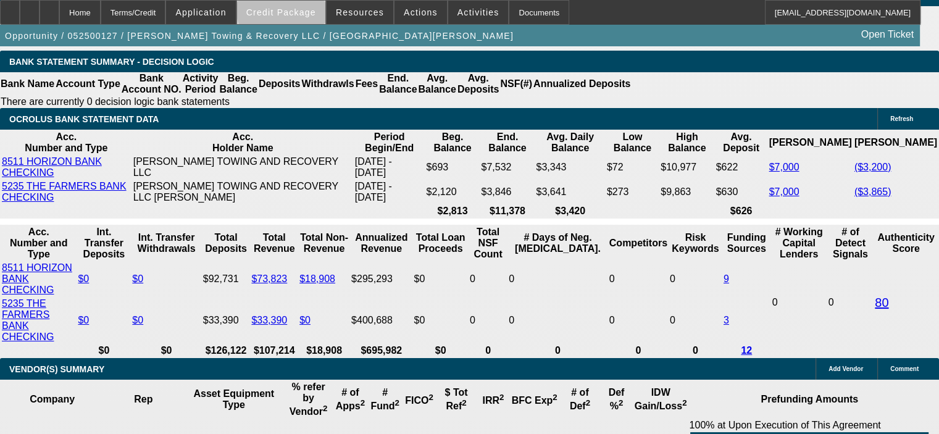
click at [309, 7] on span "Credit Package" at bounding box center [281, 12] width 70 height 10
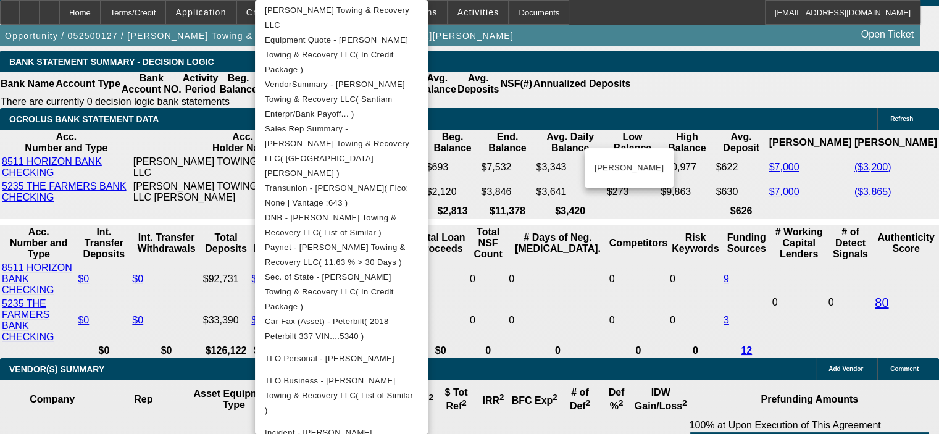
scroll to position [337, 0]
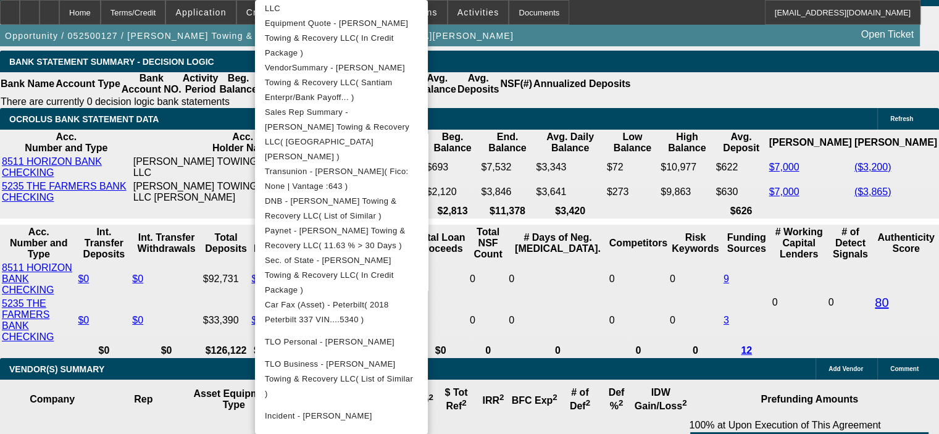
click at [119, 117] on div at bounding box center [469, 217] width 939 height 434
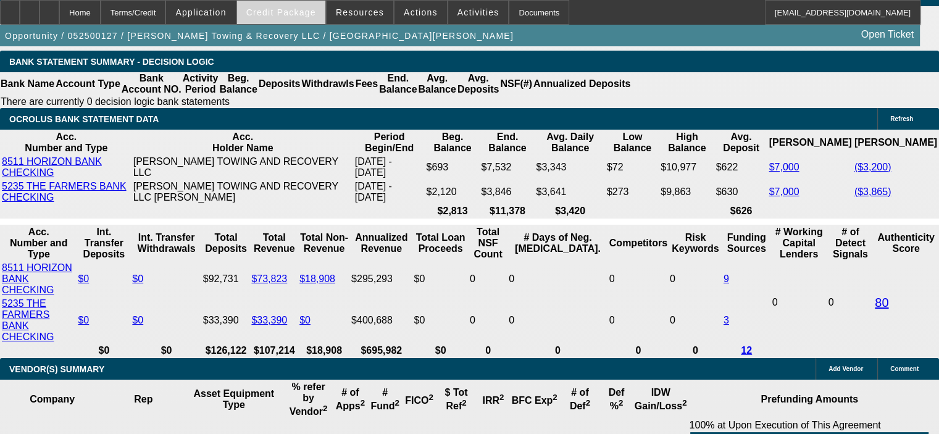
click at [291, 7] on span at bounding box center [281, 13] width 88 height 30
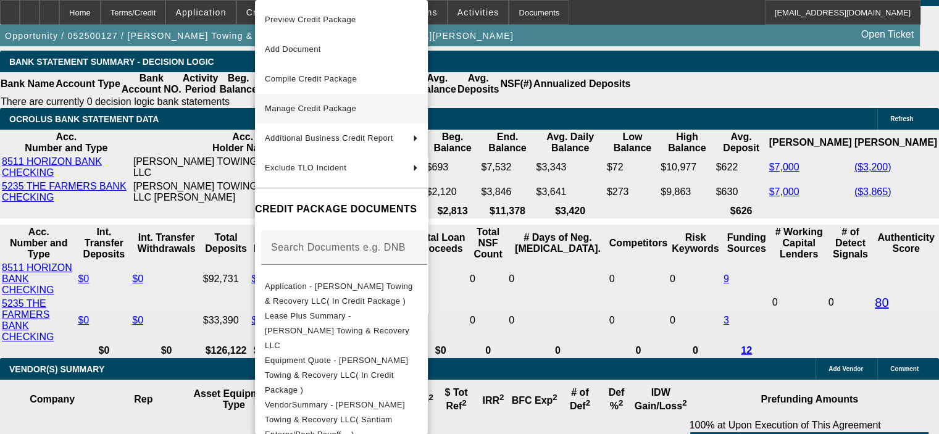
click at [328, 109] on span "Manage Credit Package" at bounding box center [310, 108] width 91 height 9
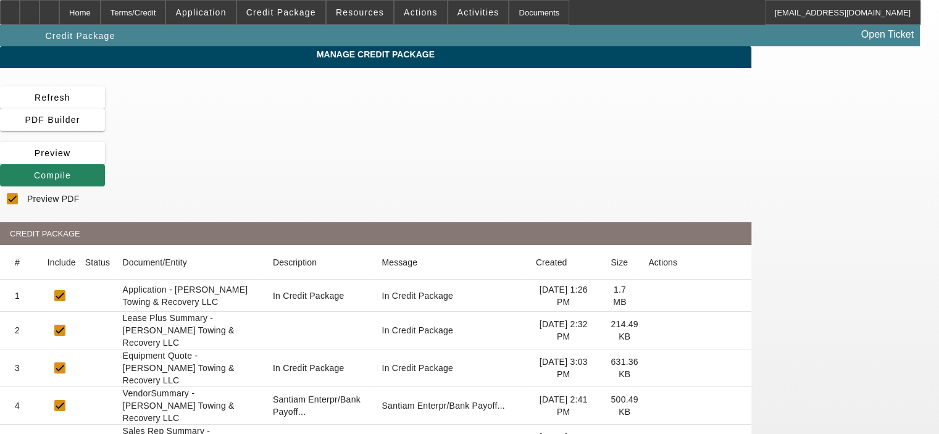
checkbox input "true"
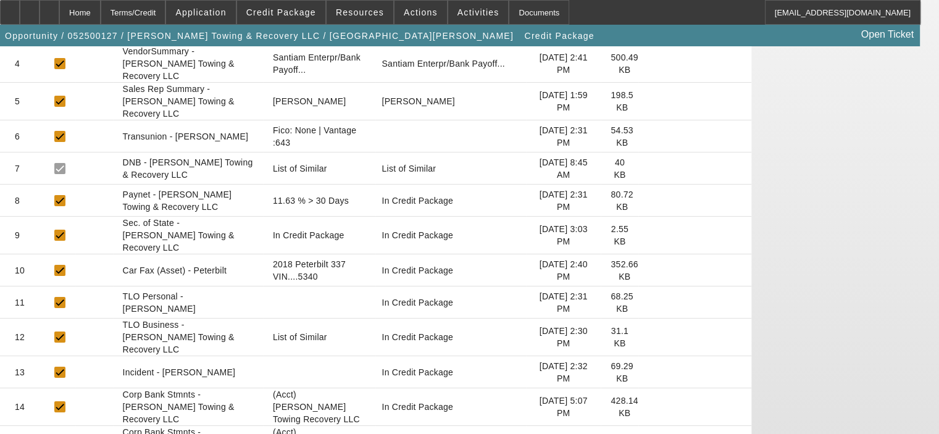
scroll to position [384, 0]
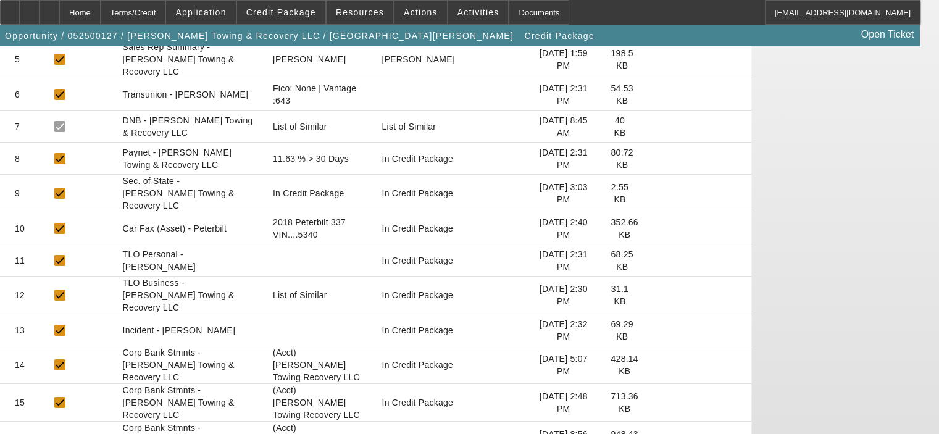
click at [845, 312] on app-manage-credit-package "Manage Credit Package Refresh PDF Builder Preview Compile Preview PDF CREDIT PA…" at bounding box center [469, 112] width 939 height 900
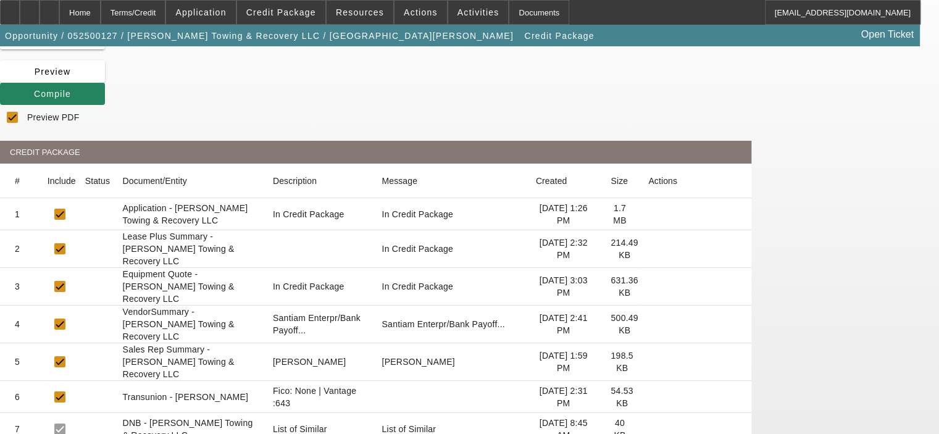
scroll to position [75, 0]
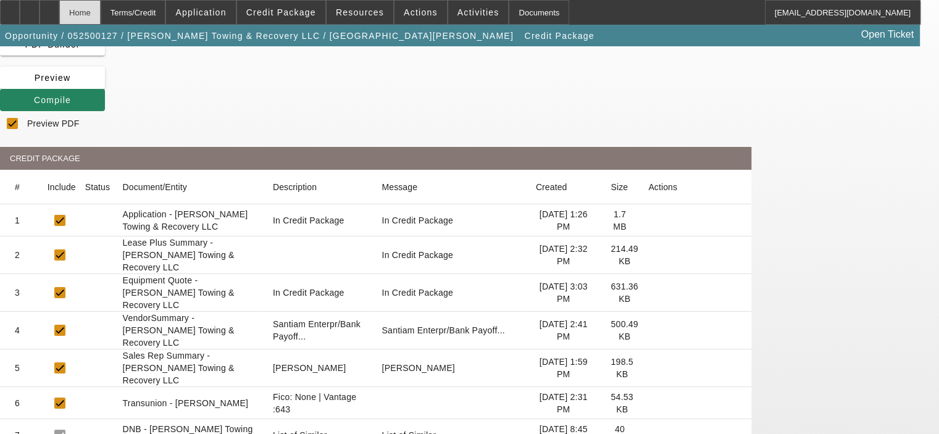
click at [101, 12] on div "Home" at bounding box center [79, 12] width 41 height 25
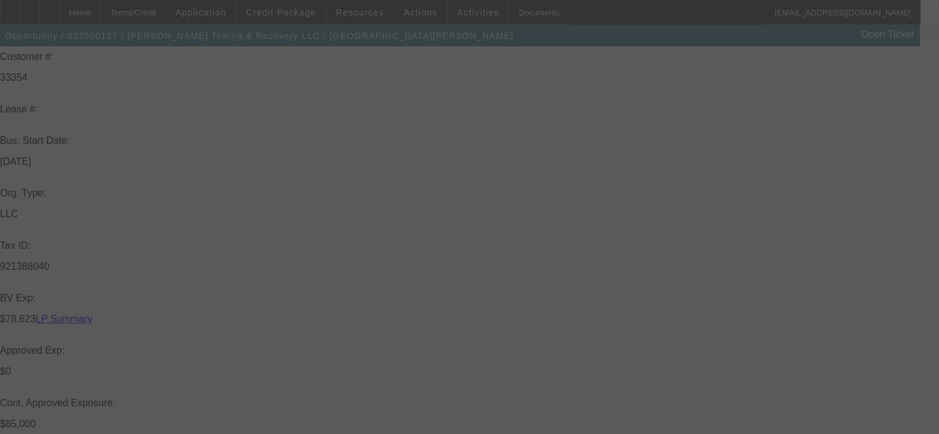
scroll to position [243, 0]
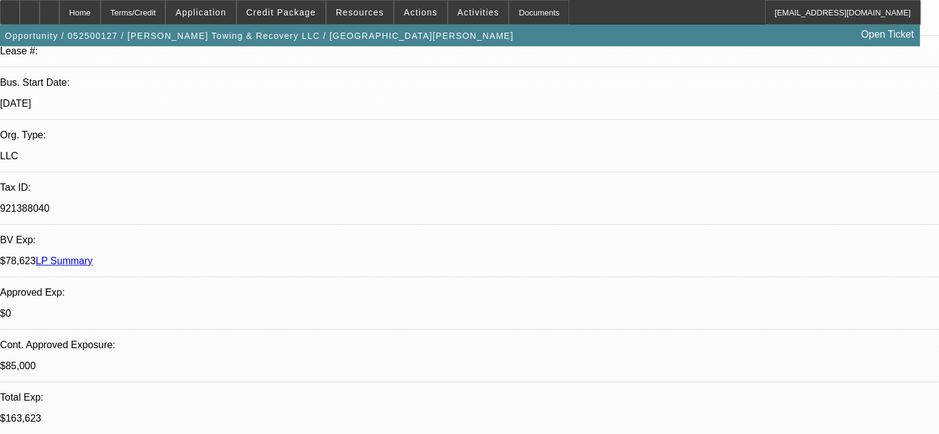
select select "0.15"
select select "2"
select select "0"
select select "6"
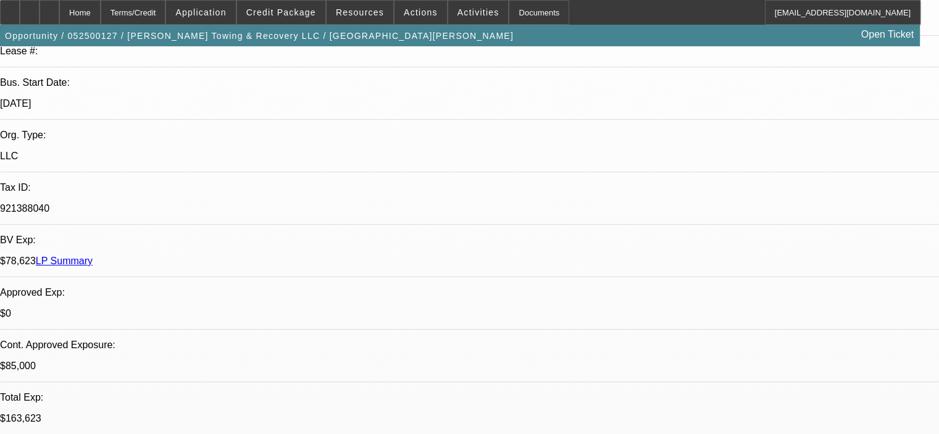
select select "0.15"
select select "2"
select select "0"
select select "6"
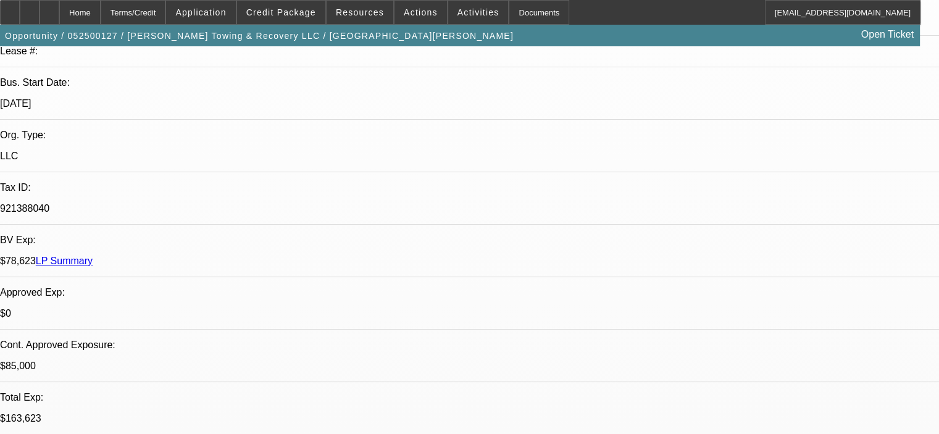
select select "0.15"
select select "2"
select select "0"
select select "6"
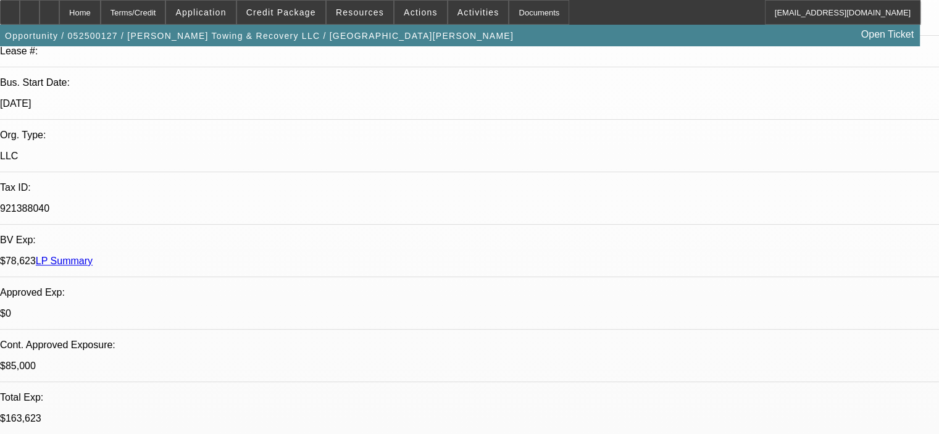
select select "0.15"
select select "2"
select select "0"
select select "6"
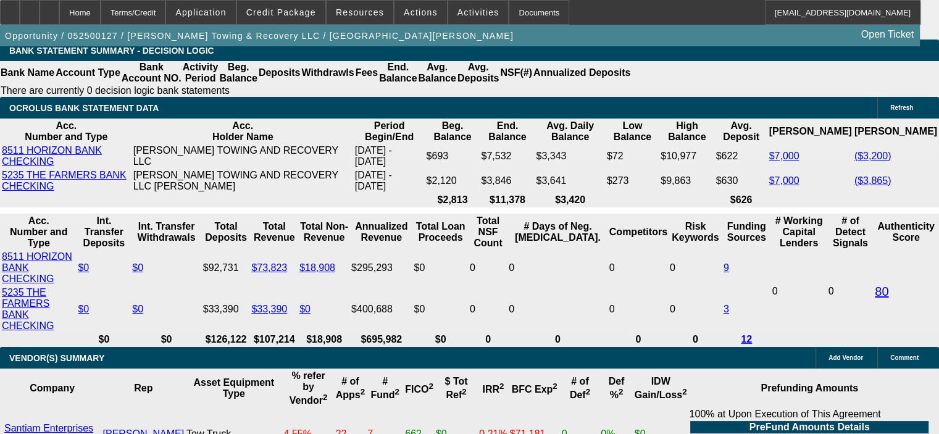
scroll to position [2296, 0]
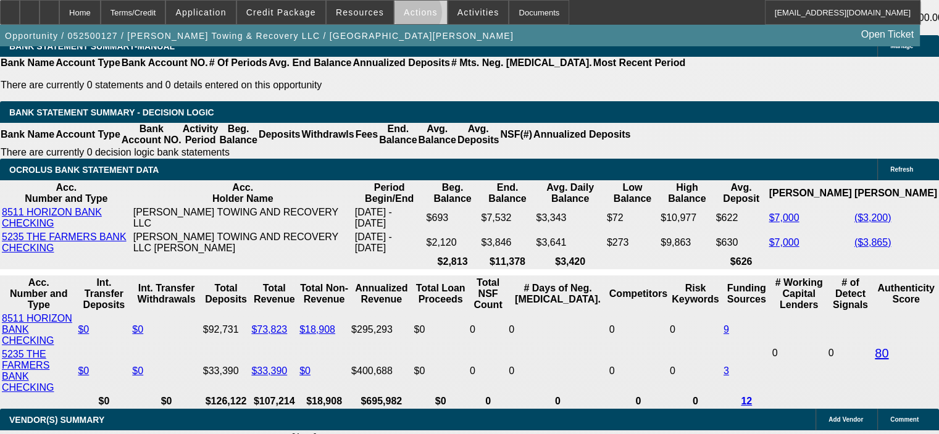
click at [408, 15] on span "Actions" at bounding box center [421, 12] width 34 height 10
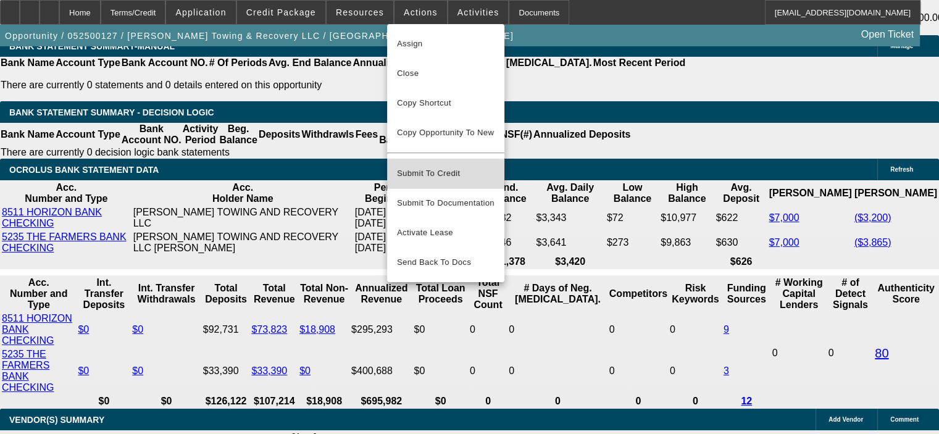
click at [440, 166] on span "Submit To Credit" at bounding box center [446, 173] width 98 height 15
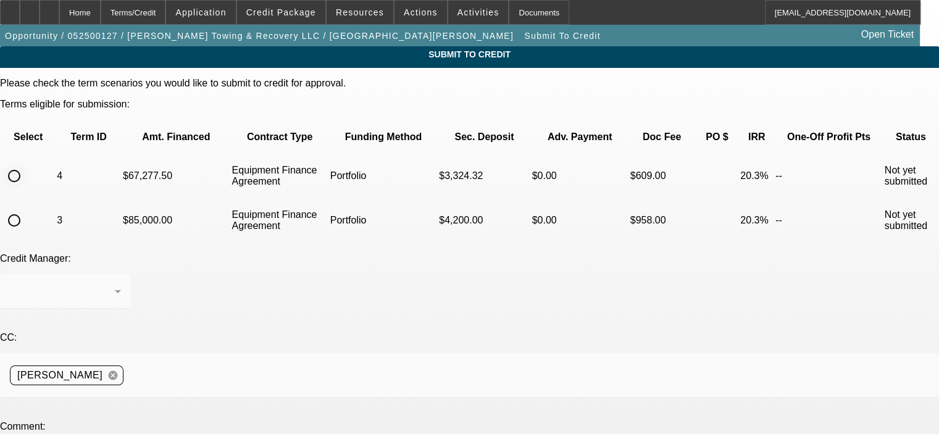
click at [27, 164] on input "radio" at bounding box center [14, 176] width 25 height 25
radio input "true"
click at [115, 284] on div at bounding box center [62, 291] width 105 height 15
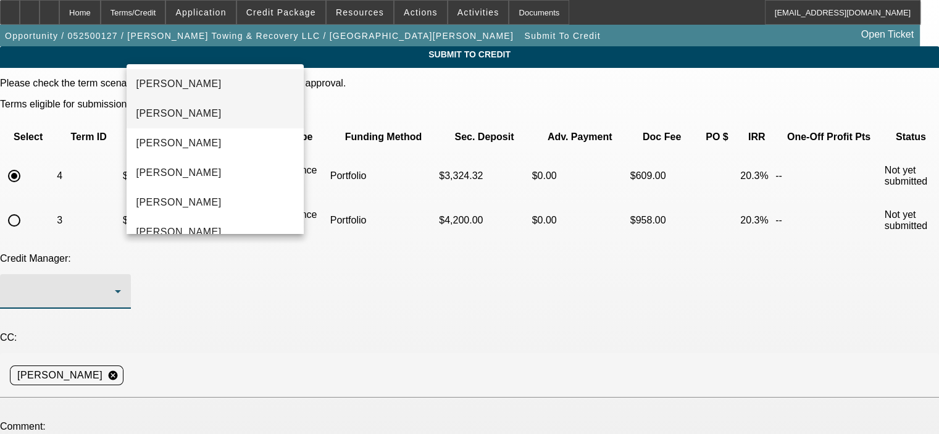
click at [190, 119] on span "Arida, George" at bounding box center [178, 113] width 85 height 15
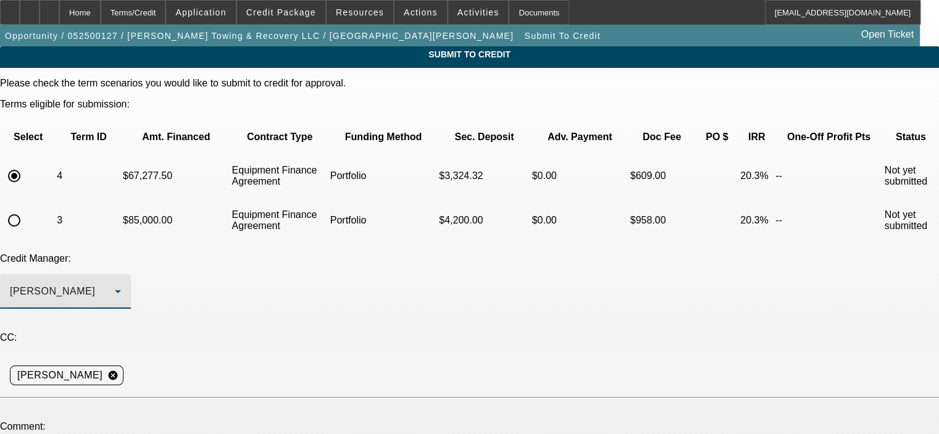
type textarea "George, we had this customer pre-approved for up to $100K earlier this year, he…"
click at [499, 257] on div "Credit Manager: Arida, George" at bounding box center [469, 287] width 939 height 69
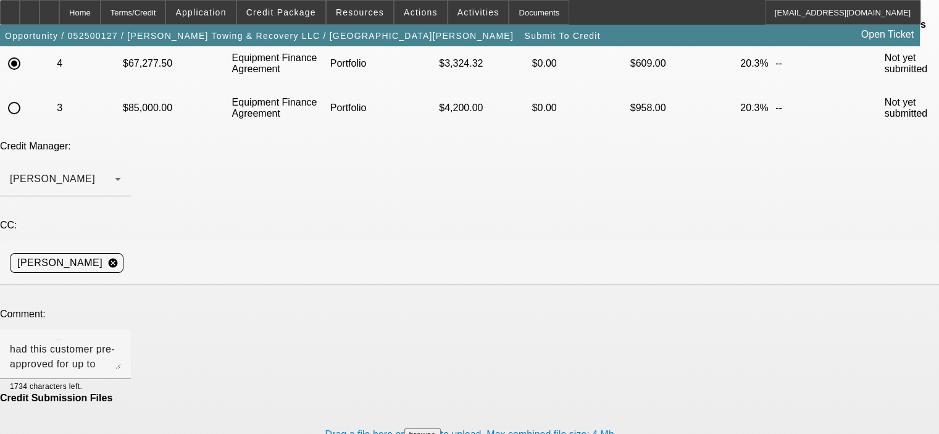
scroll to position [136, 0]
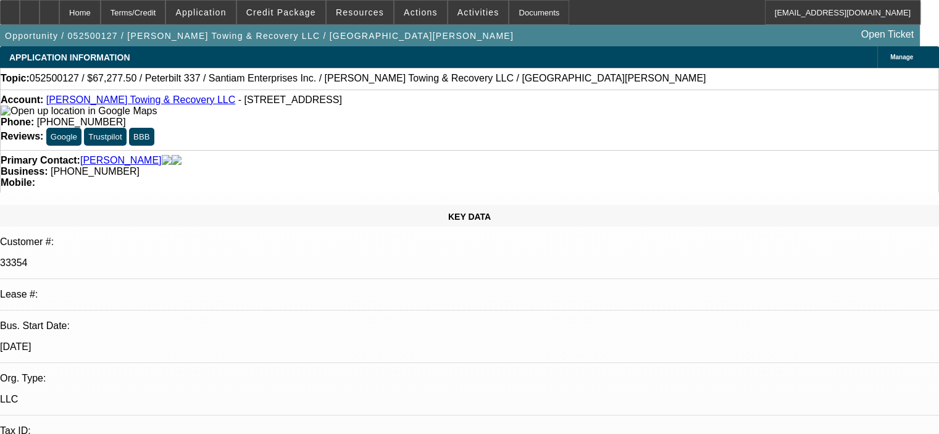
select select "0.15"
select select "2"
select select "0"
select select "6"
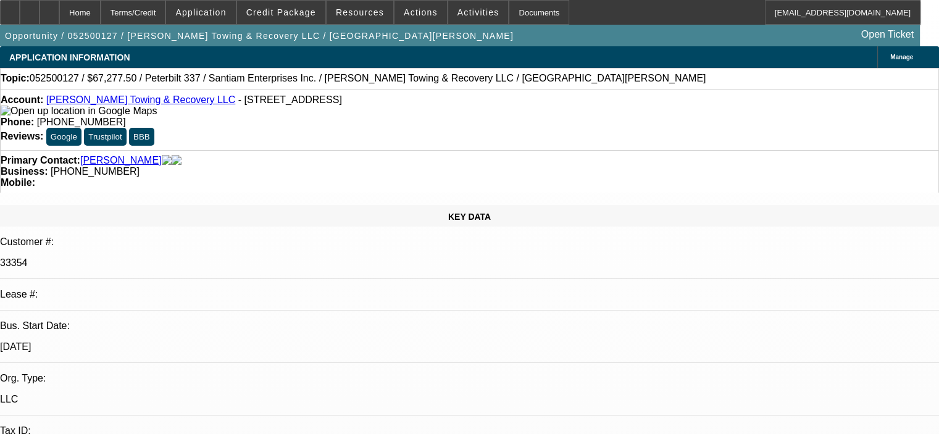
select select "0.15"
select select "2"
select select "0"
select select "6"
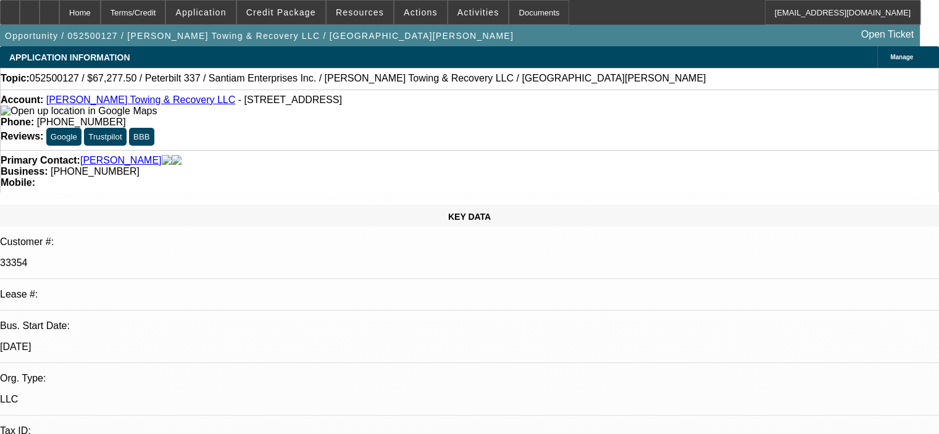
select select "0.15"
select select "2"
select select "0"
select select "6"
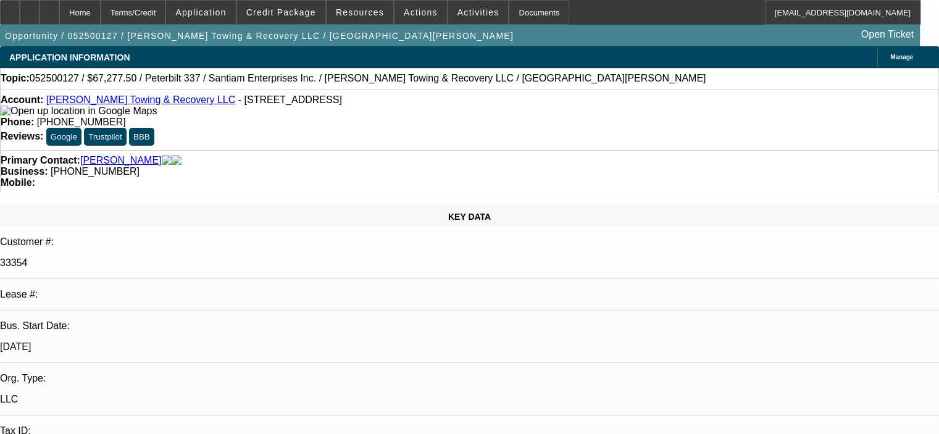
select select "0.15"
select select "2"
select select "0"
select select "6"
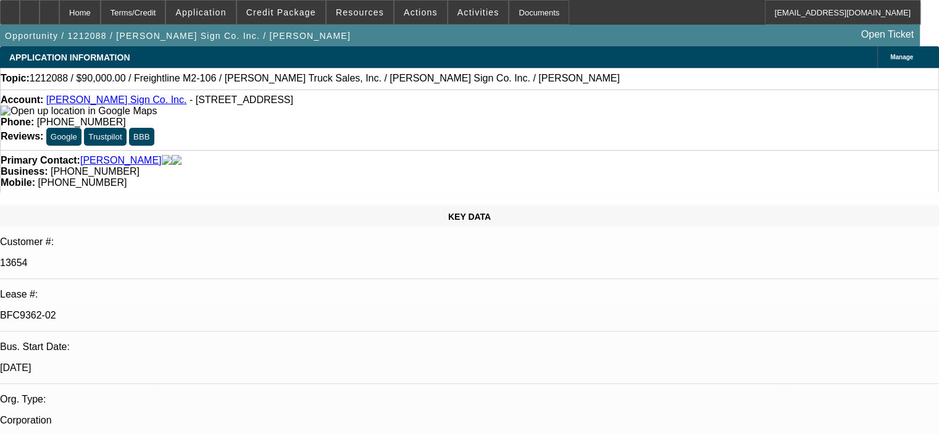
select select "0"
select select "2"
select select "0"
select select "6"
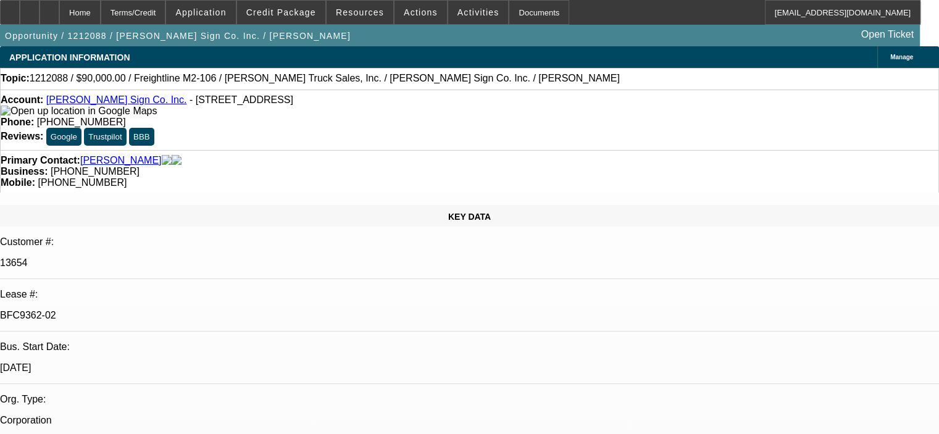
select select "0"
select select "2"
select select "0"
select select "6"
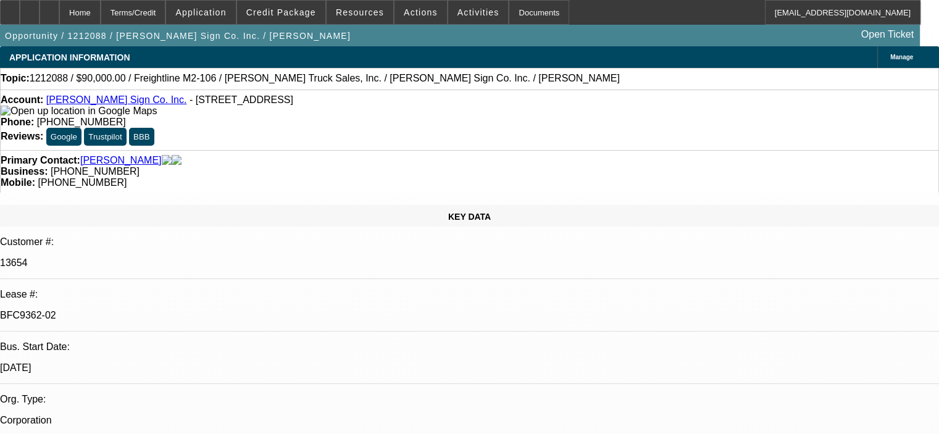
select select "0"
select select "2"
select select "0"
select select "6"
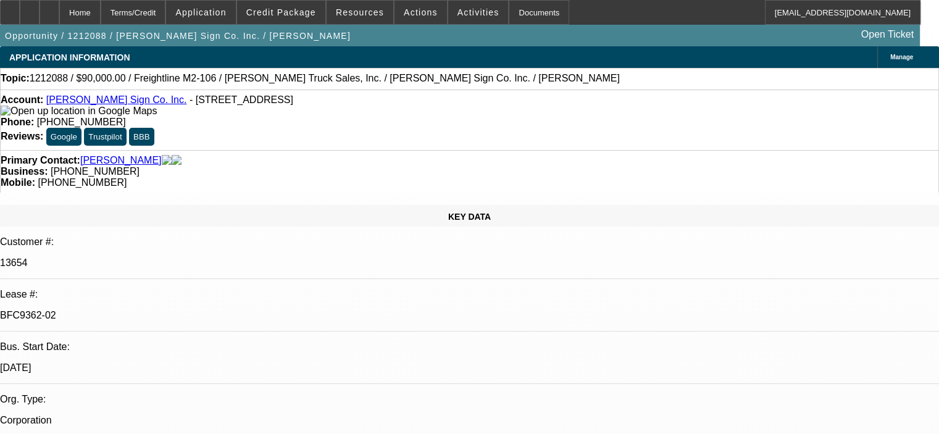
select select "0"
select select "2"
select select "0"
select select "6"
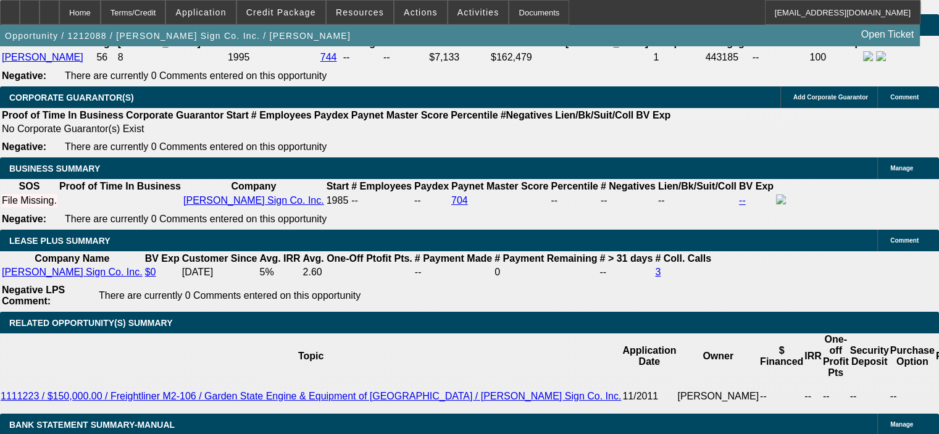
scroll to position [1914, 0]
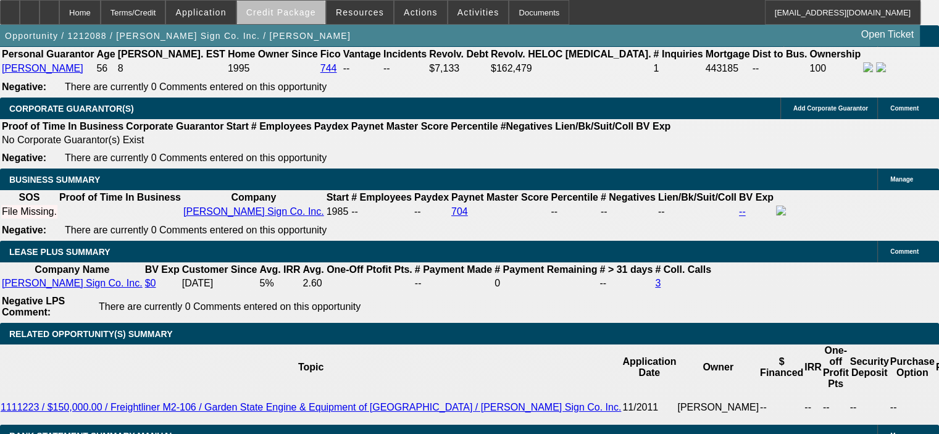
click at [312, 22] on span at bounding box center [281, 13] width 88 height 30
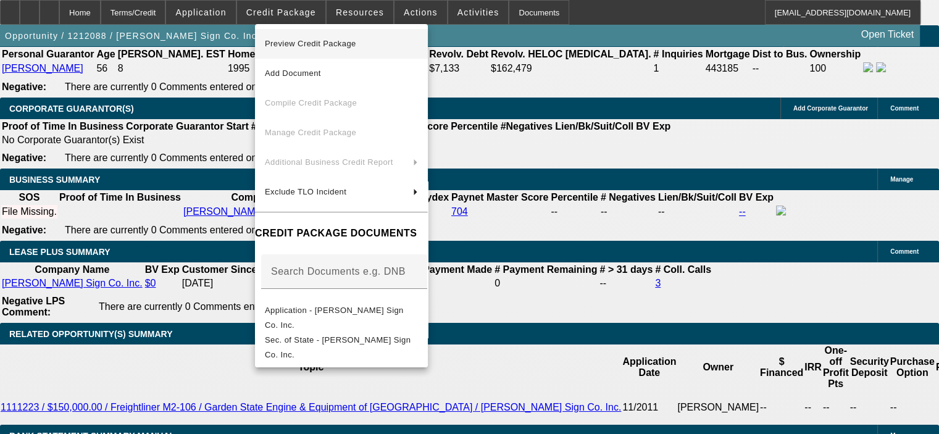
click at [322, 51] on span "Preview Credit Package" at bounding box center [341, 43] width 153 height 15
